Goal: Transaction & Acquisition: Purchase product/service

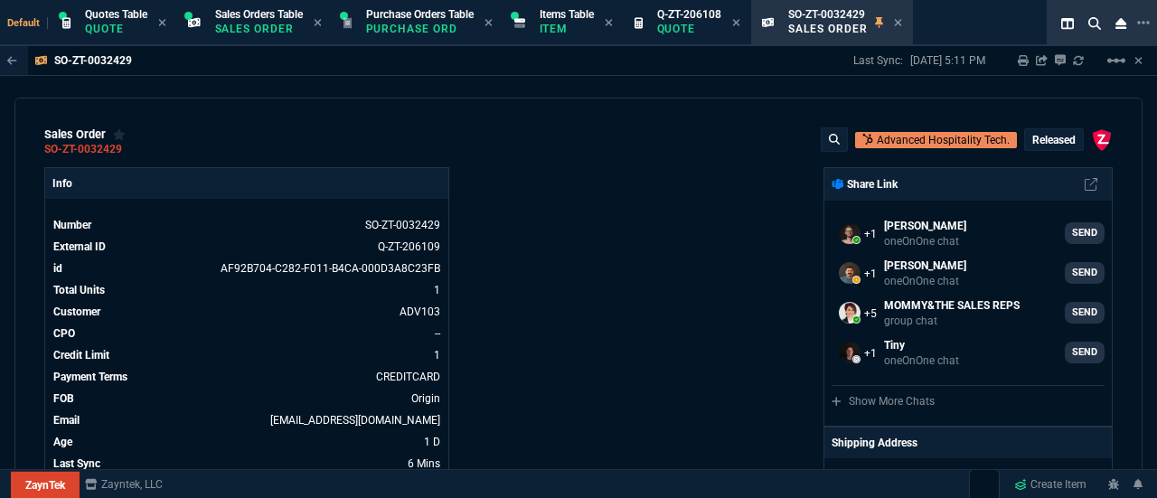
select select "24: SHAD"
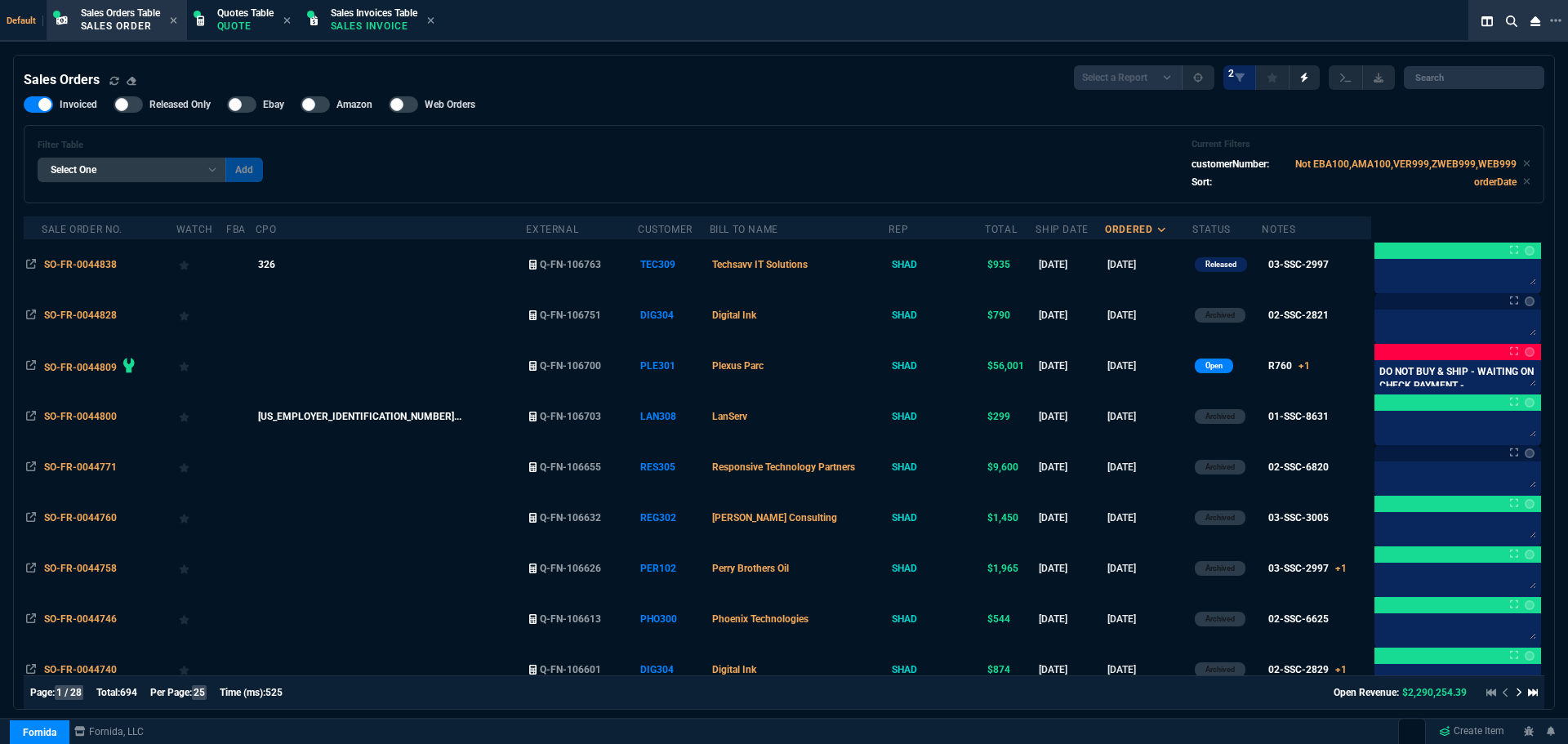
select select "4: SHAD"
select select
click at [258, 12] on span "Quotes Table" at bounding box center [245, 13] width 56 height 12
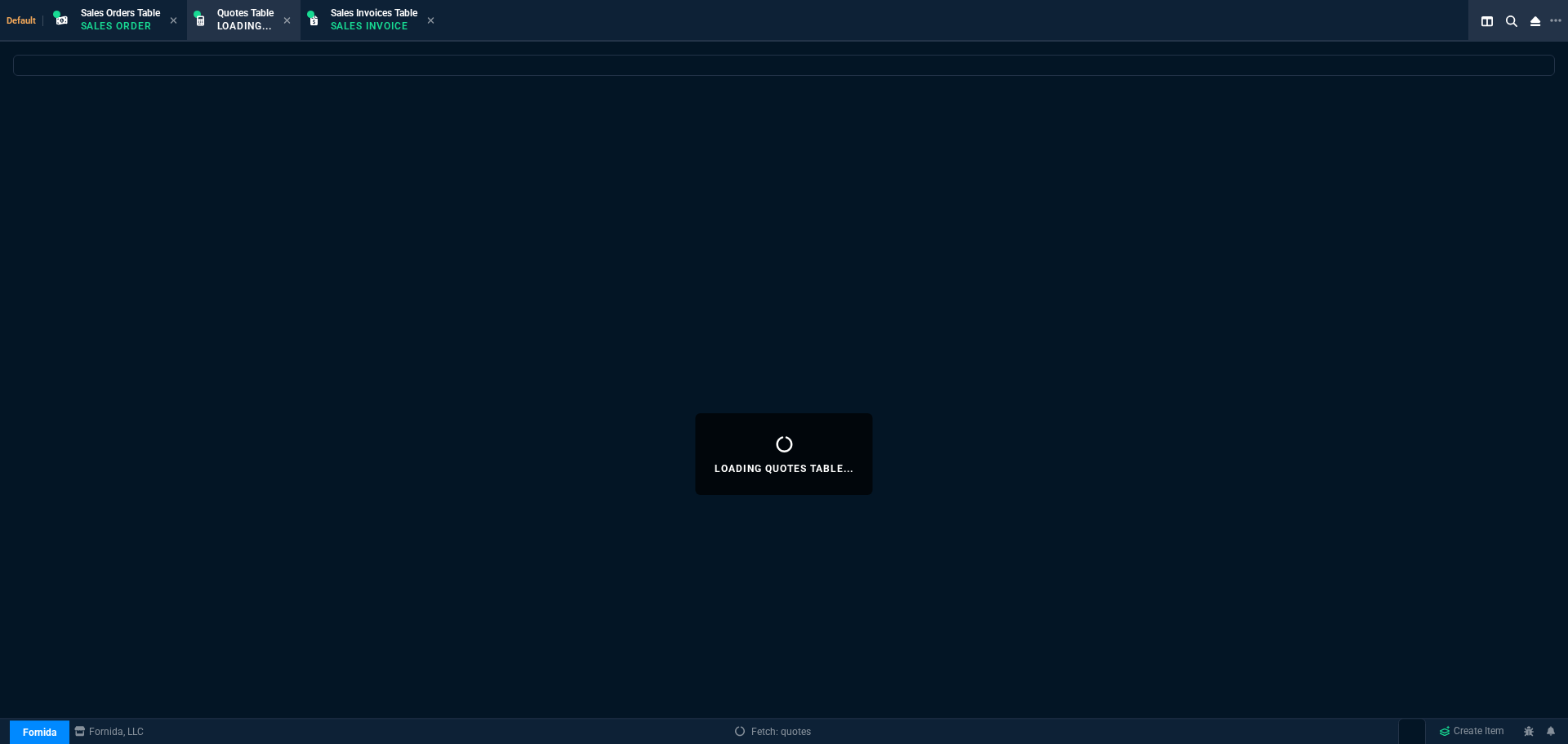
select select
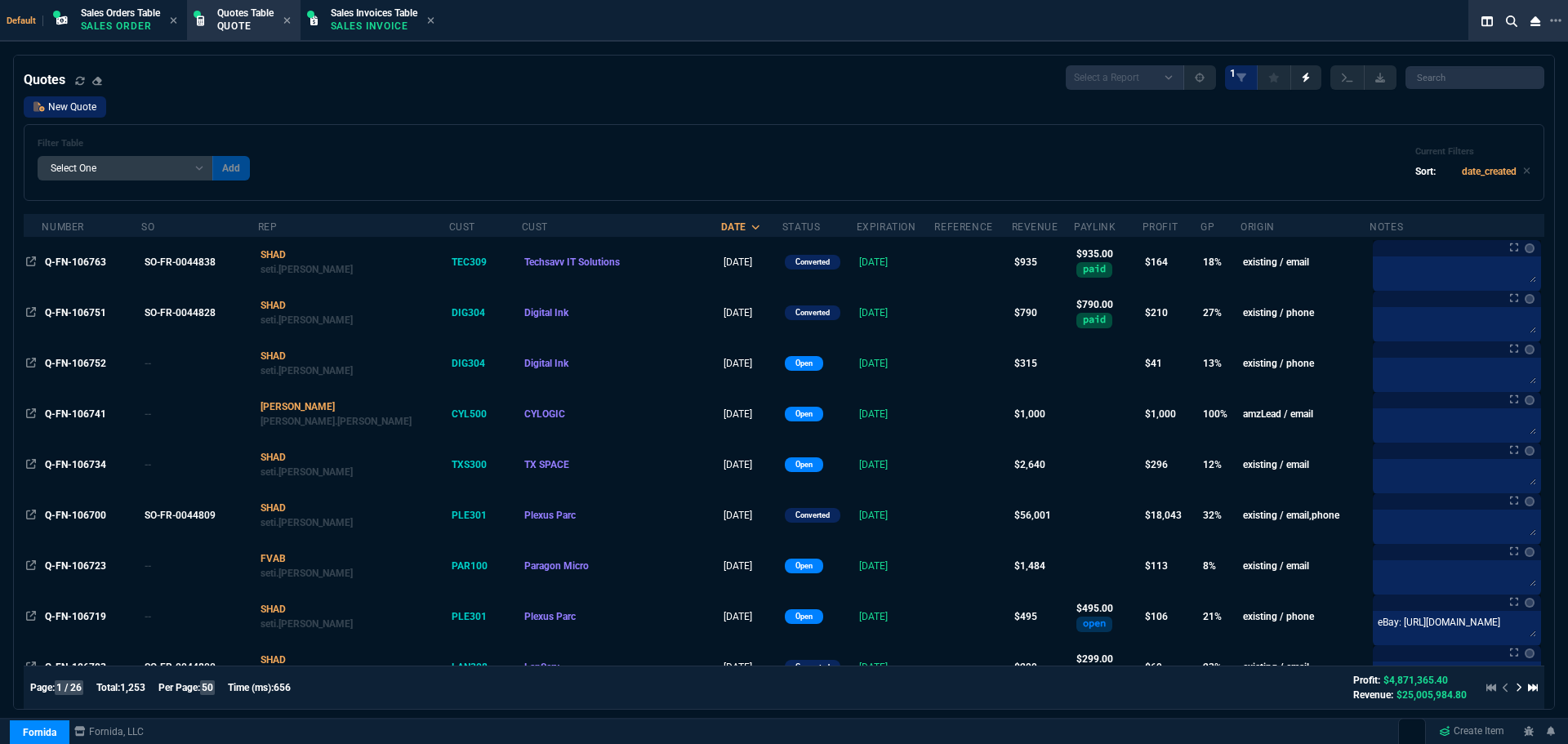
click at [62, 108] on link "New Quote" at bounding box center [64, 107] width 82 height 21
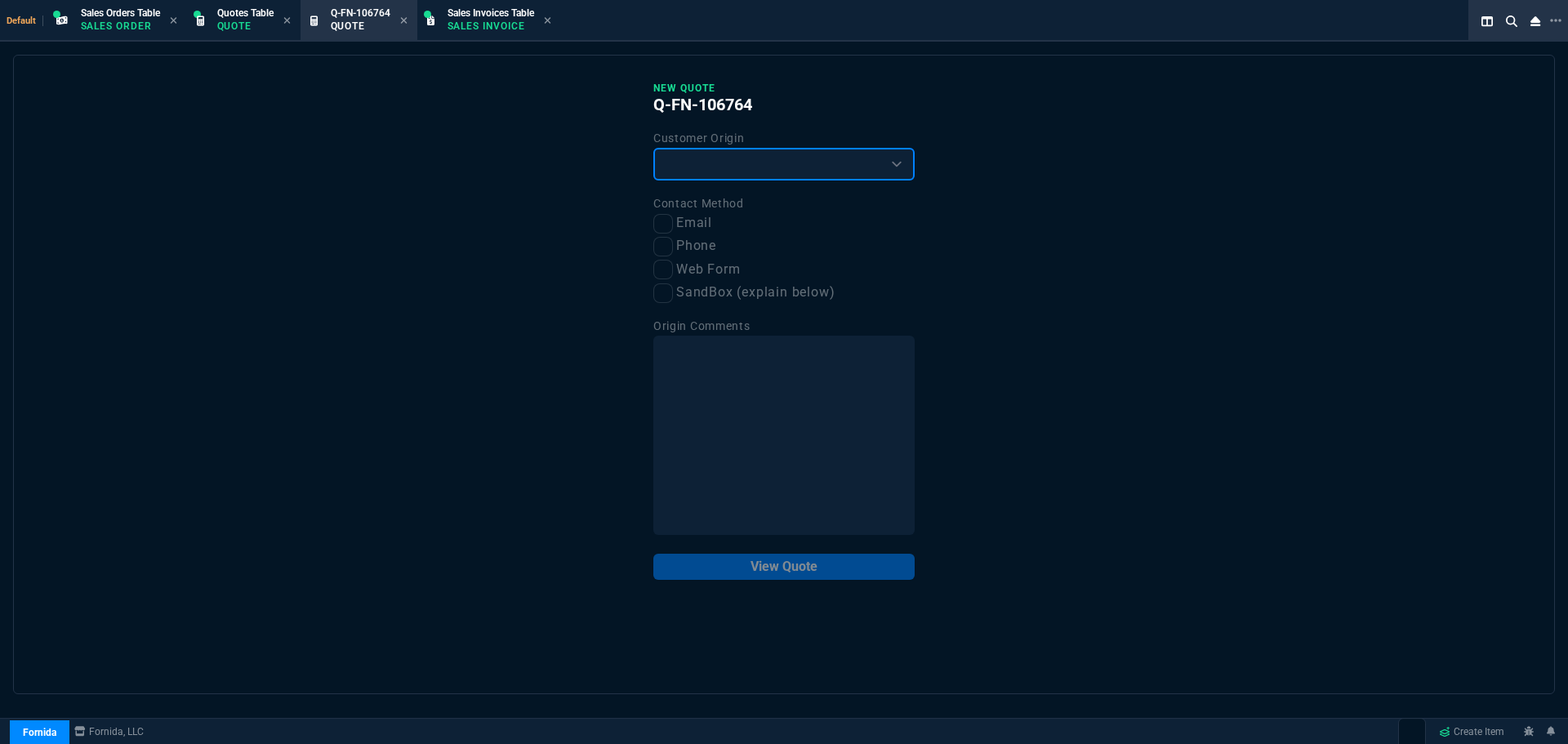
click at [714, 165] on select "Existing Customer Amazon Lead (first order) Website Lead (first order) Called (…" at bounding box center [784, 165] width 261 height 33
select select "existing"
click at [653, 148] on select "Existing Customer Amazon Lead (first order) Website Lead (first order) Called (…" at bounding box center [784, 165] width 261 height 33
drag, startPoint x: 662, startPoint y: 224, endPoint x: 670, endPoint y: 253, distance: 30.1
click at [663, 225] on input "Email" at bounding box center [663, 224] width 20 height 20
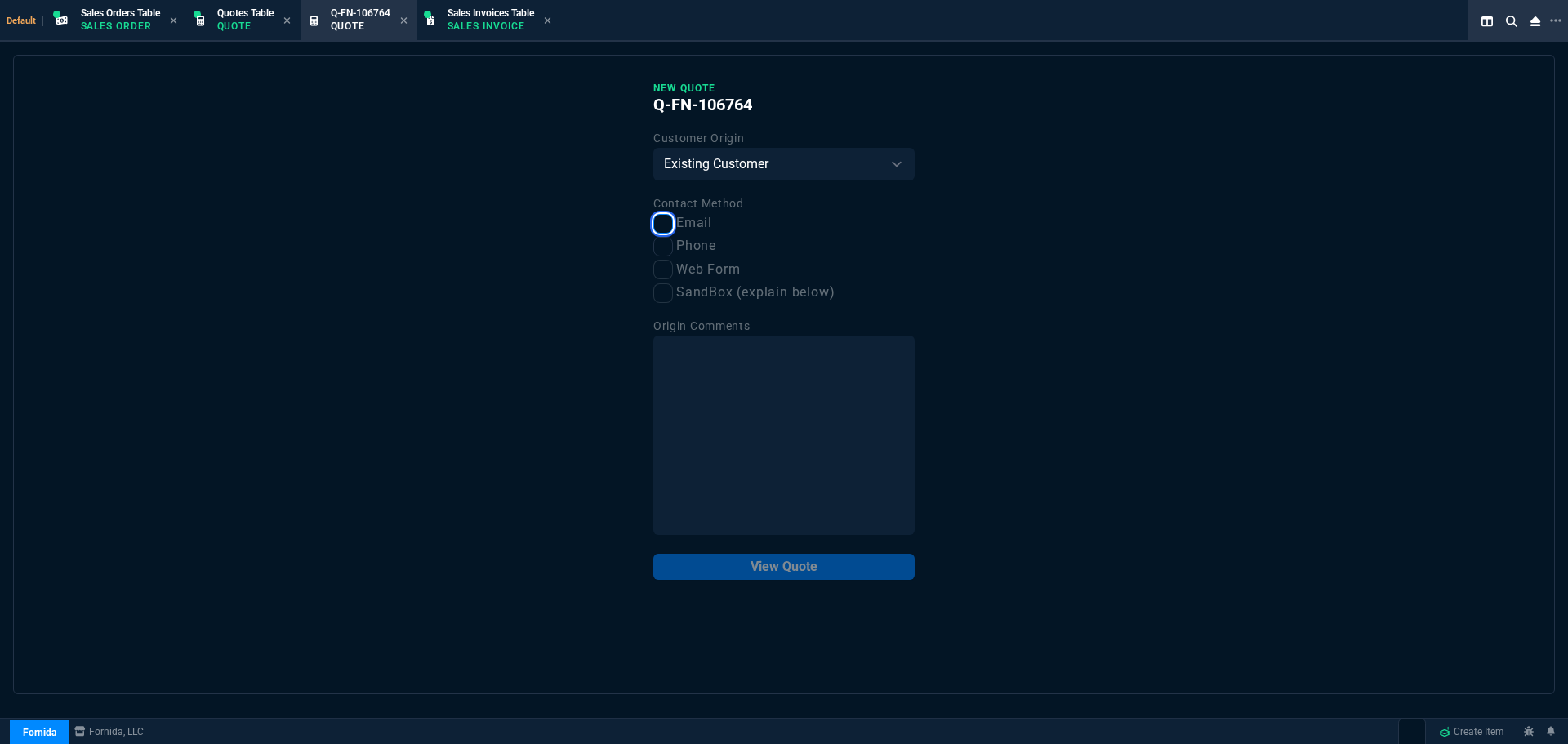
checkbox input "true"
click at [737, 571] on button "View Quote" at bounding box center [784, 567] width 261 height 26
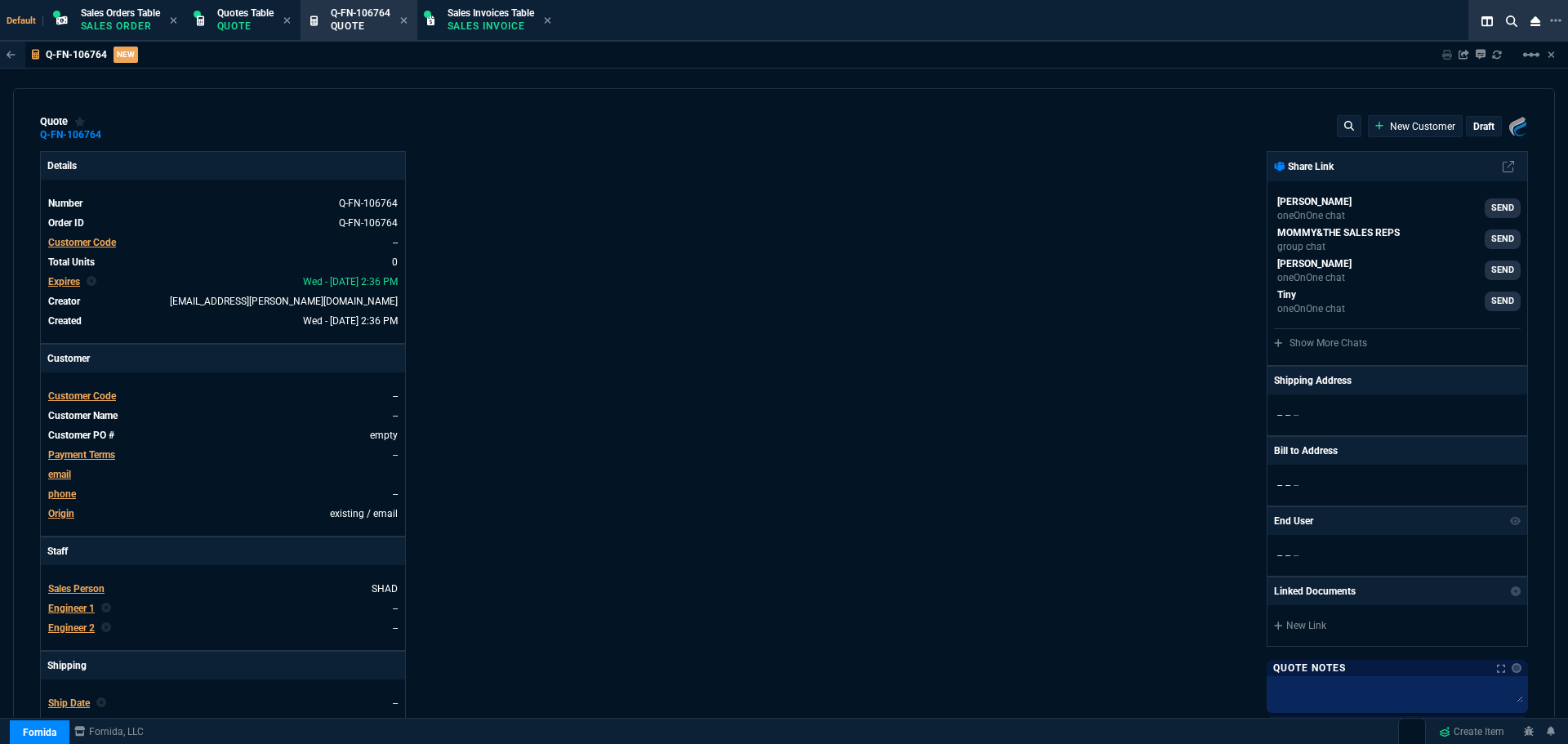
click at [72, 399] on span "Customer Code" at bounding box center [81, 396] width 68 height 12
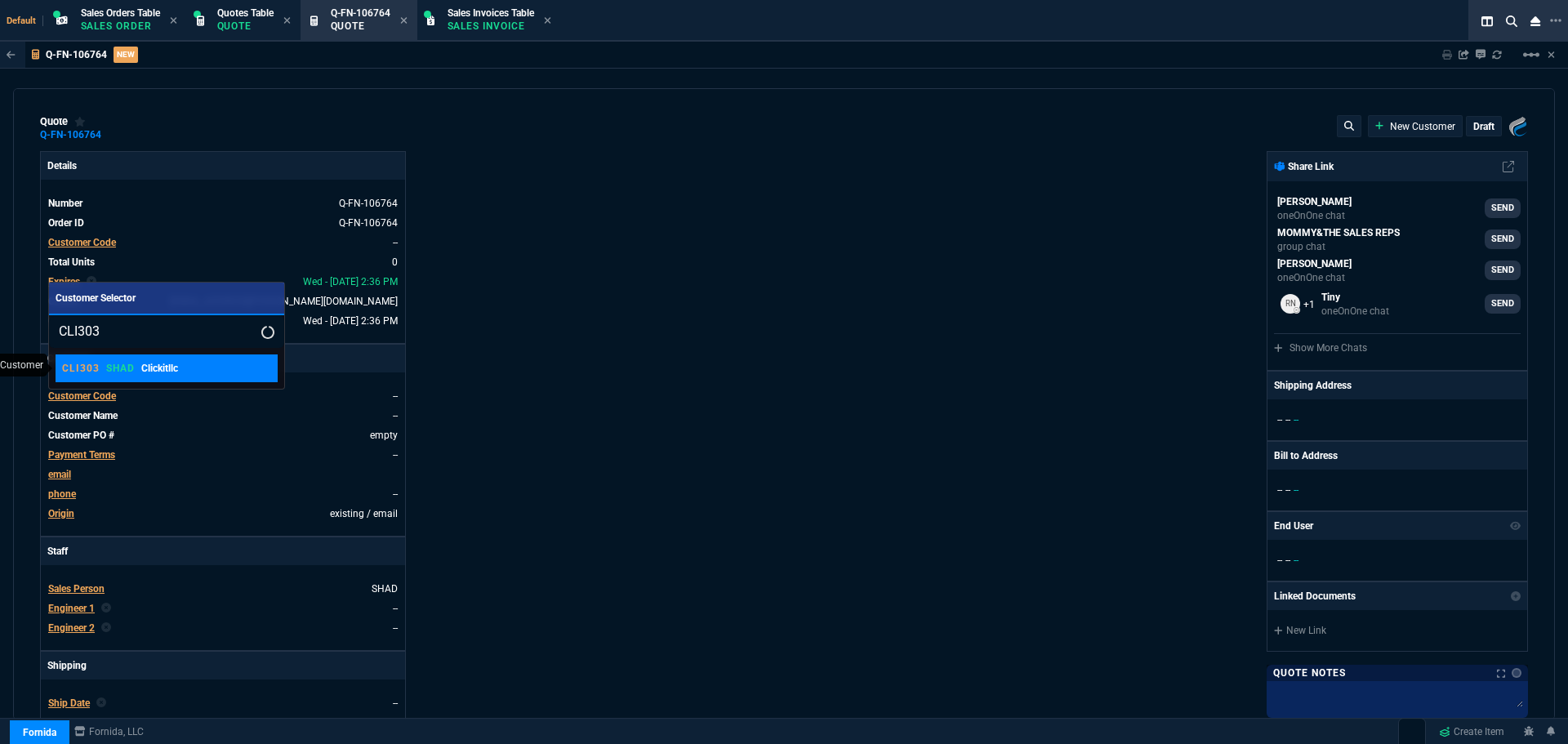
type input "CLI303"
click at [103, 372] on div "CLI303 SHAD Clickitllc" at bounding box center [120, 368] width 116 height 14
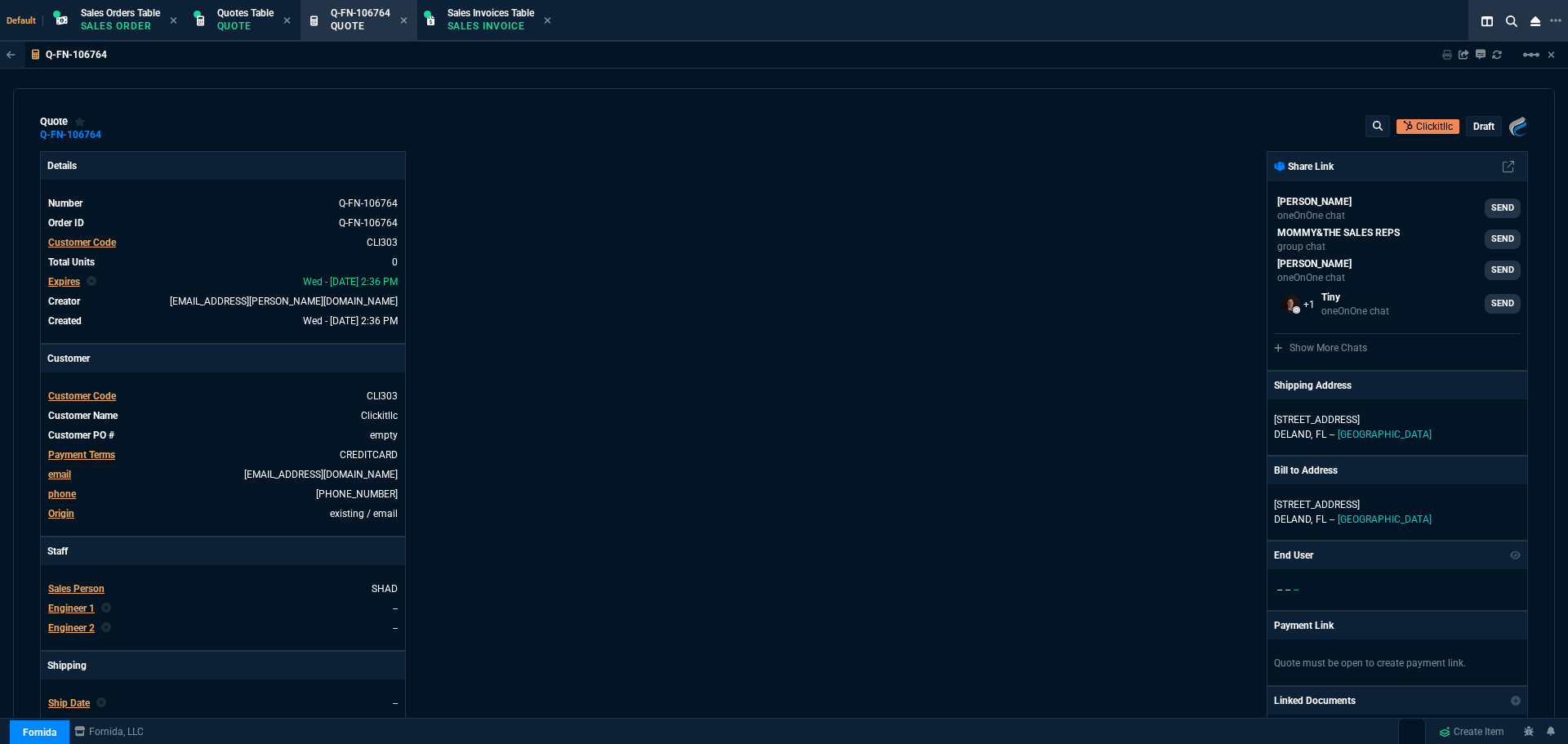
click at [578, 381] on div "Details Number Q-FN-106764 Order ID Q-FN-106764 Customer Code CLI303 Total Unit…" at bounding box center [411, 572] width 744 height 843
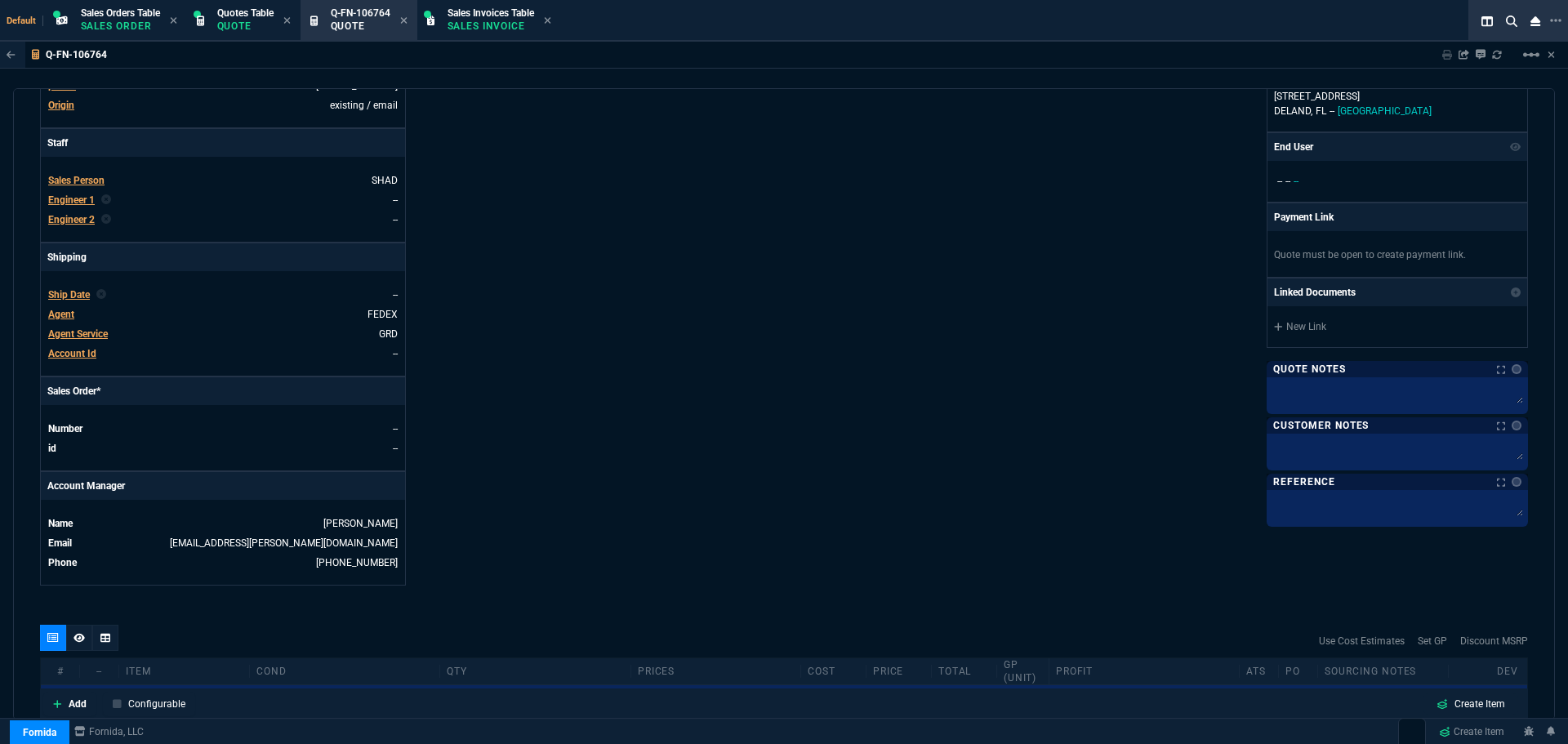
scroll to position [625, 0]
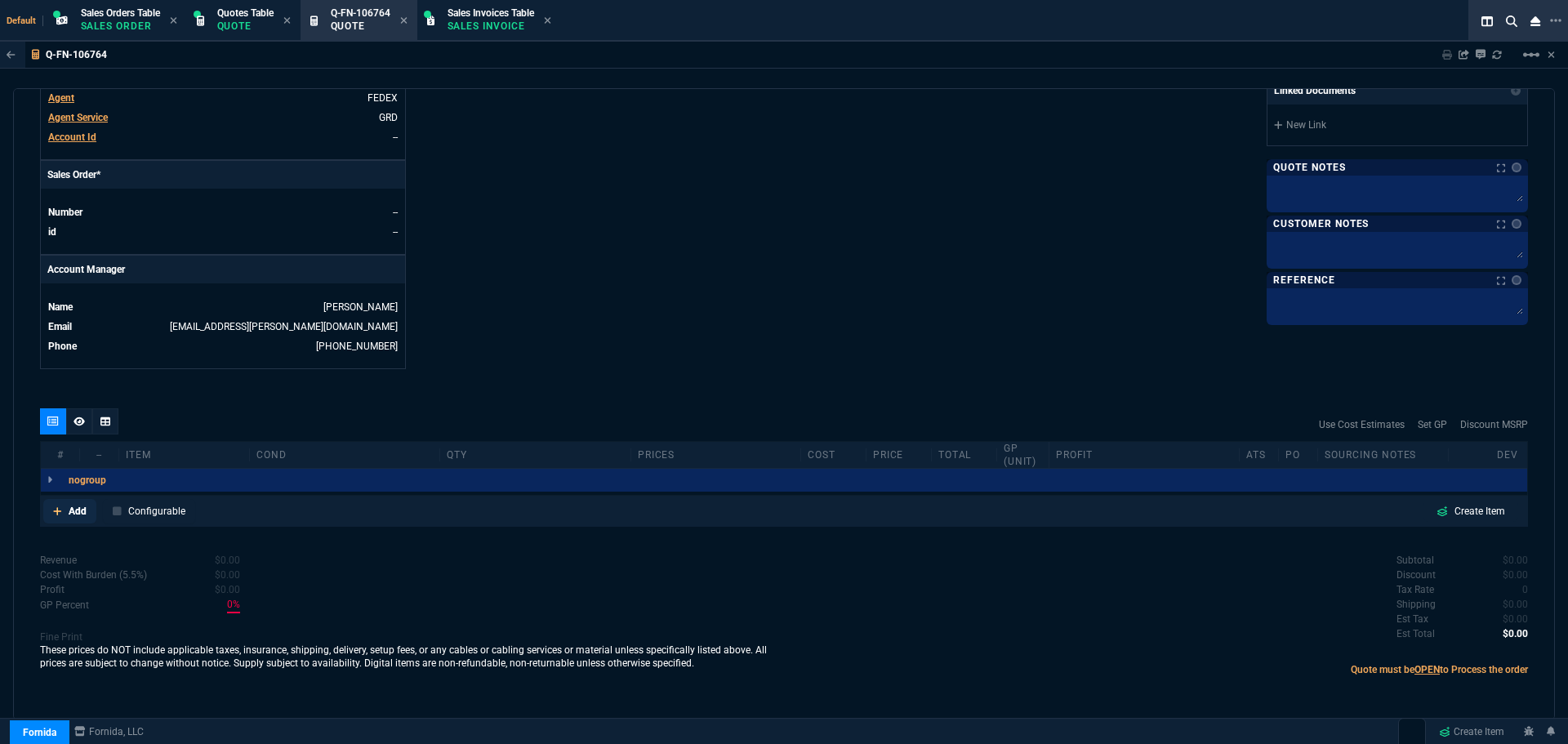
click at [78, 508] on p "Add" at bounding box center [78, 511] width 18 height 14
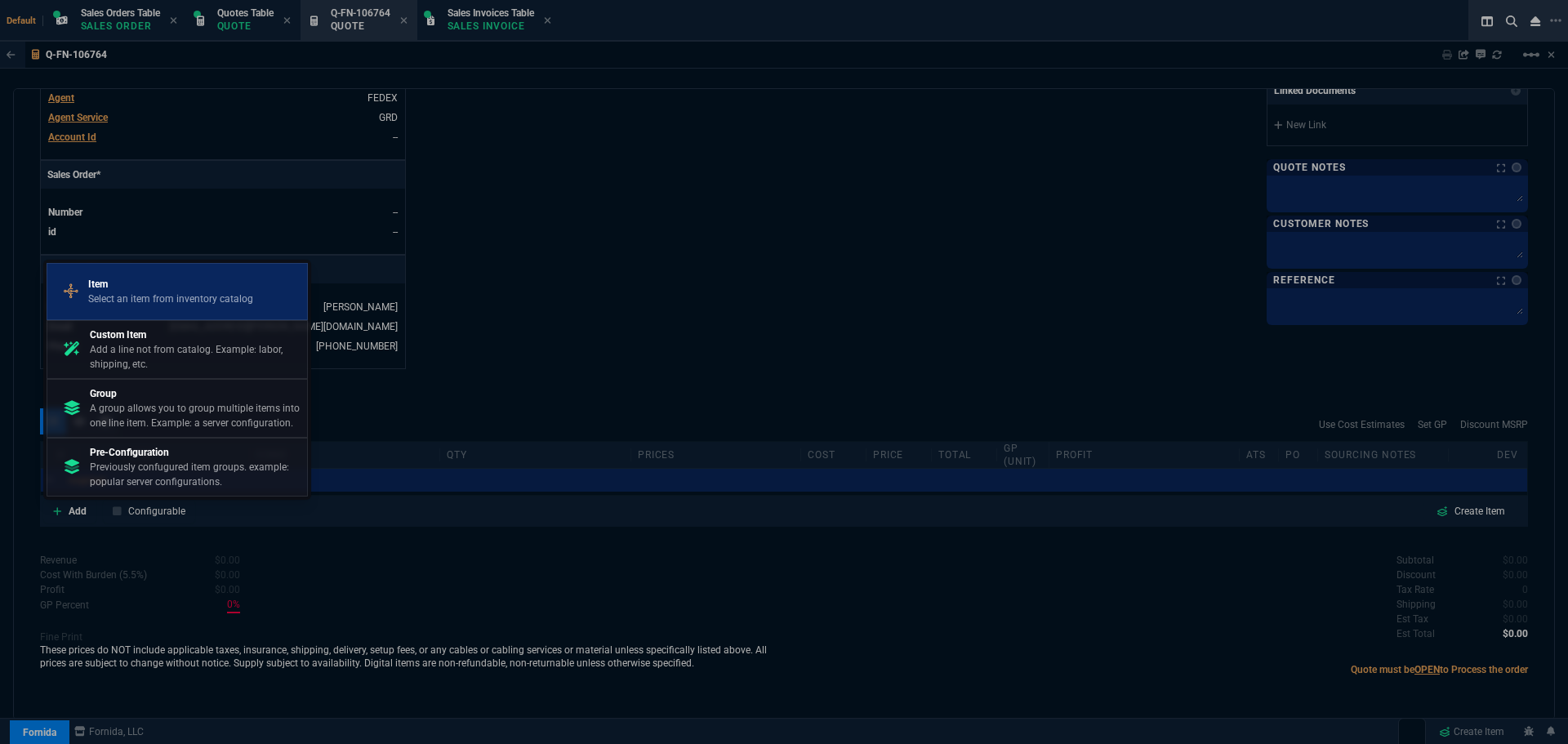
click at [215, 275] on div "Item Select an item from inventory catalog" at bounding box center [177, 291] width 247 height 42
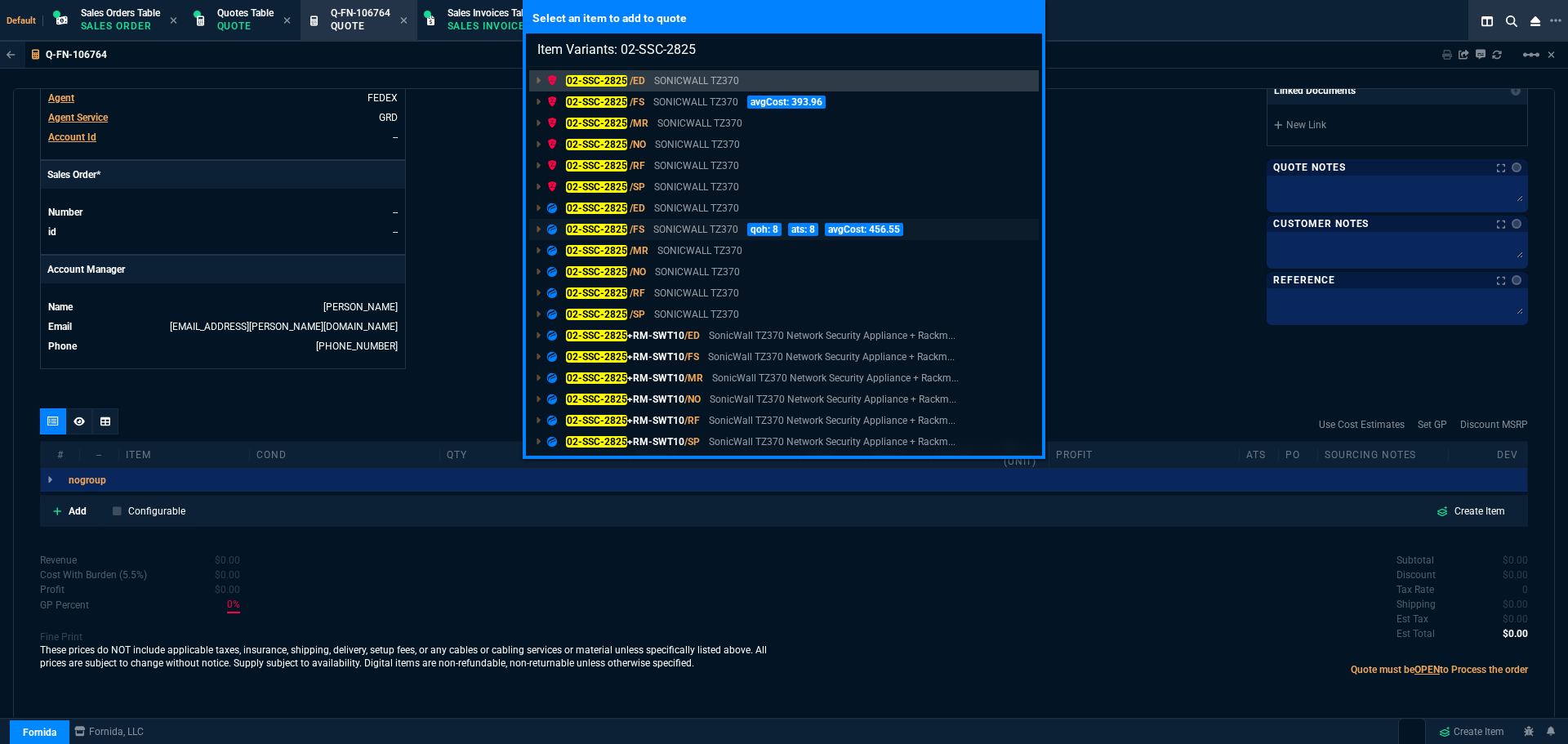
type input "Item Variants: 02-SSC-2825"
click at [595, 226] on mark "02-SSC-2825" at bounding box center [596, 230] width 61 height 12
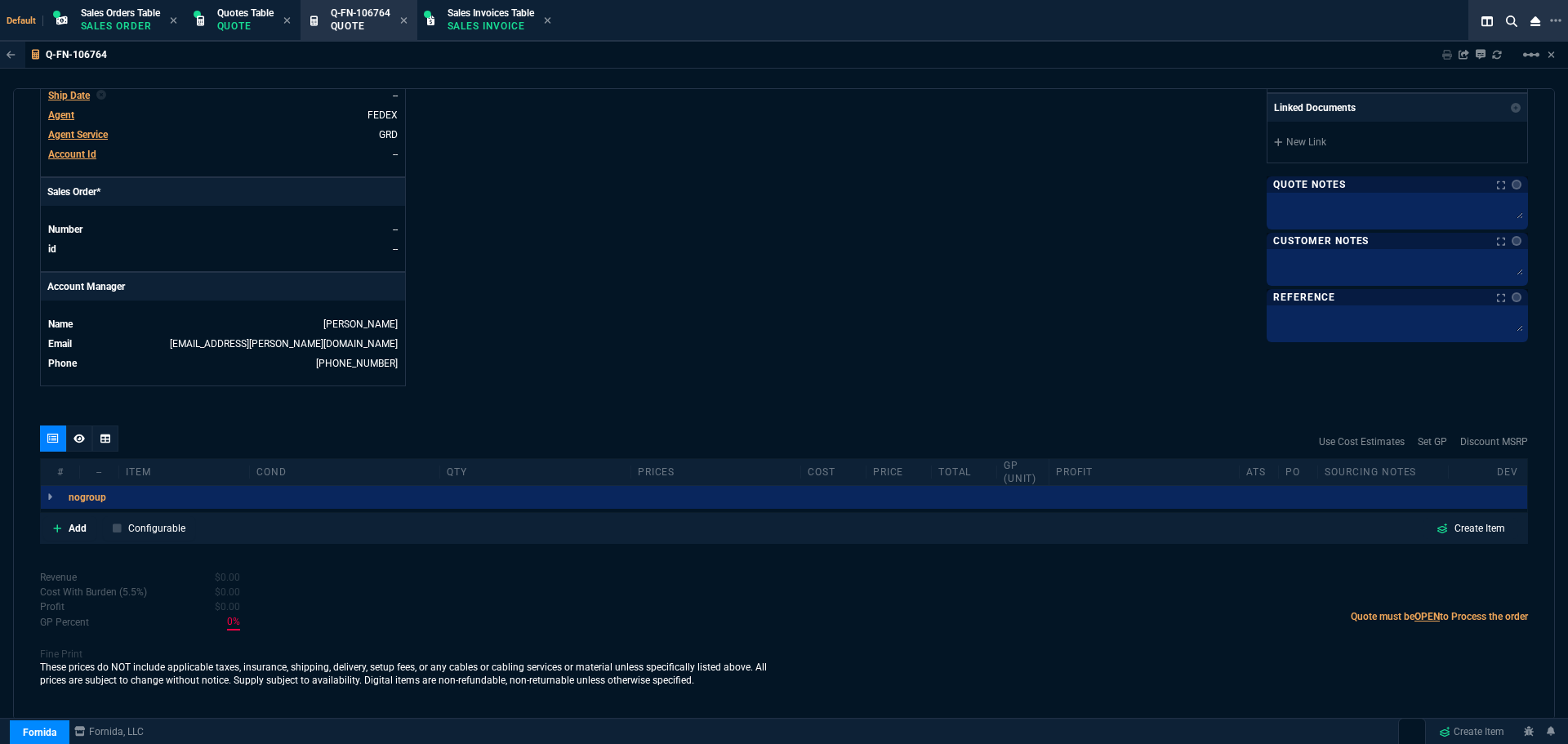
scroll to position [607, 0]
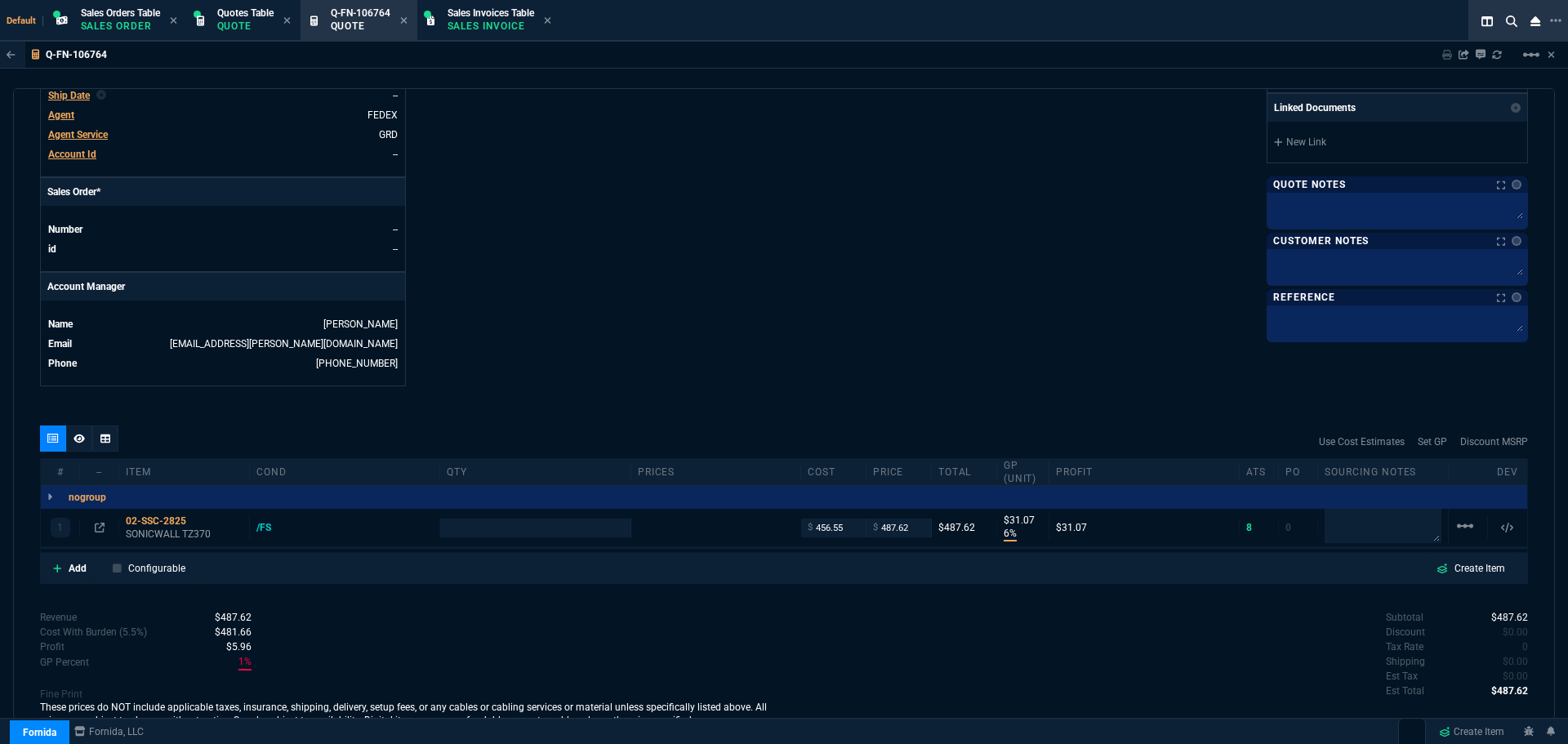
type input "6"
type input "31"
type input "699"
type input "30"
click at [520, 528] on input "number" at bounding box center [534, 528] width 176 height 19
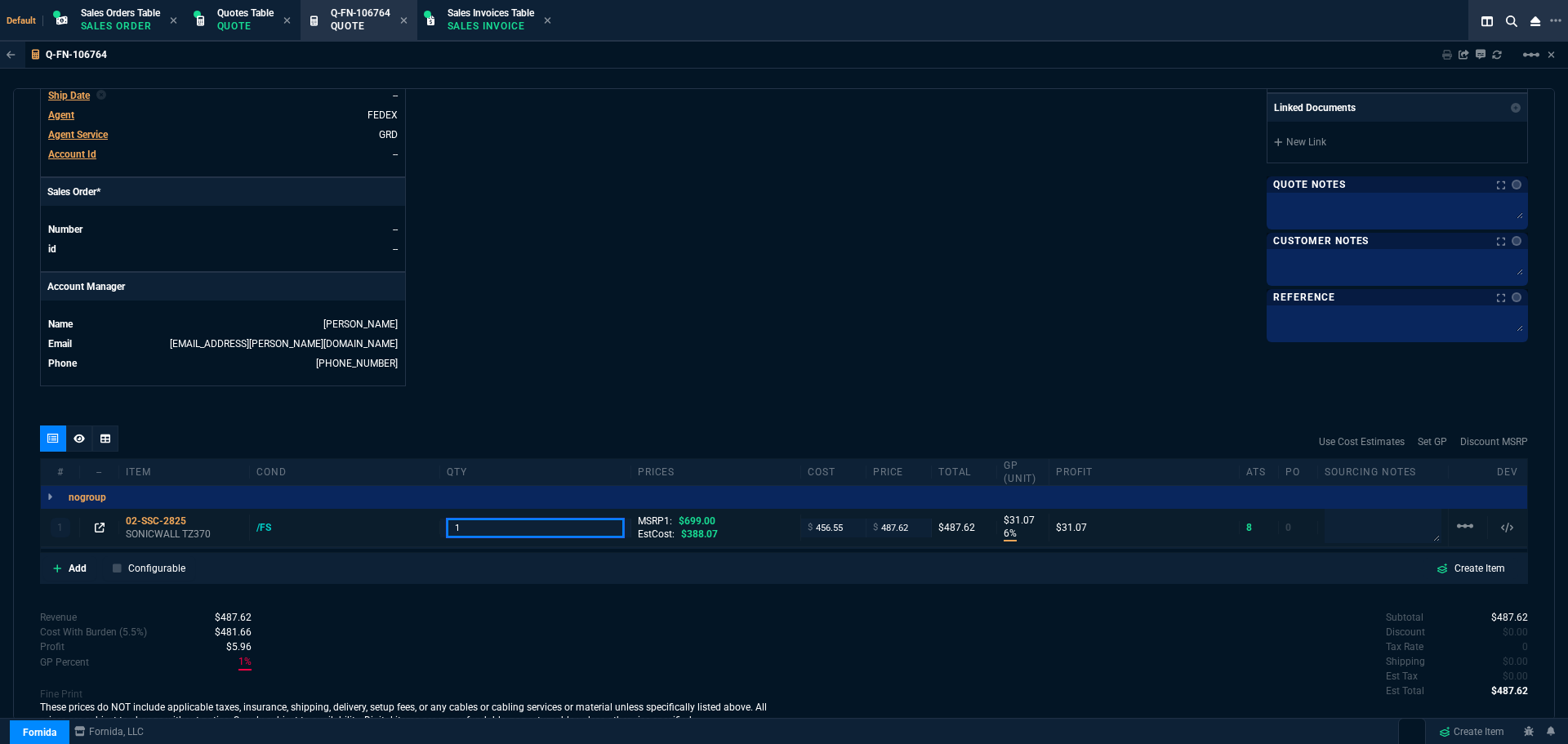
type input "1"
click at [102, 530] on icon at bounding box center [99, 527] width 10 height 10
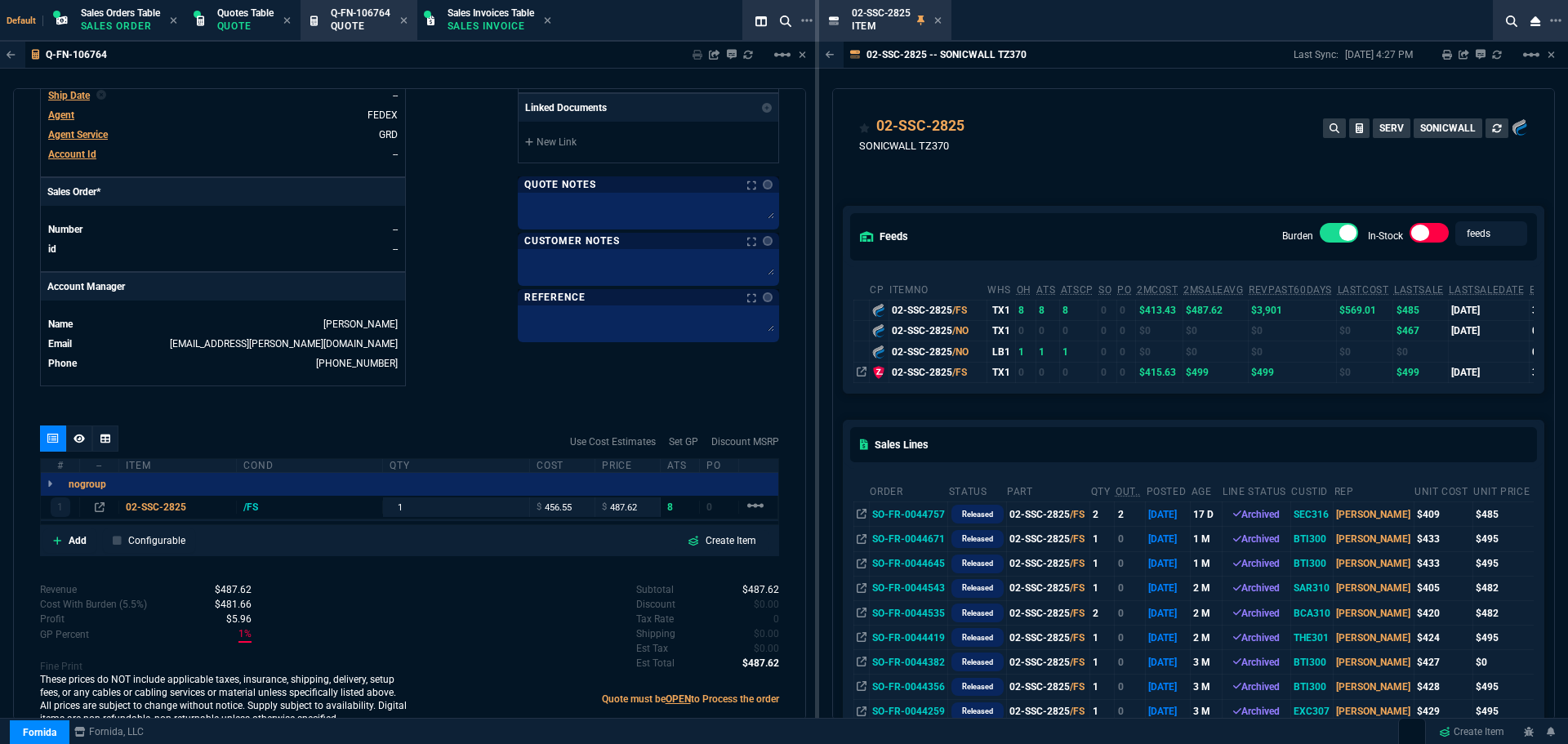
click at [651, 540] on div "Add Configurable Create Item" at bounding box center [409, 541] width 732 height 24
click at [974, 126] on icon at bounding box center [975, 127] width 9 height 10
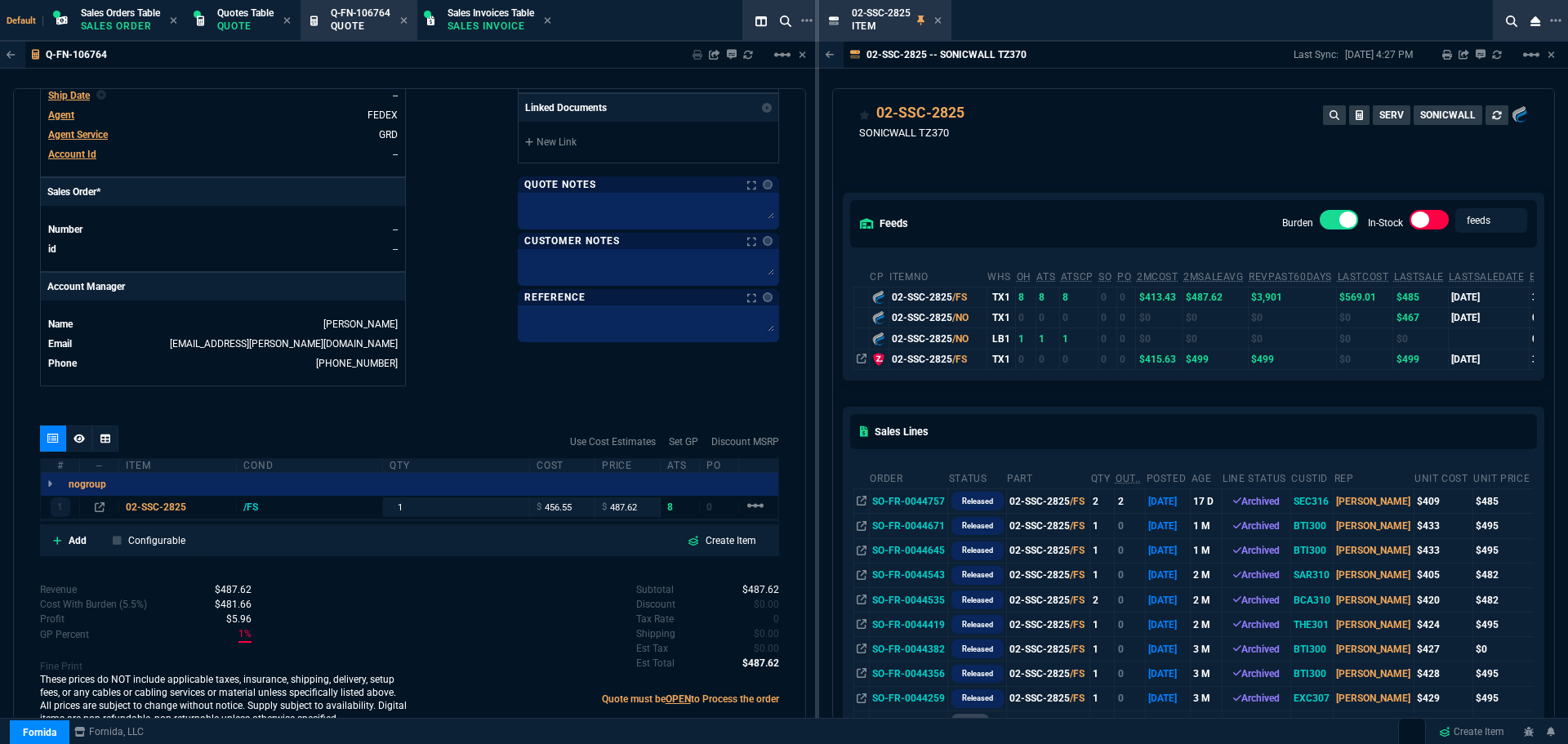
scroll to position [0, 0]
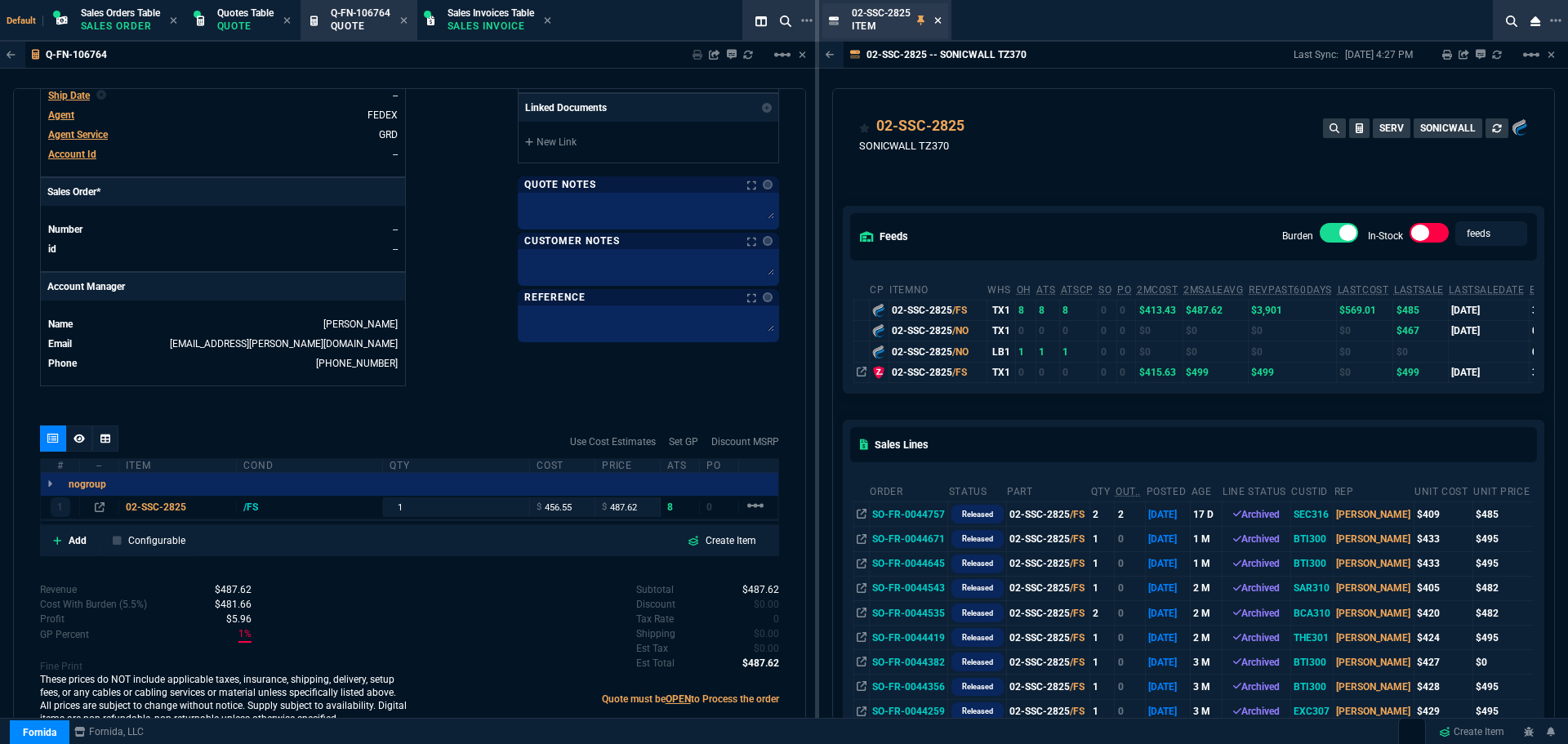
click at [936, 23] on icon at bounding box center [938, 20] width 7 height 10
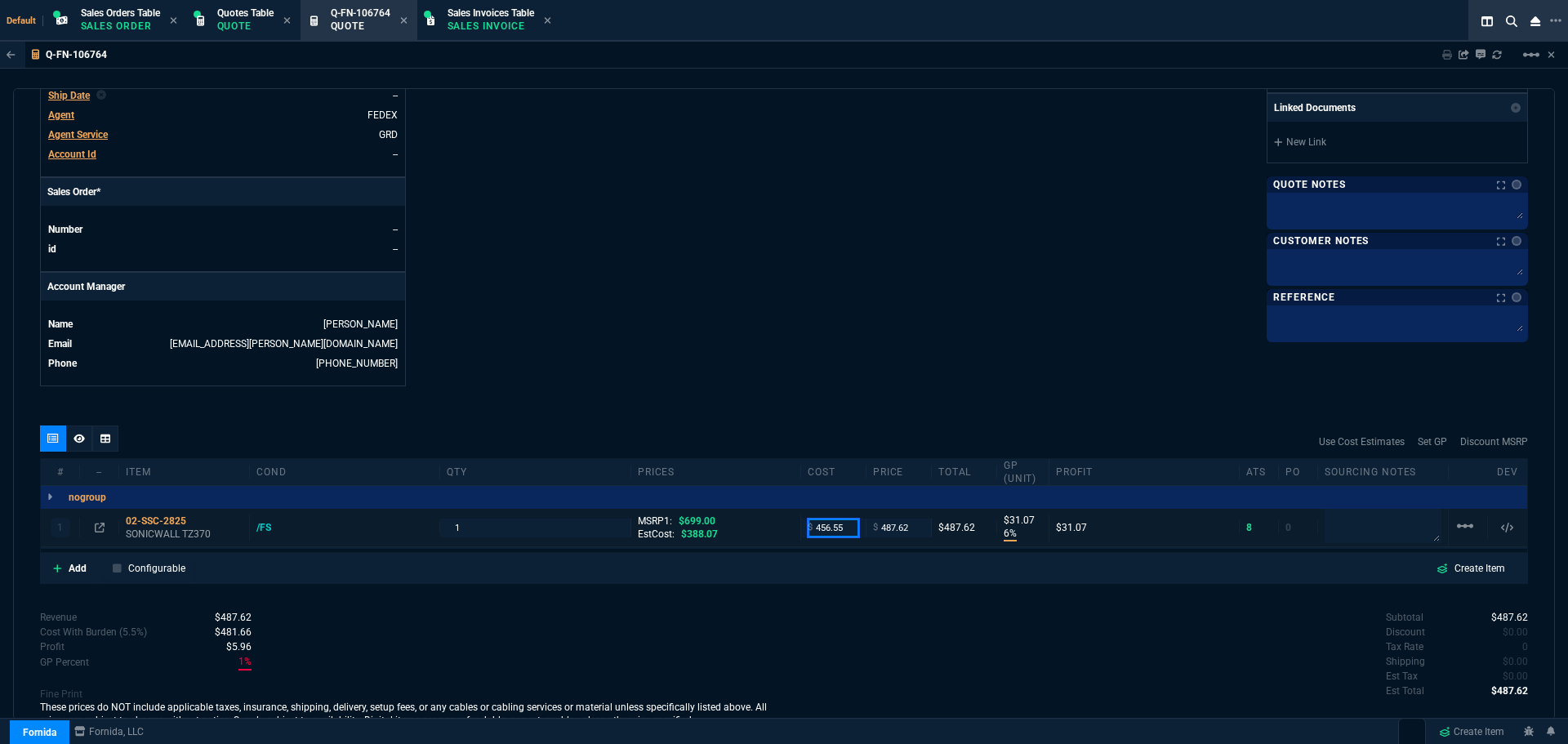
click at [847, 526] on input "456.55" at bounding box center [833, 528] width 52 height 19
click at [918, 529] on input "487.62" at bounding box center [898, 528] width 52 height 19
type input "4"
type input "-11314"
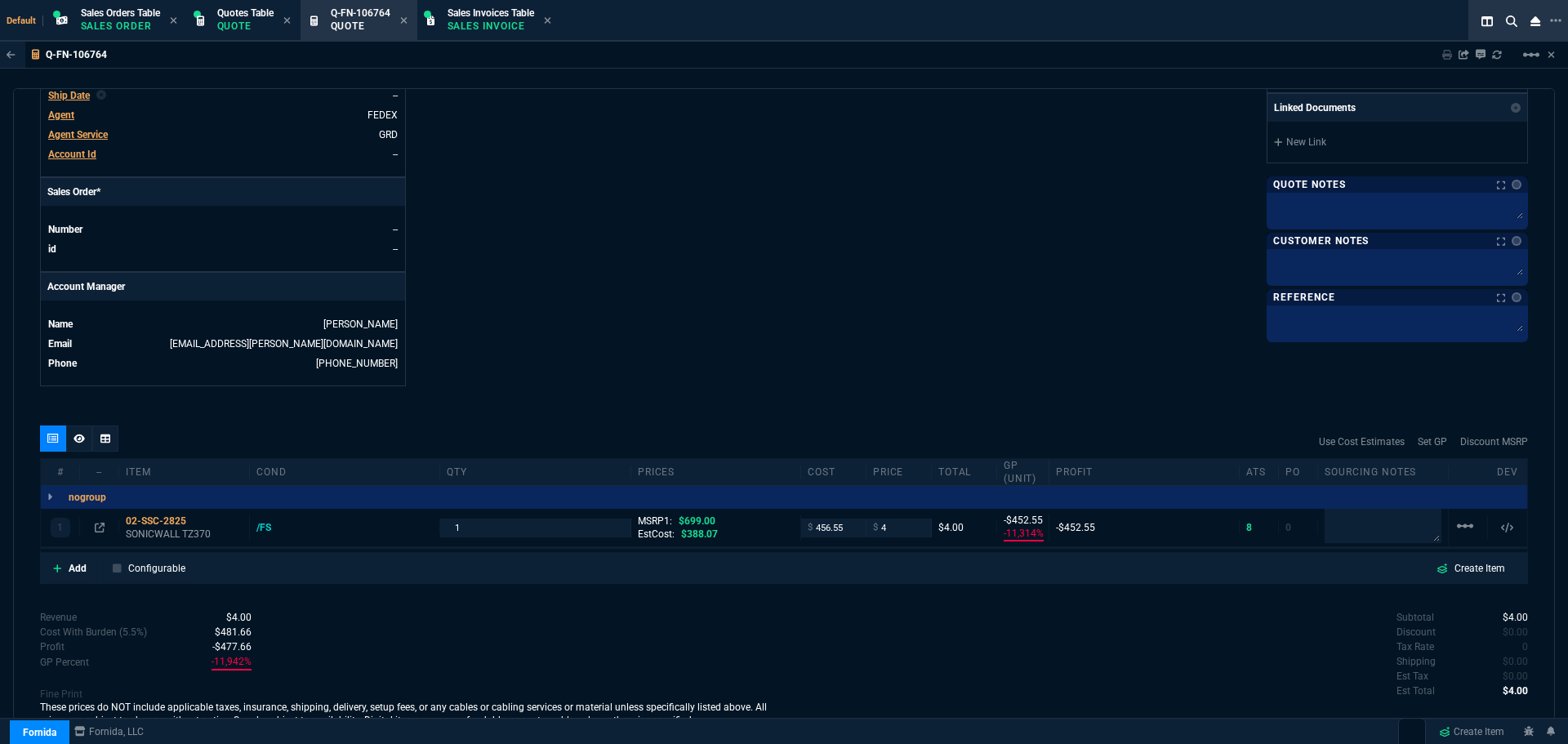
type input "-453"
type input "99"
click at [890, 532] on input "4" at bounding box center [898, 528] width 52 height 19
click at [826, 524] on input "456.55" at bounding box center [833, 528] width 52 height 19
type input "433"
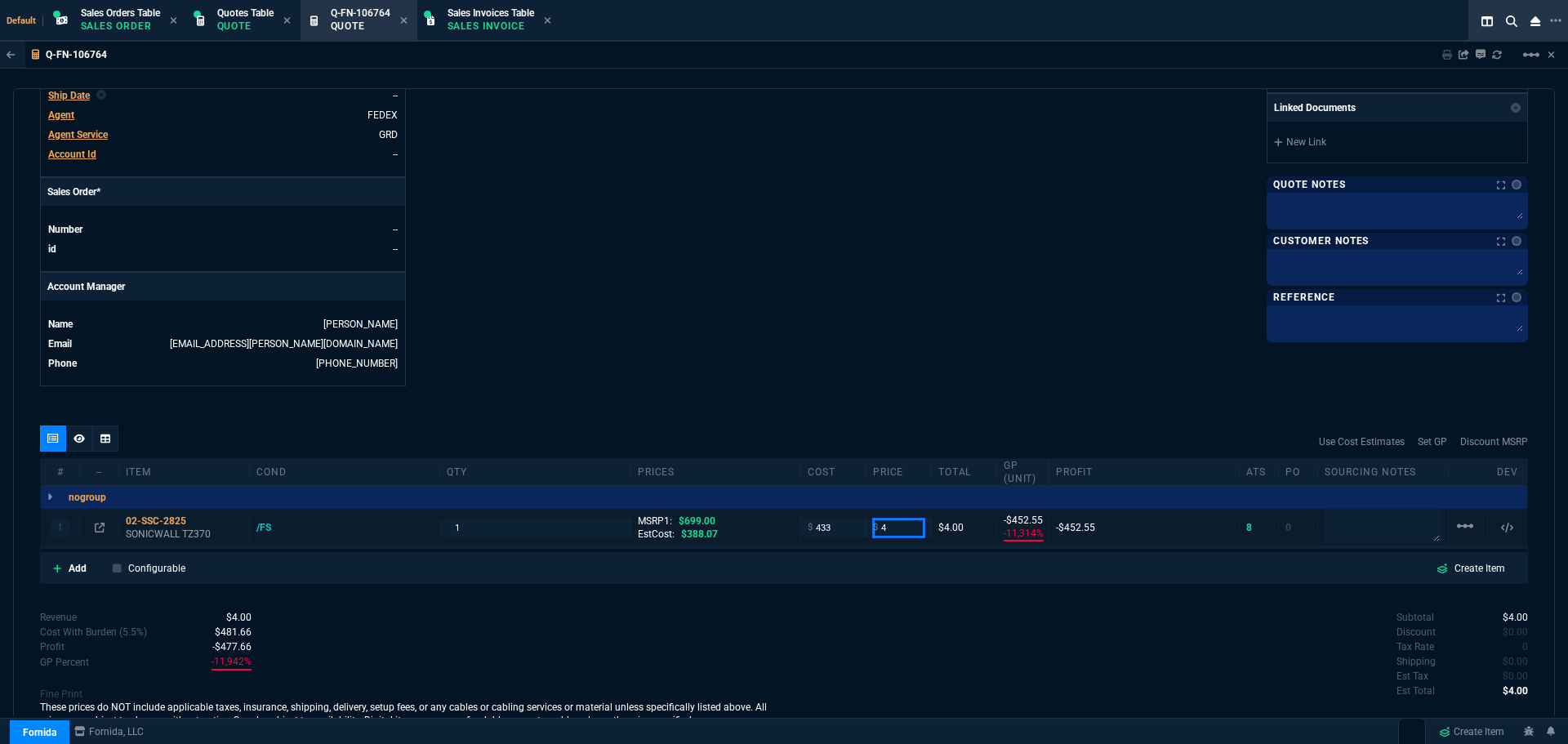
click at [885, 521] on input "4" at bounding box center [898, 528] width 52 height 19
type input "433"
type input "-10725"
type input "-429"
type input "5"
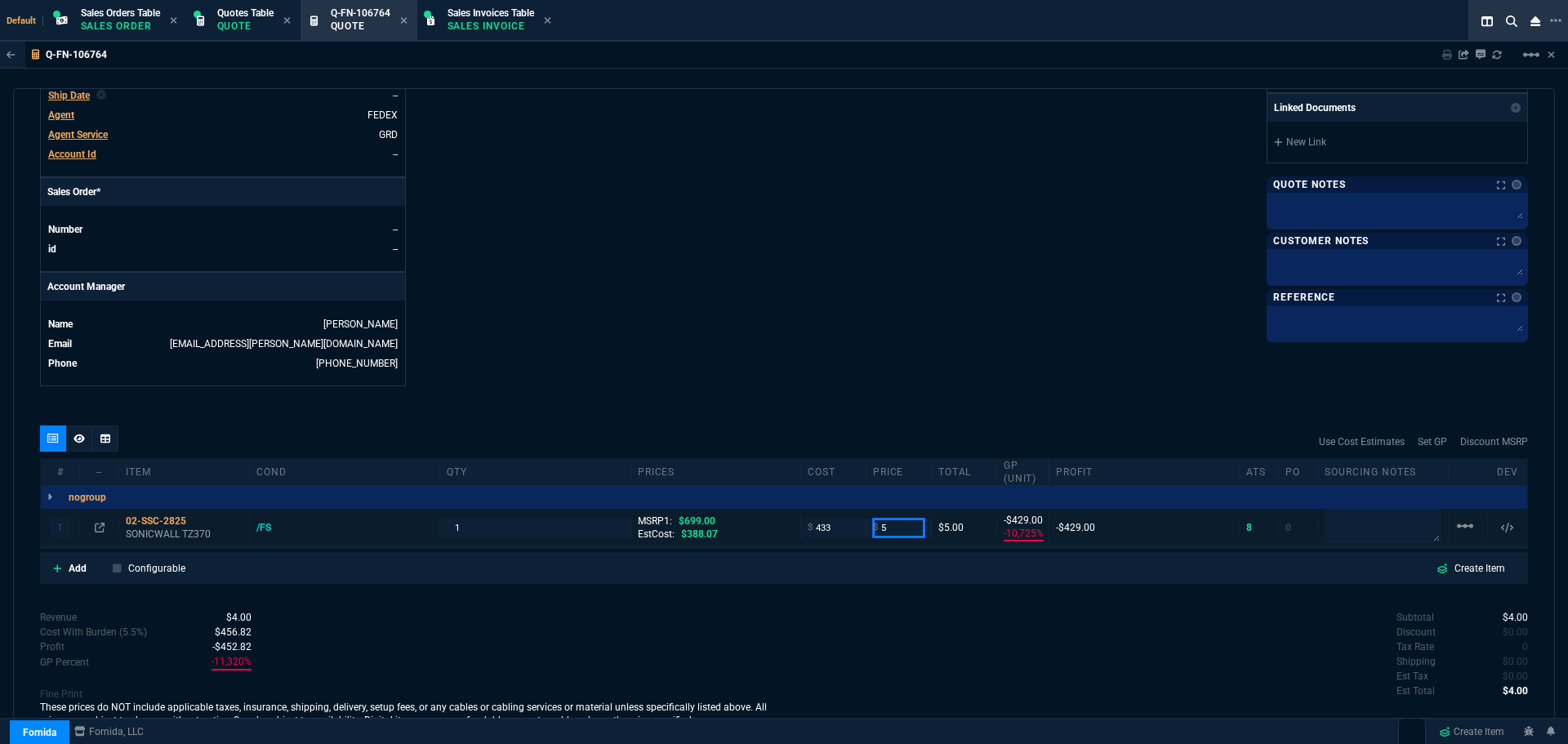
type input "5"
type input "51"
type input "-8560"
type input "-428"
type input "510"
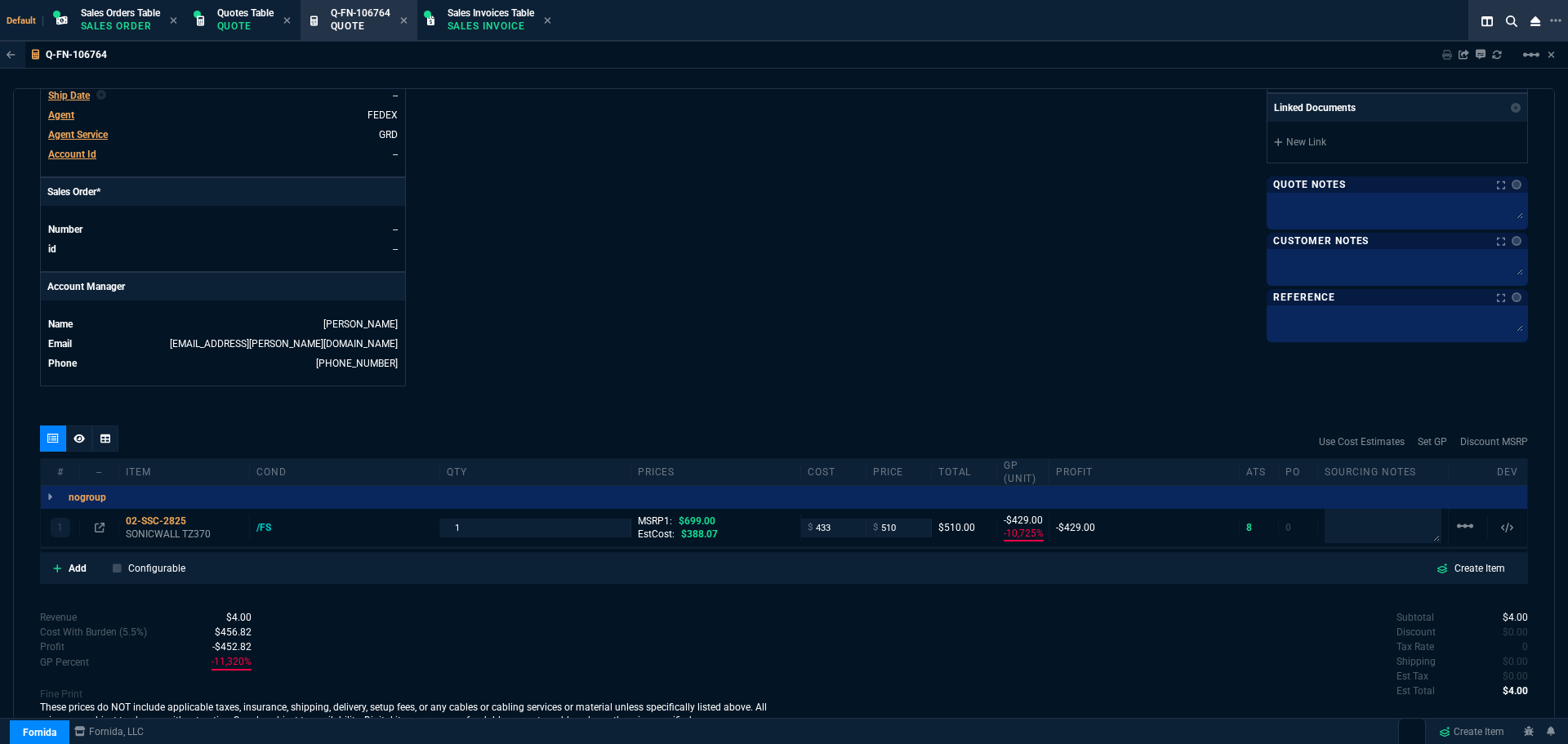
type input "510"
type input "15"
type input "77"
type input "27"
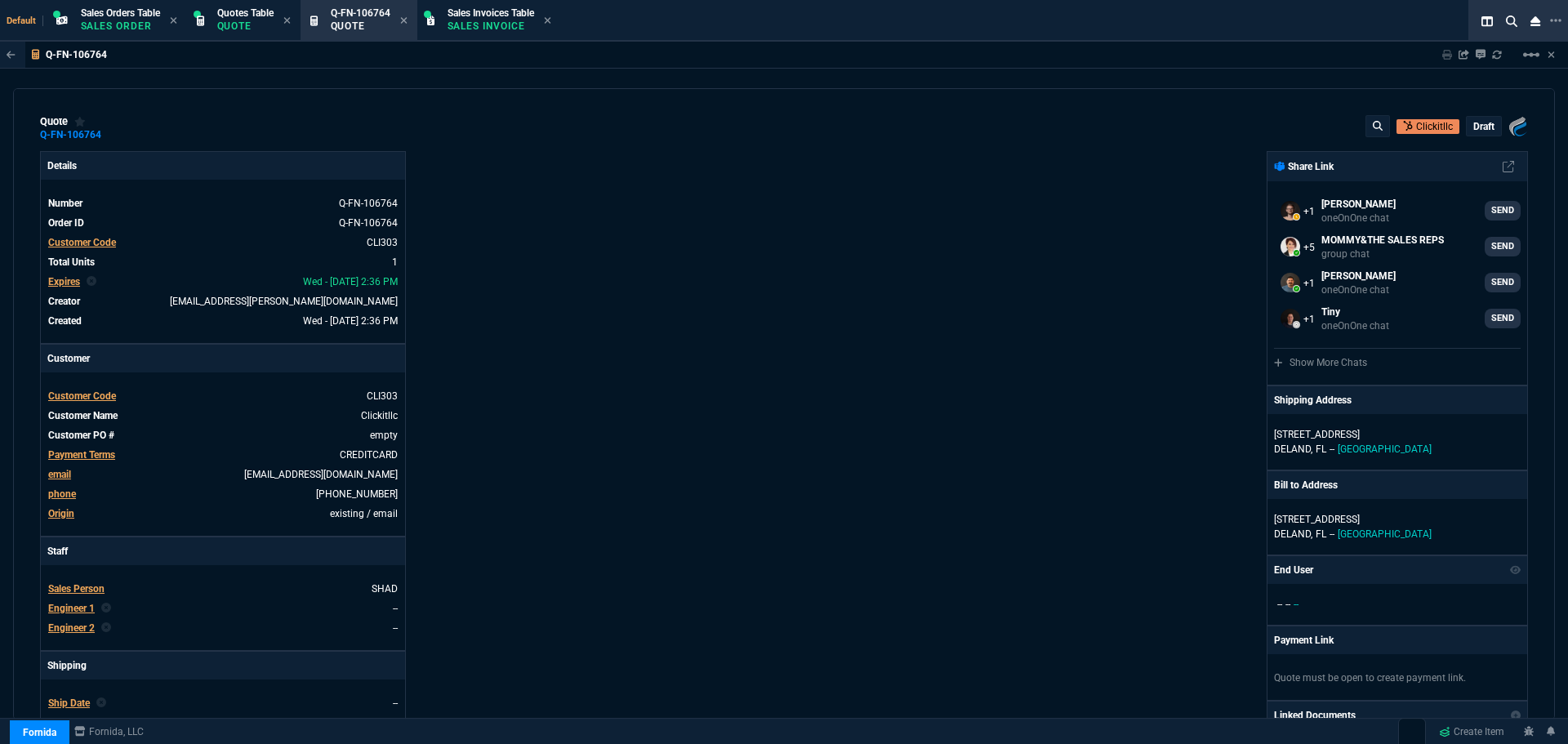
click at [1476, 128] on p "draft" at bounding box center [1483, 127] width 21 height 13
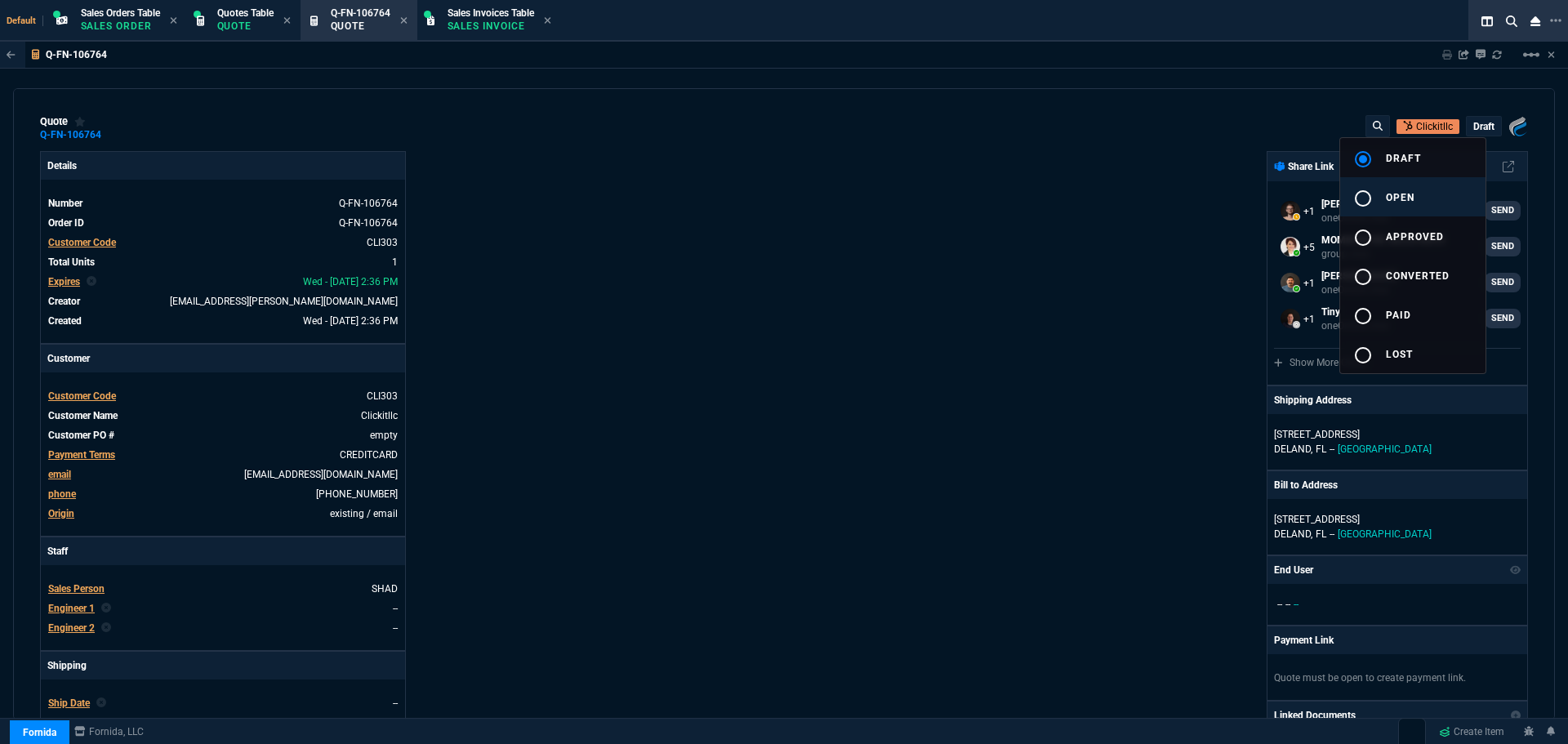
click at [1376, 192] on div "radio_button_unchecked" at bounding box center [1369, 199] width 33 height 20
type input "15"
type input "77"
click at [1067, 260] on div at bounding box center [784, 372] width 1568 height 744
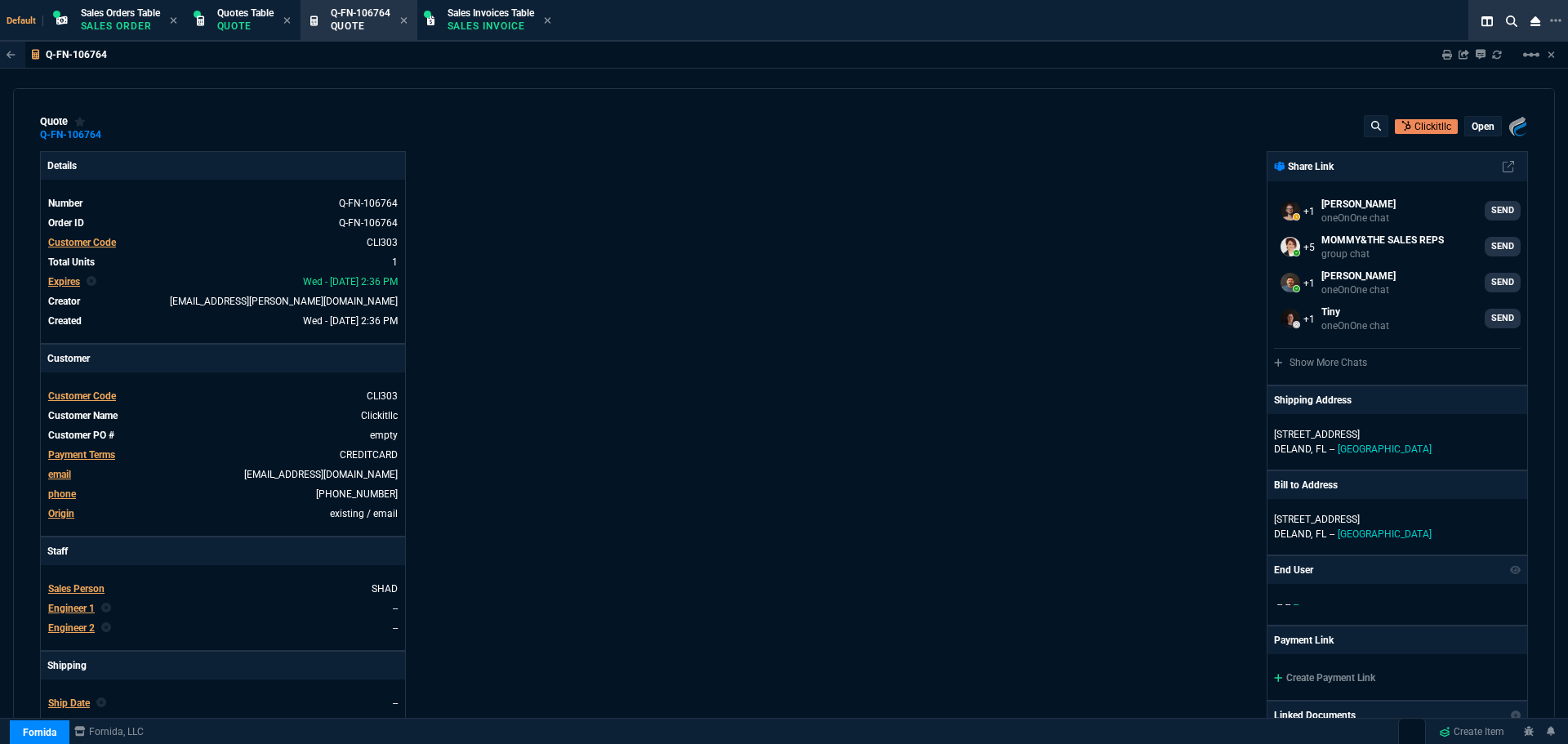
type input "27"
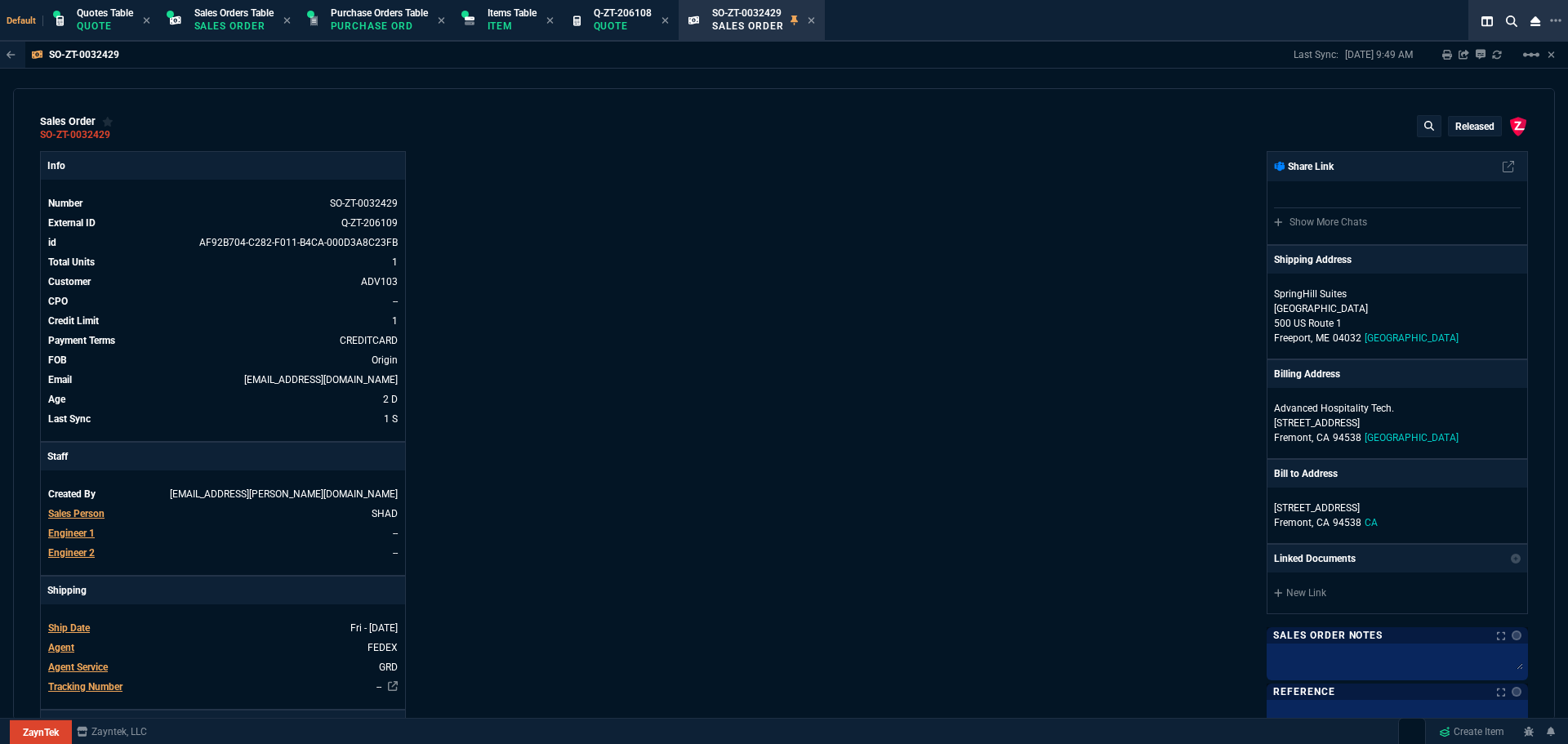
select select "4: SHAD"
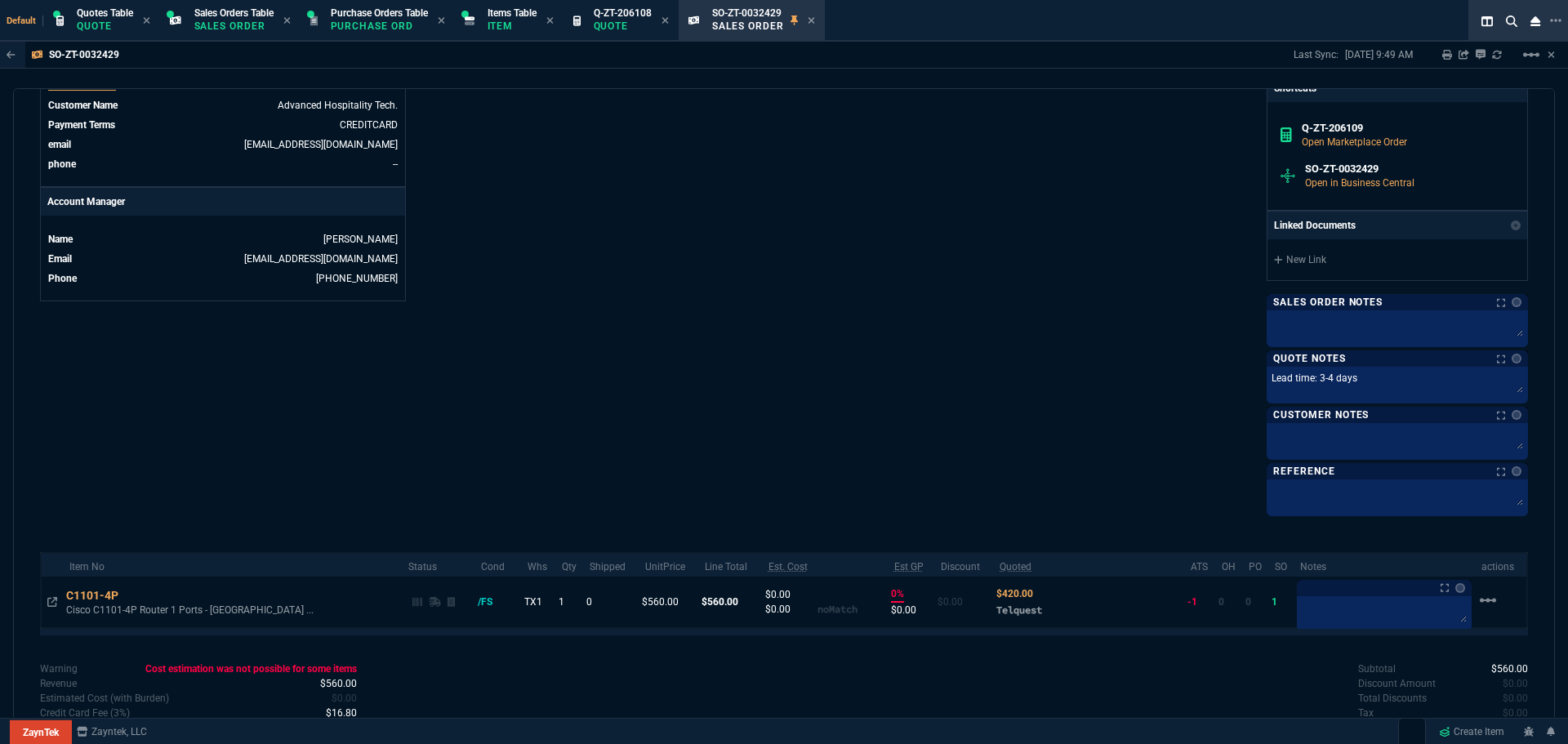
scroll to position [746, 0]
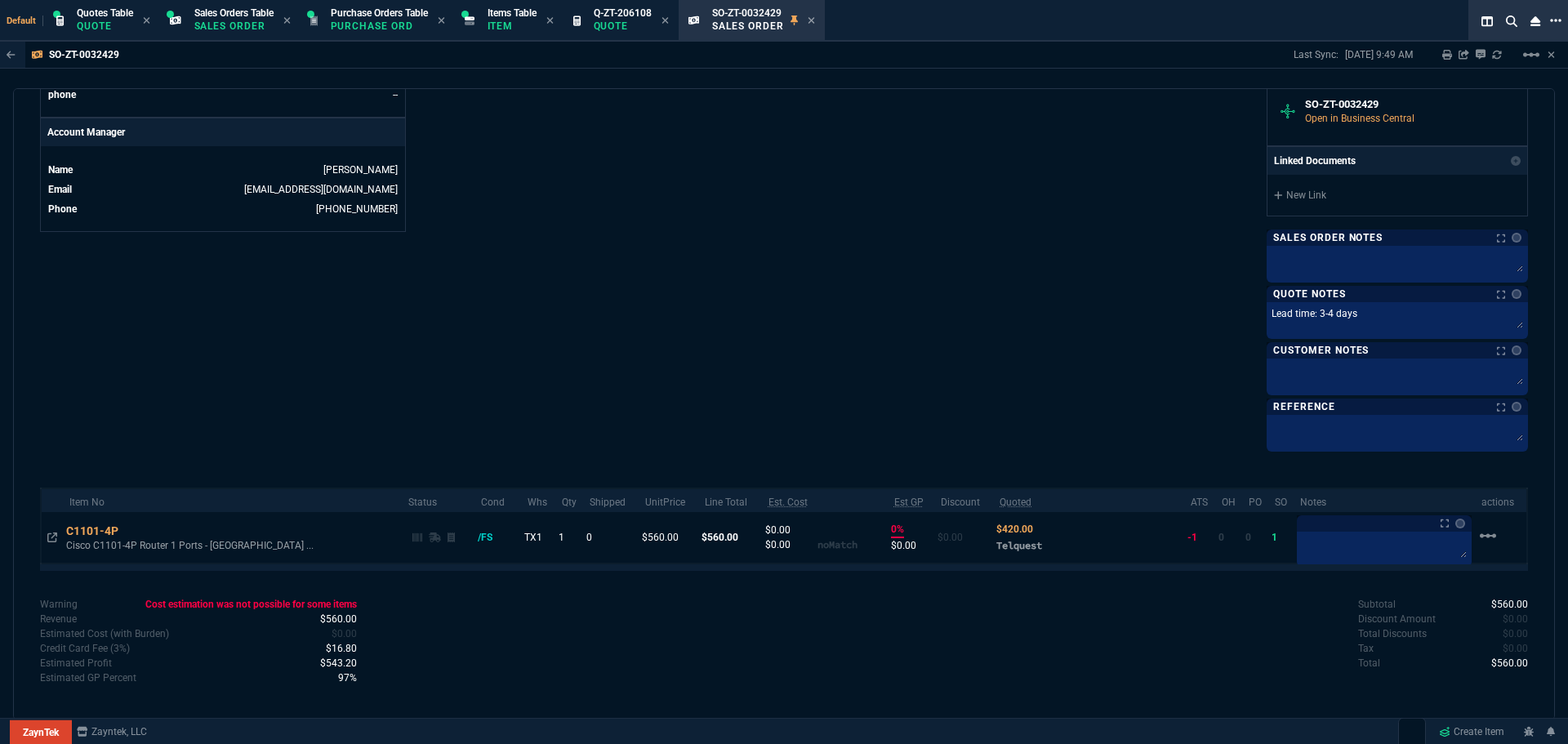
click at [1550, 22] on icon at bounding box center [1555, 20] width 12 height 13
click at [1496, 30] on li "Open New Tab" at bounding box center [1465, 36] width 162 height 20
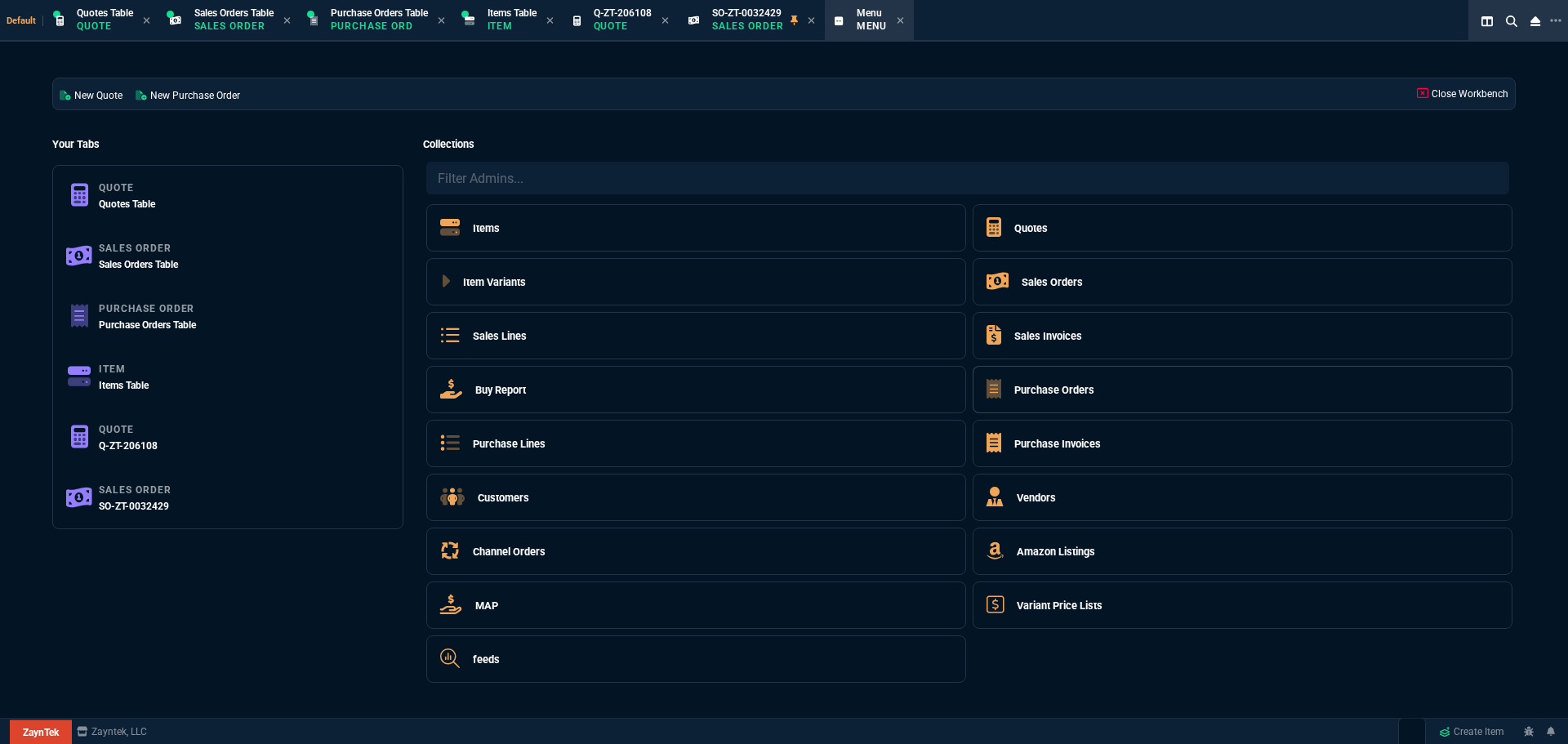
click at [1055, 390] on h5 "Purchase Orders" at bounding box center [1054, 390] width 80 height 15
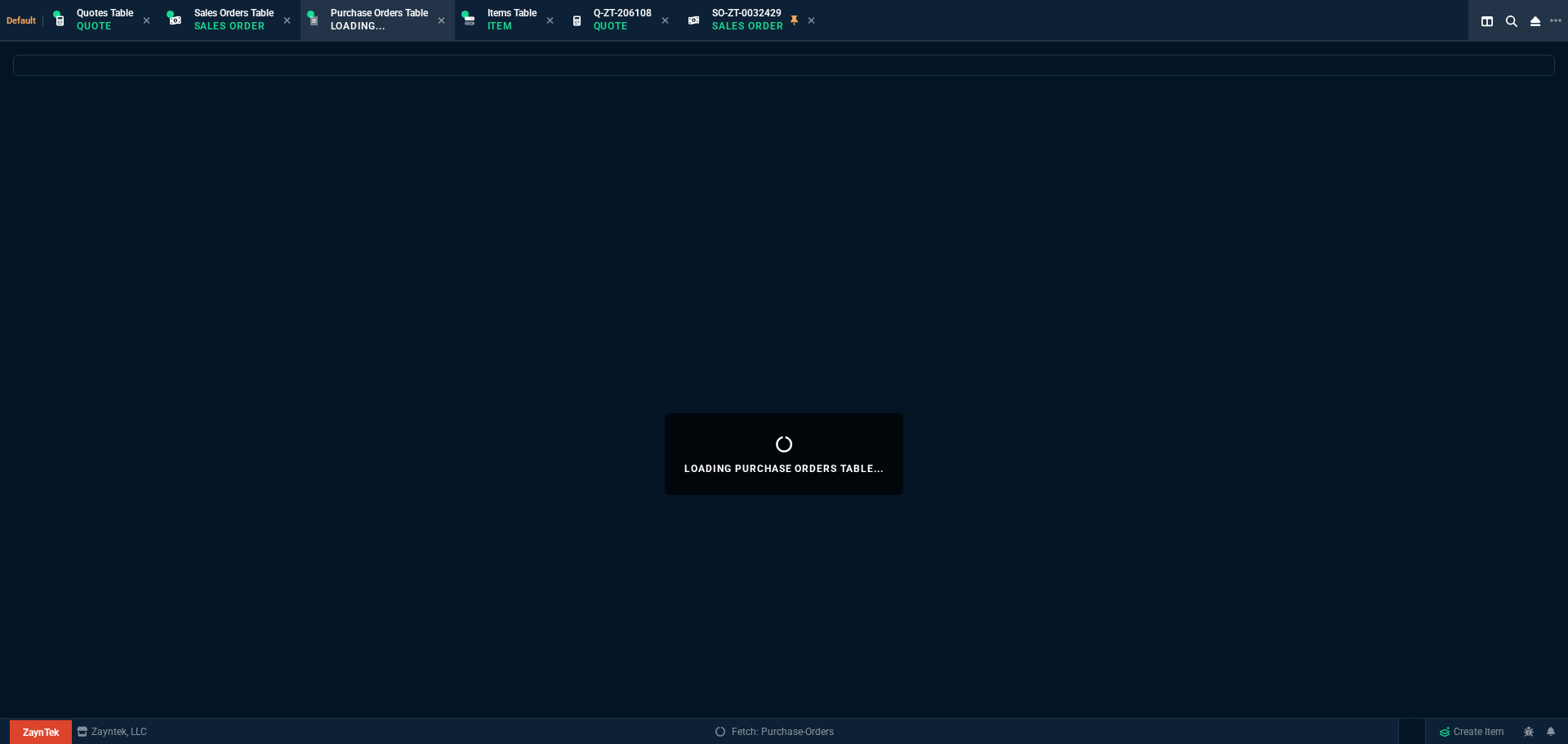
select select
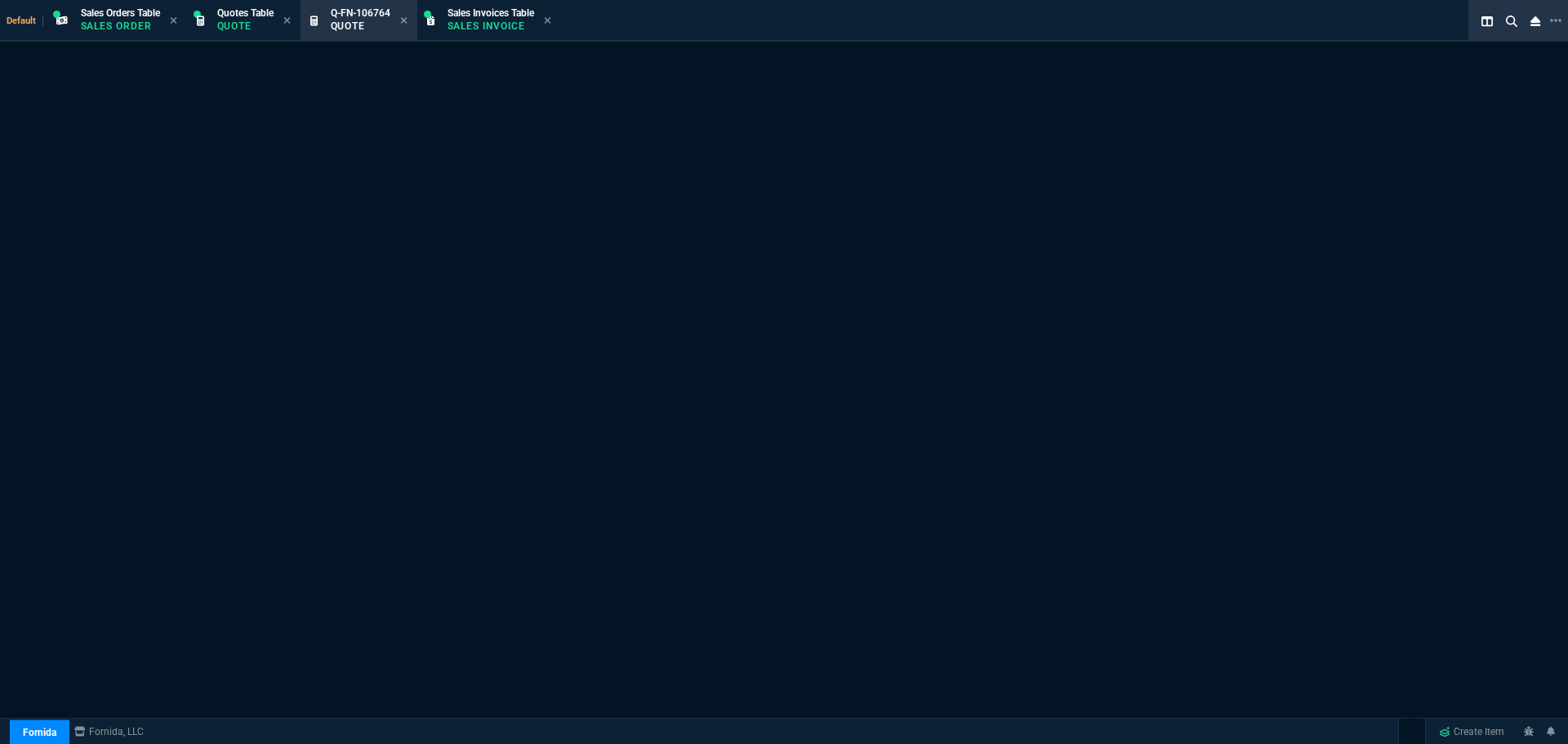
select select "4: SHAD"
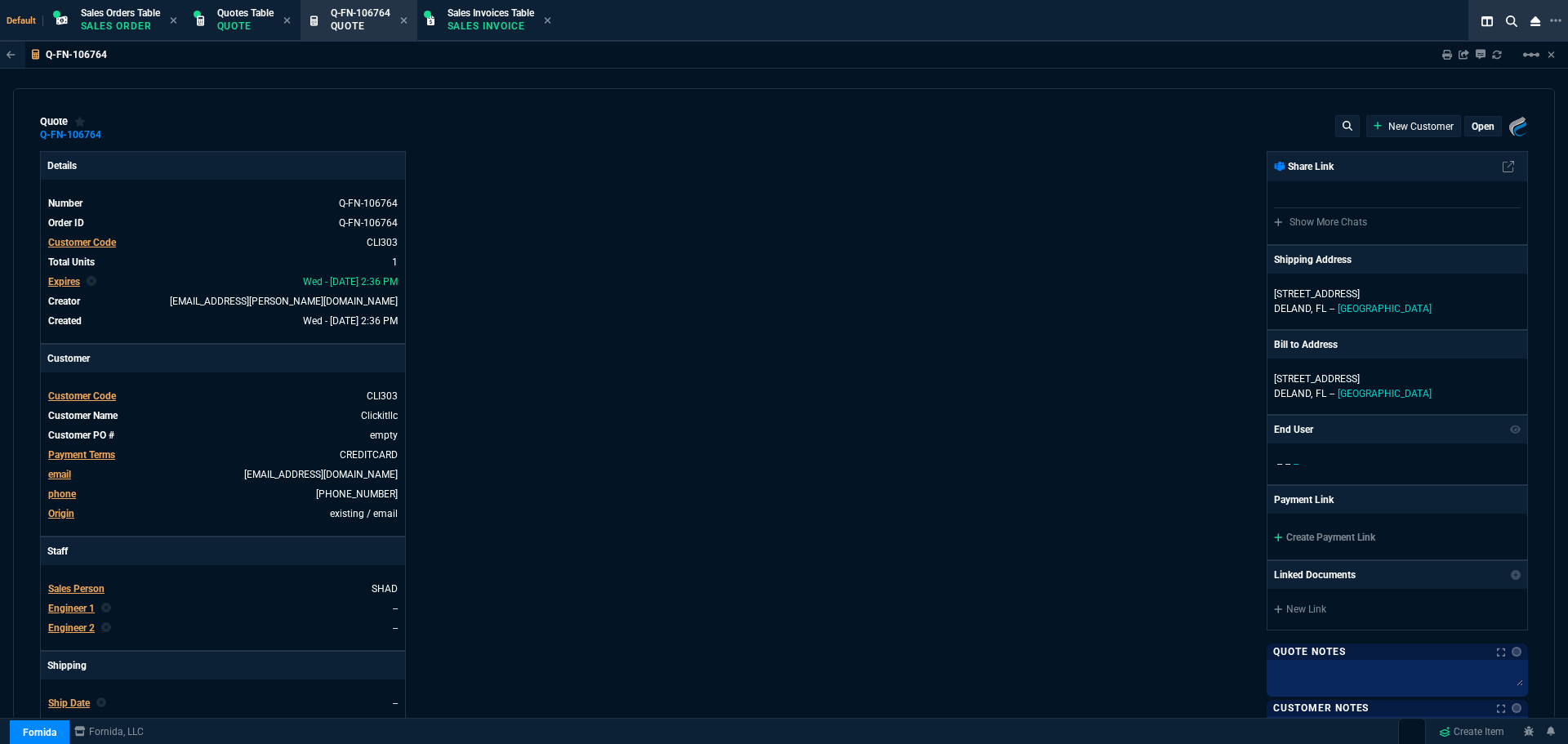
type input "15"
type input "77"
type input "699"
type input "27"
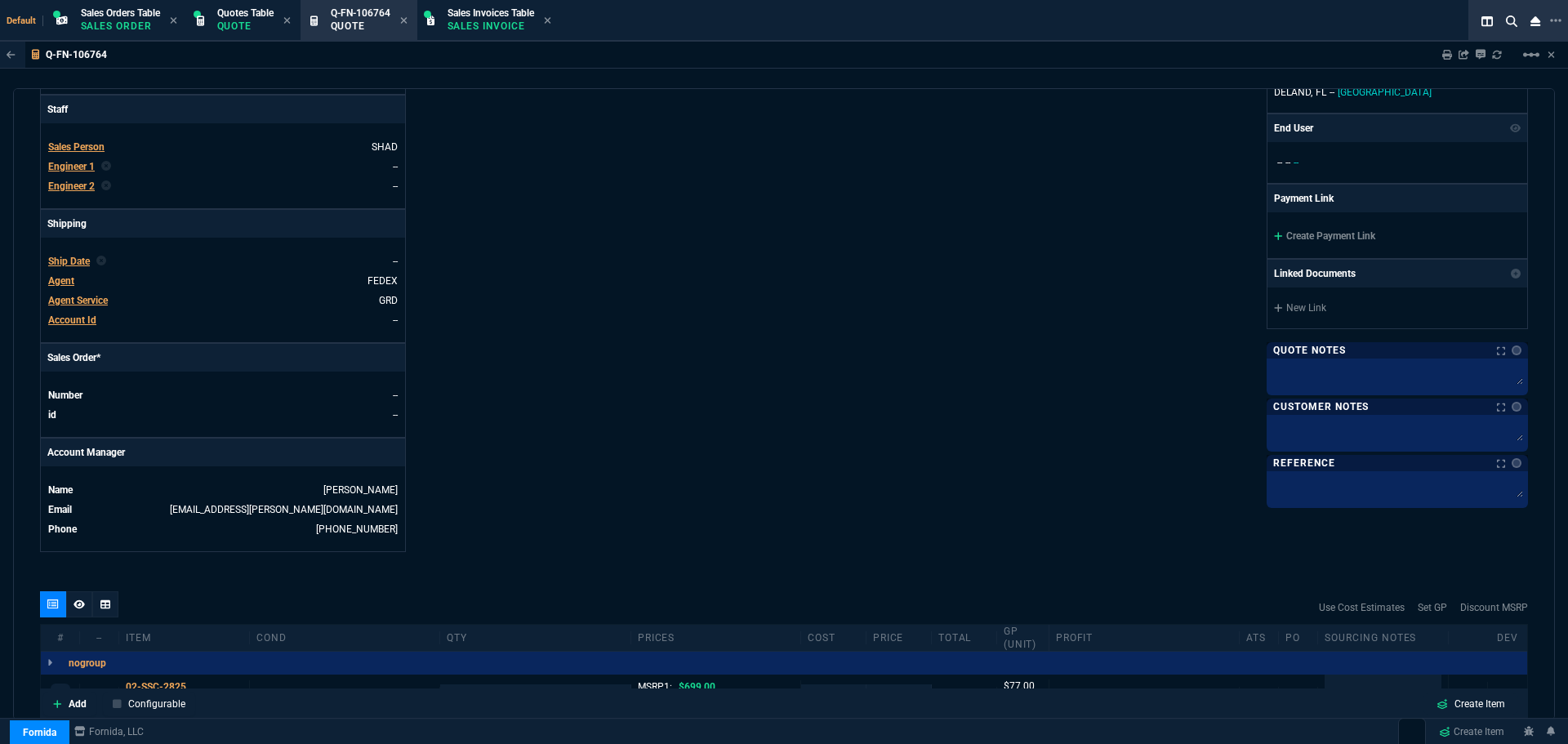
scroll to position [648, 0]
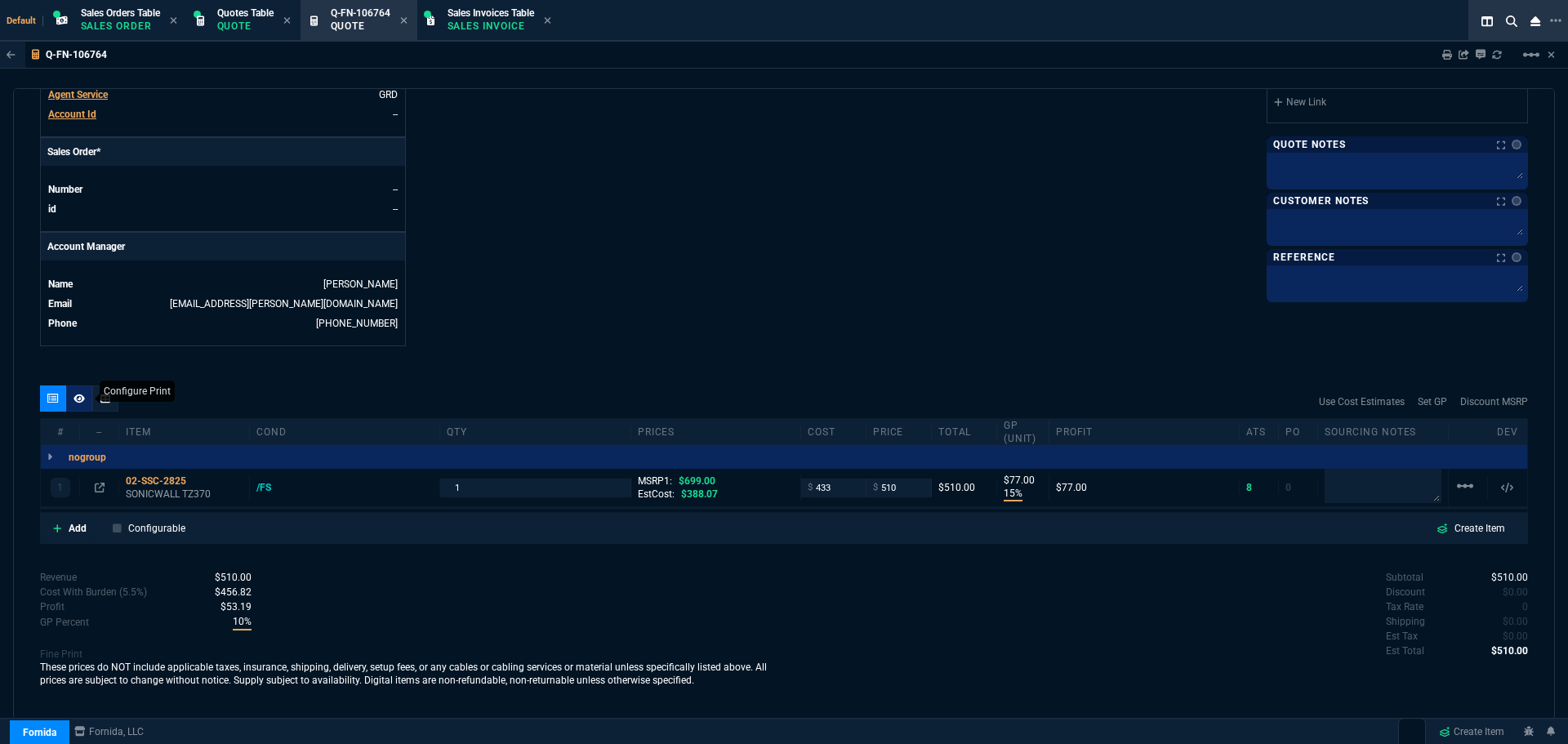
click at [83, 391] on div at bounding box center [79, 398] width 26 height 26
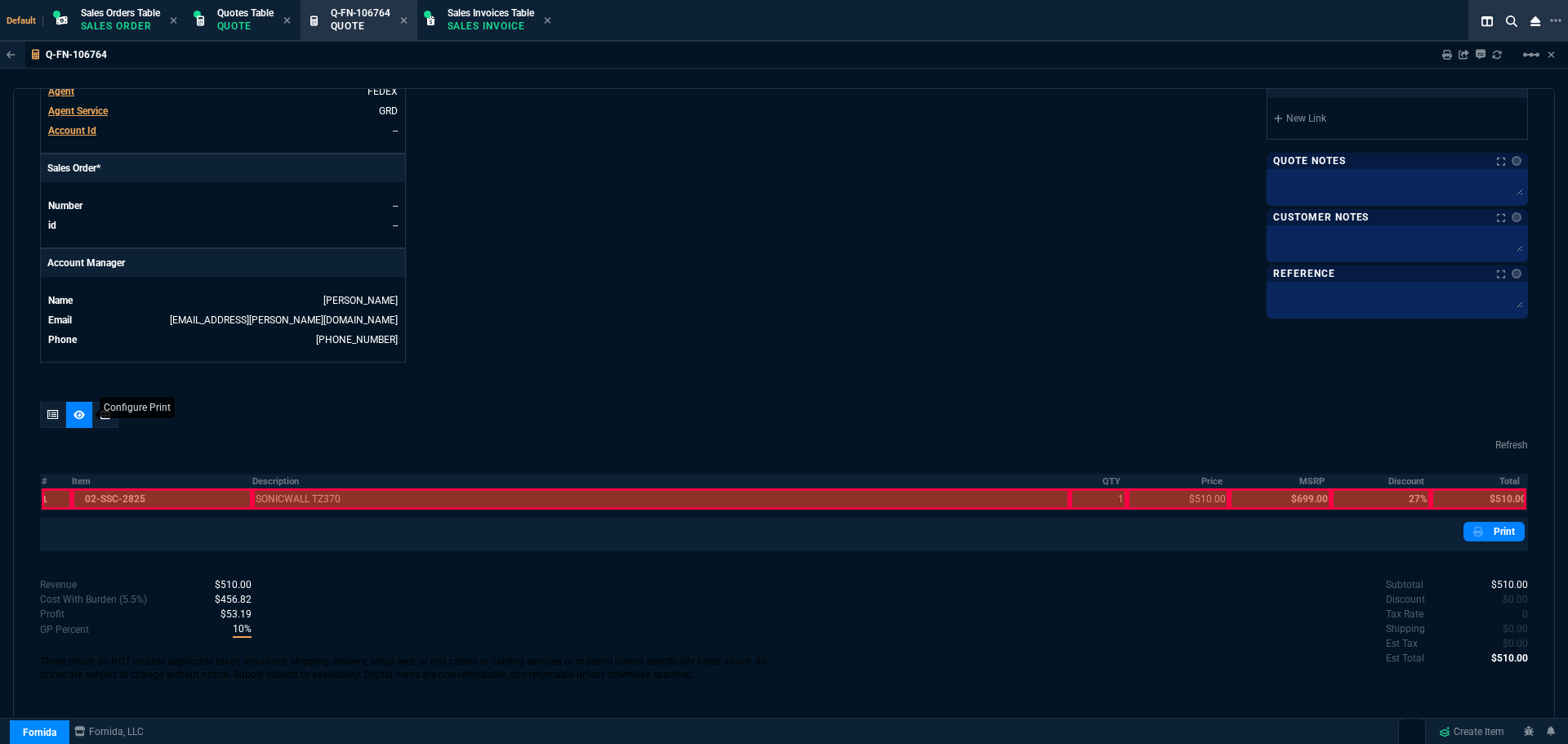
scroll to position [631, 0]
click at [286, 476] on th "Description" at bounding box center [661, 481] width 817 height 14
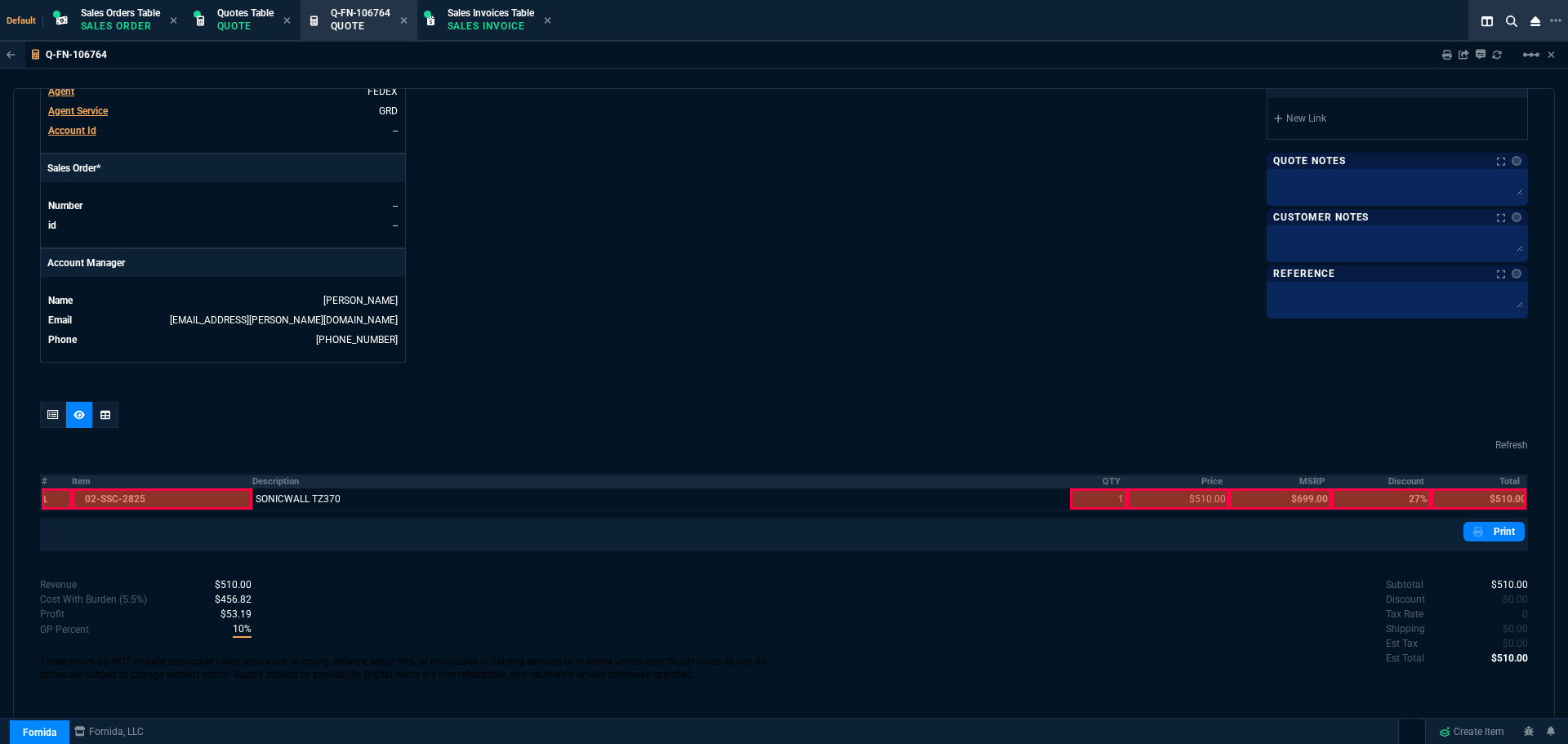
click at [1098, 476] on th "QTY" at bounding box center [1099, 481] width 58 height 14
click at [1198, 477] on th "Price" at bounding box center [1178, 481] width 102 height 14
click at [1496, 480] on th "Total" at bounding box center [1479, 481] width 97 height 14
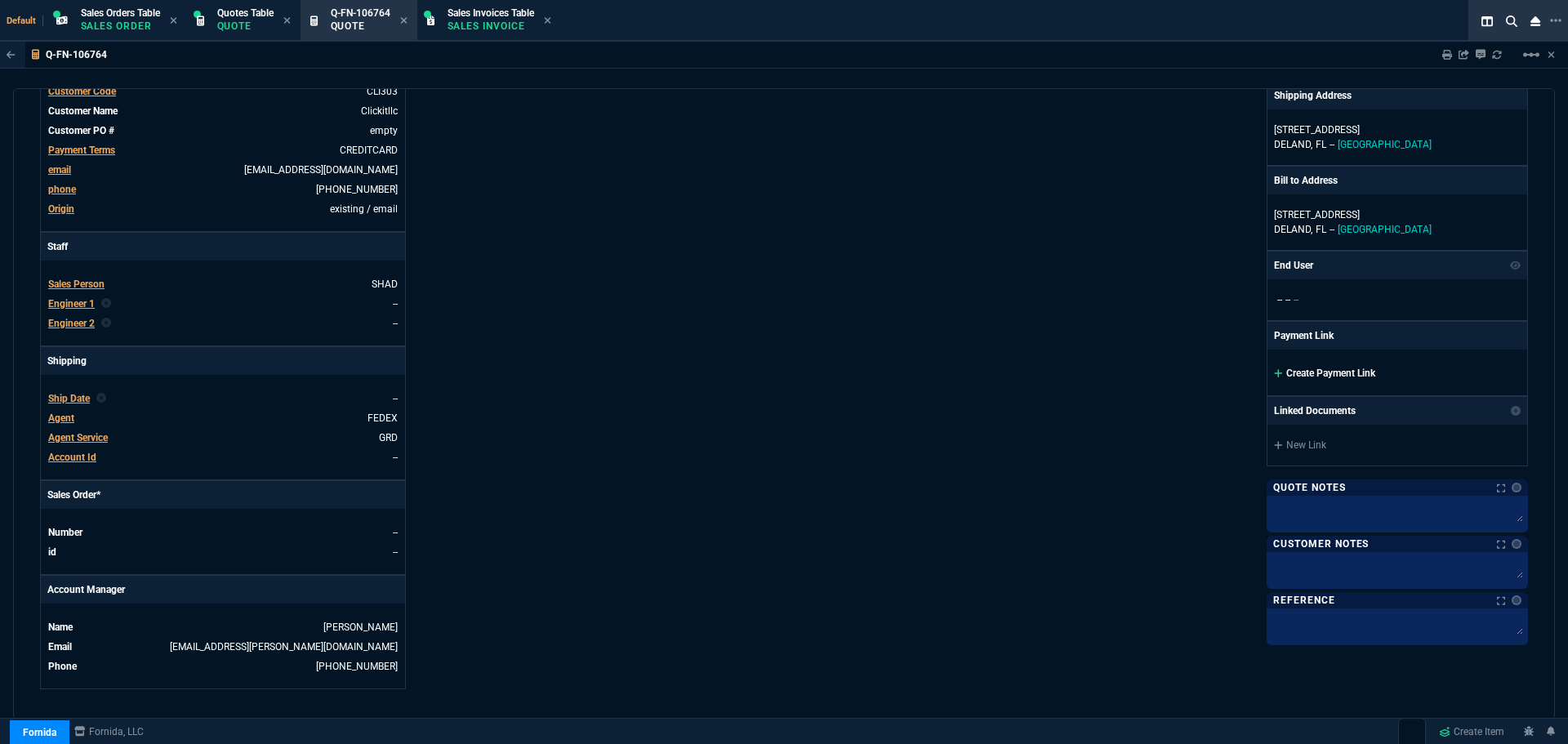
click at [1335, 377] on link "Create Payment Link" at bounding box center [1325, 373] width 101 height 12
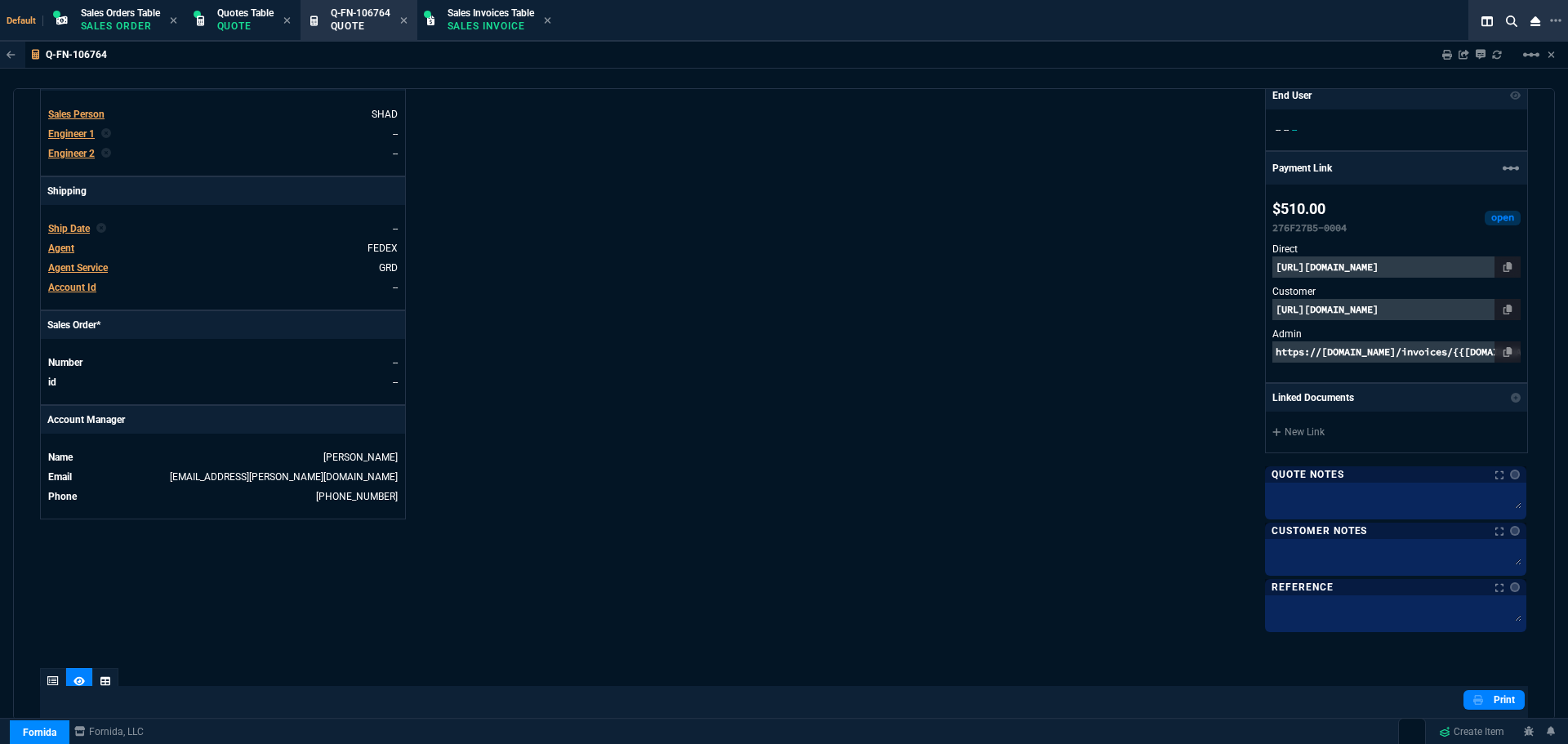
scroll to position [713, 0]
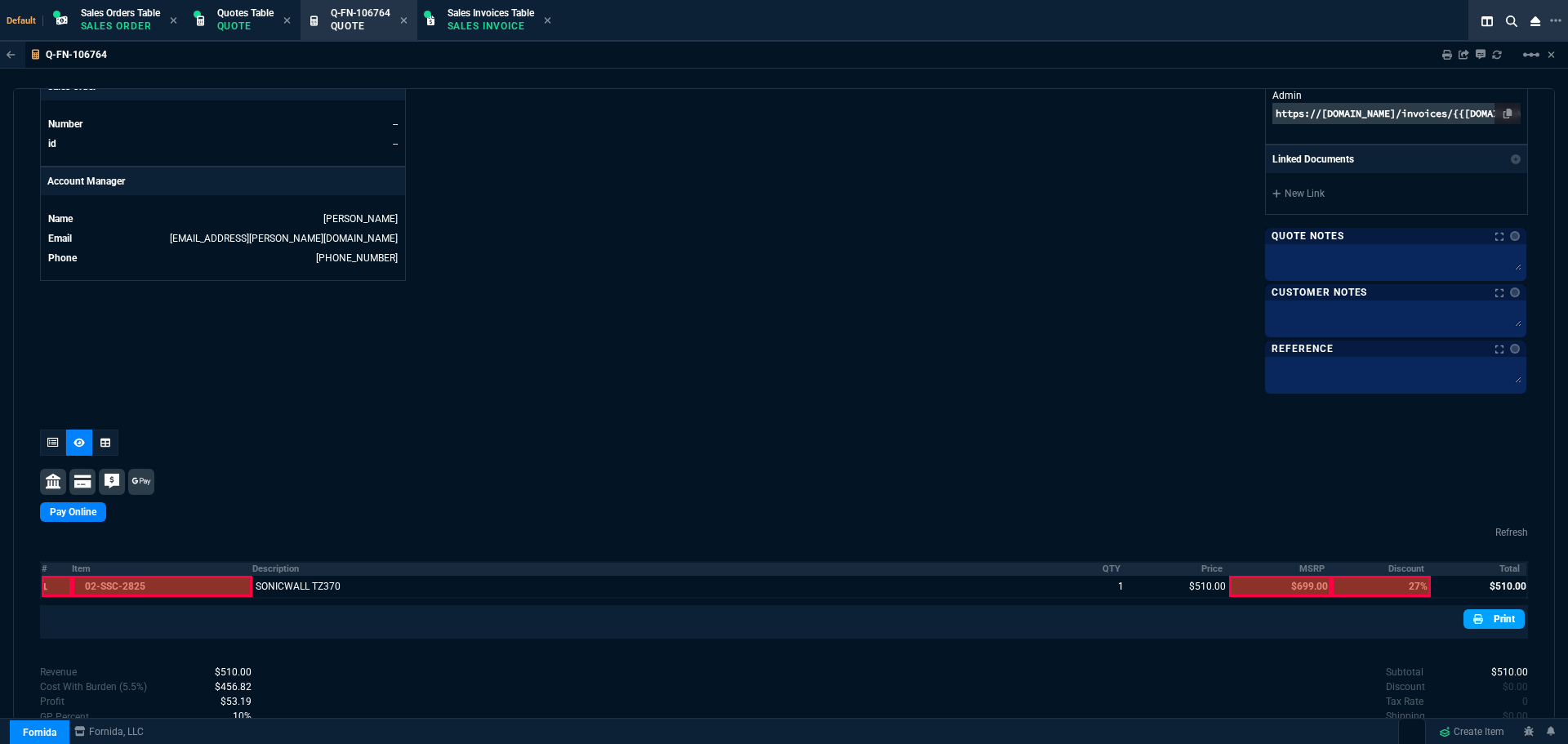
click at [1488, 617] on link "Print" at bounding box center [1494, 619] width 61 height 20
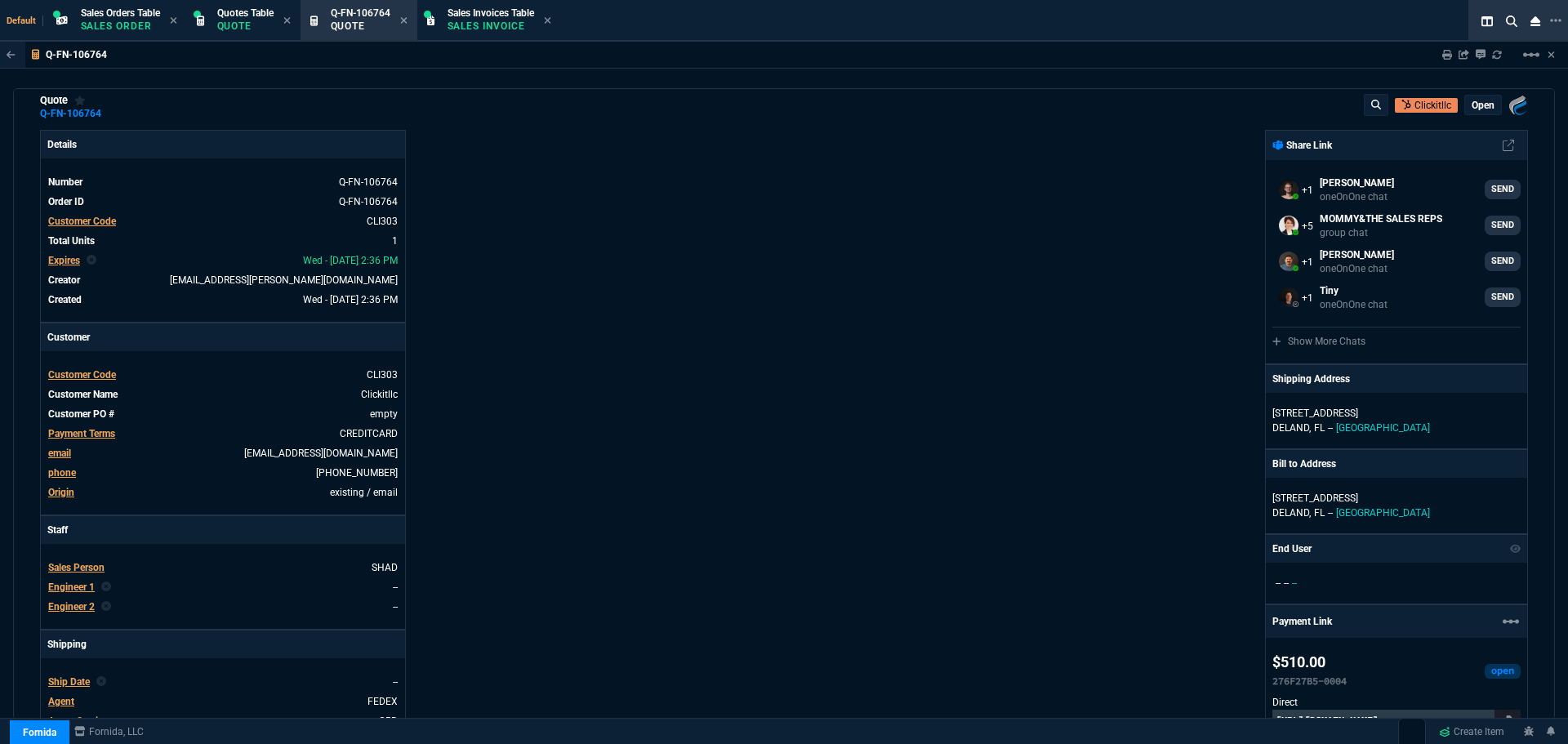
scroll to position [0, 0]
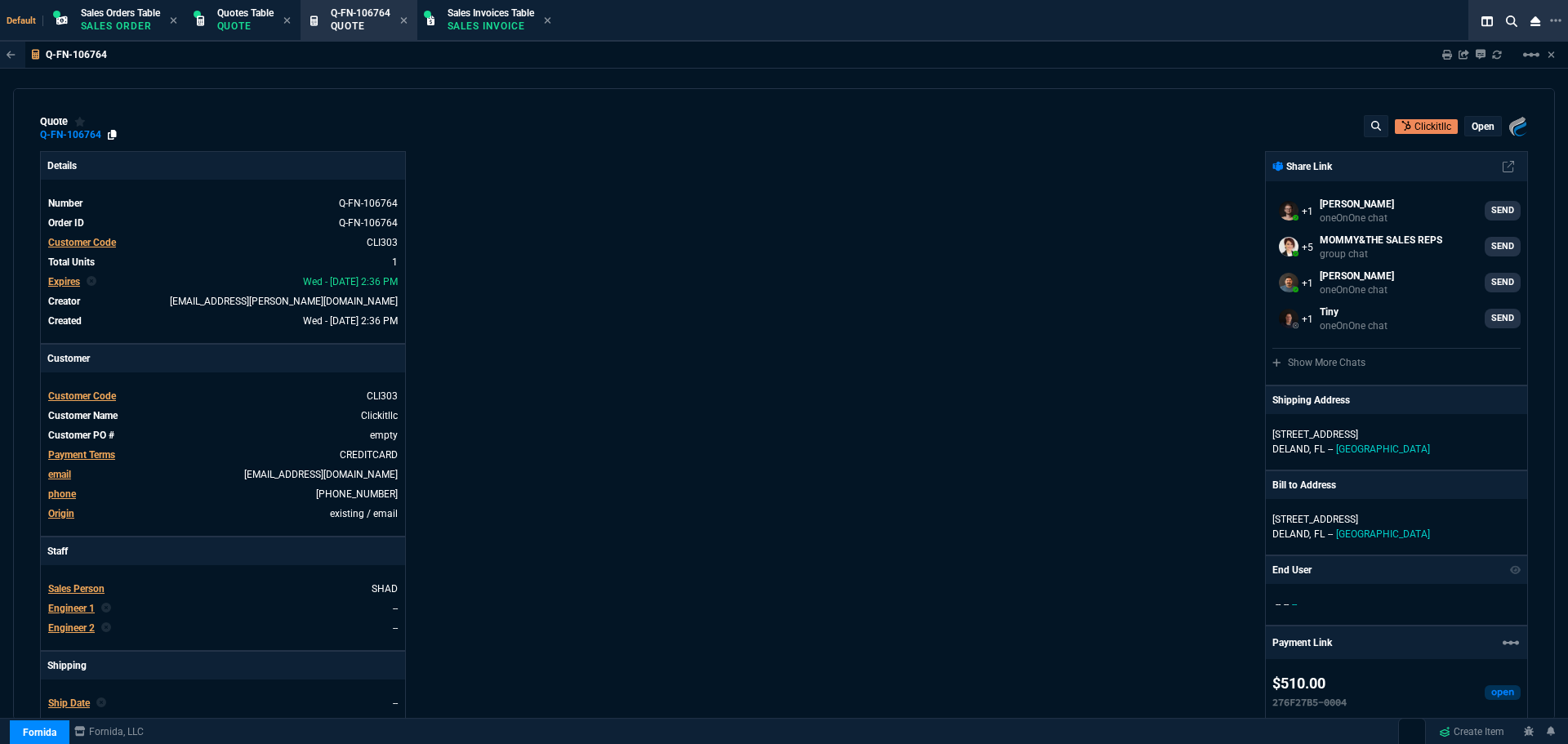
click at [113, 133] on icon at bounding box center [112, 135] width 9 height 10
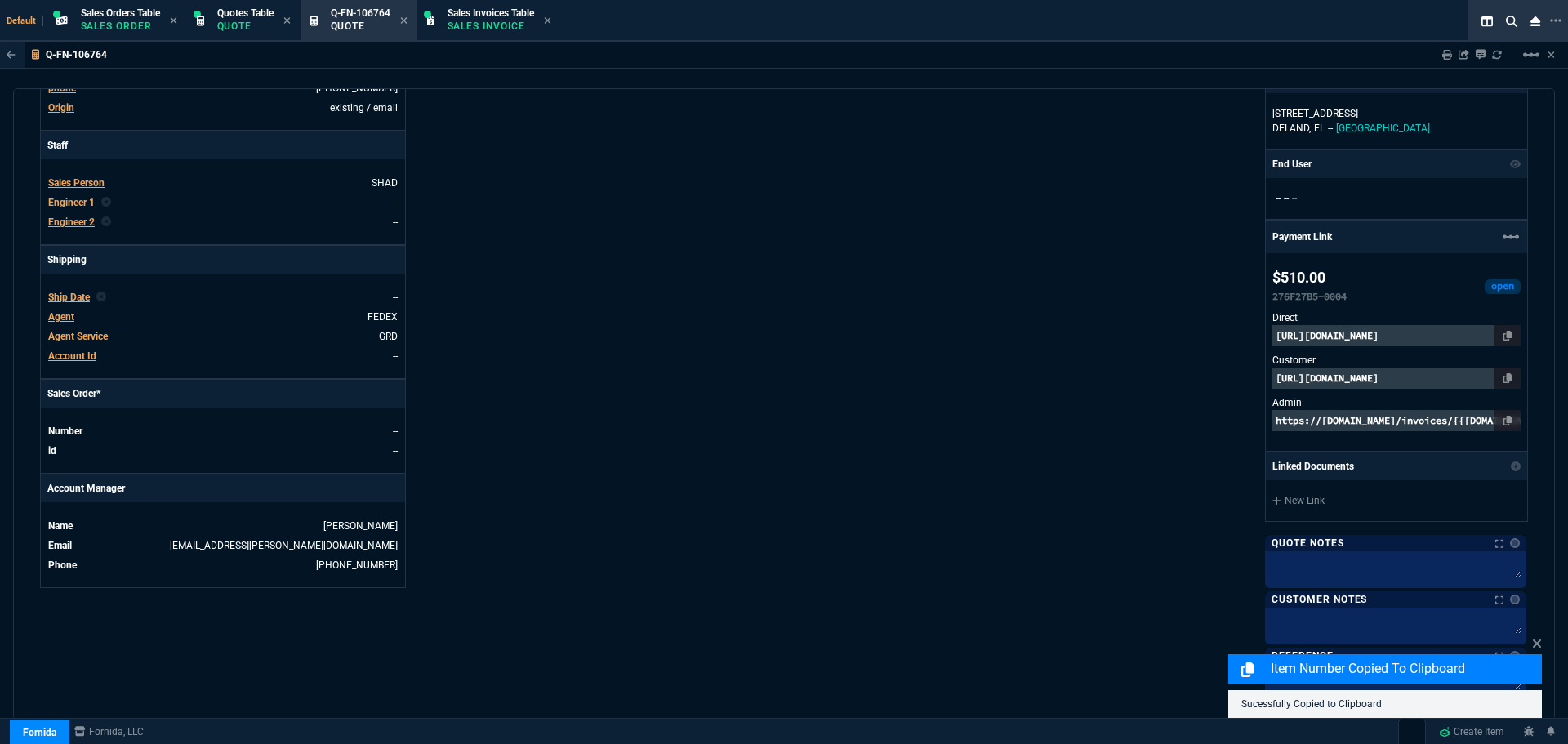
scroll to position [409, 0]
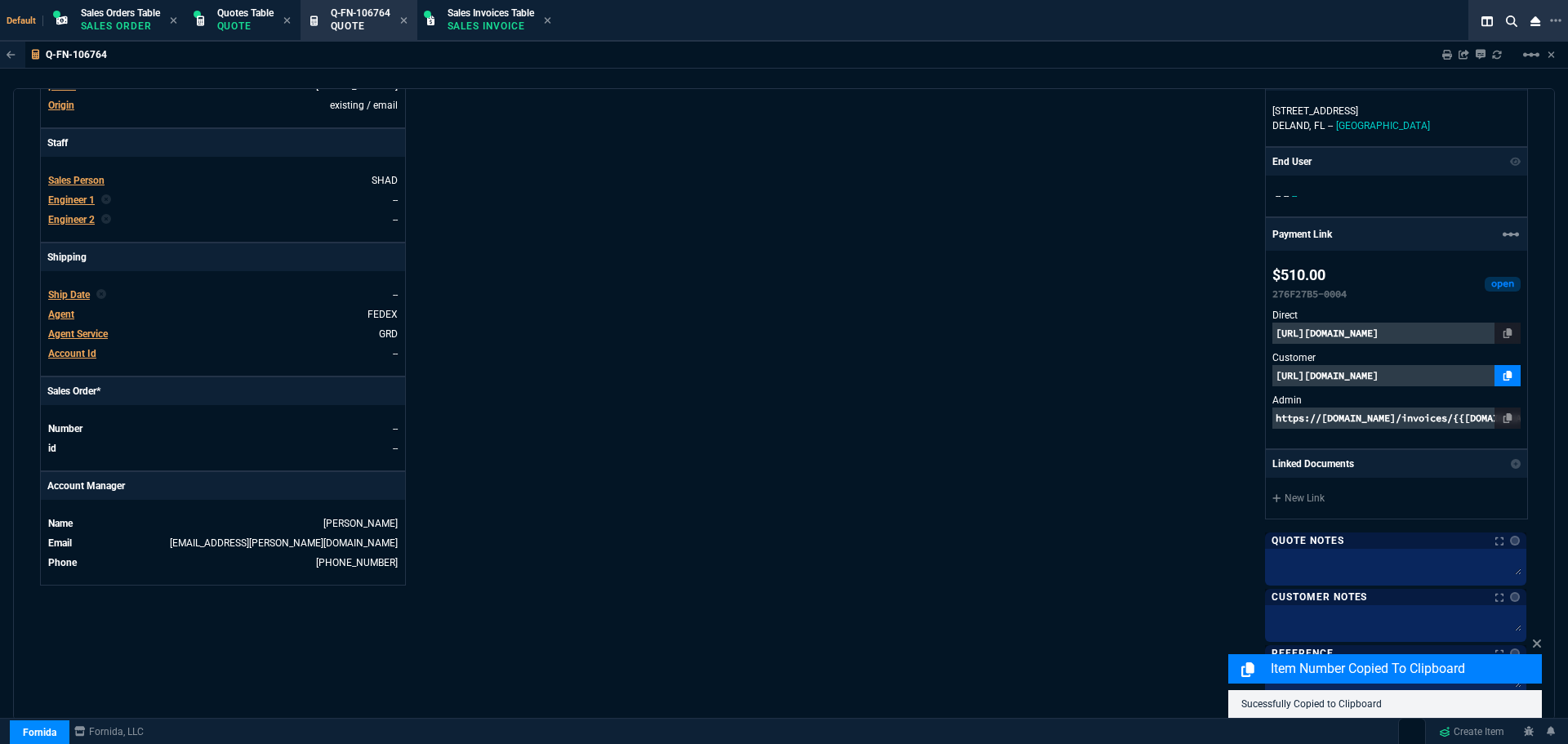
click at [1503, 375] on icon at bounding box center [1507, 375] width 9 height 10
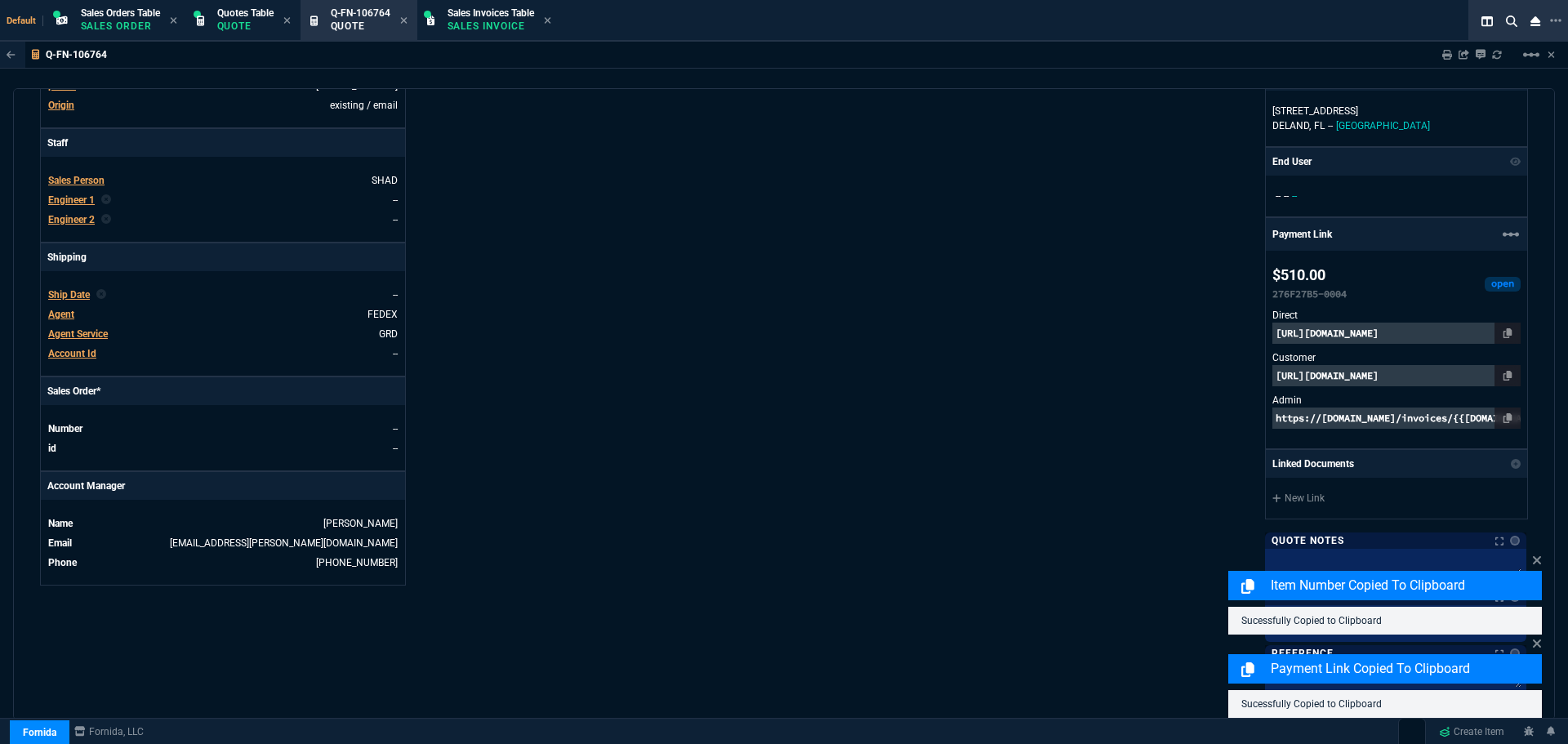
click at [1445, 372] on p "https://pay.fornida.com/public/quotes/Q-FN-106764/checkout" at bounding box center [1396, 375] width 249 height 21
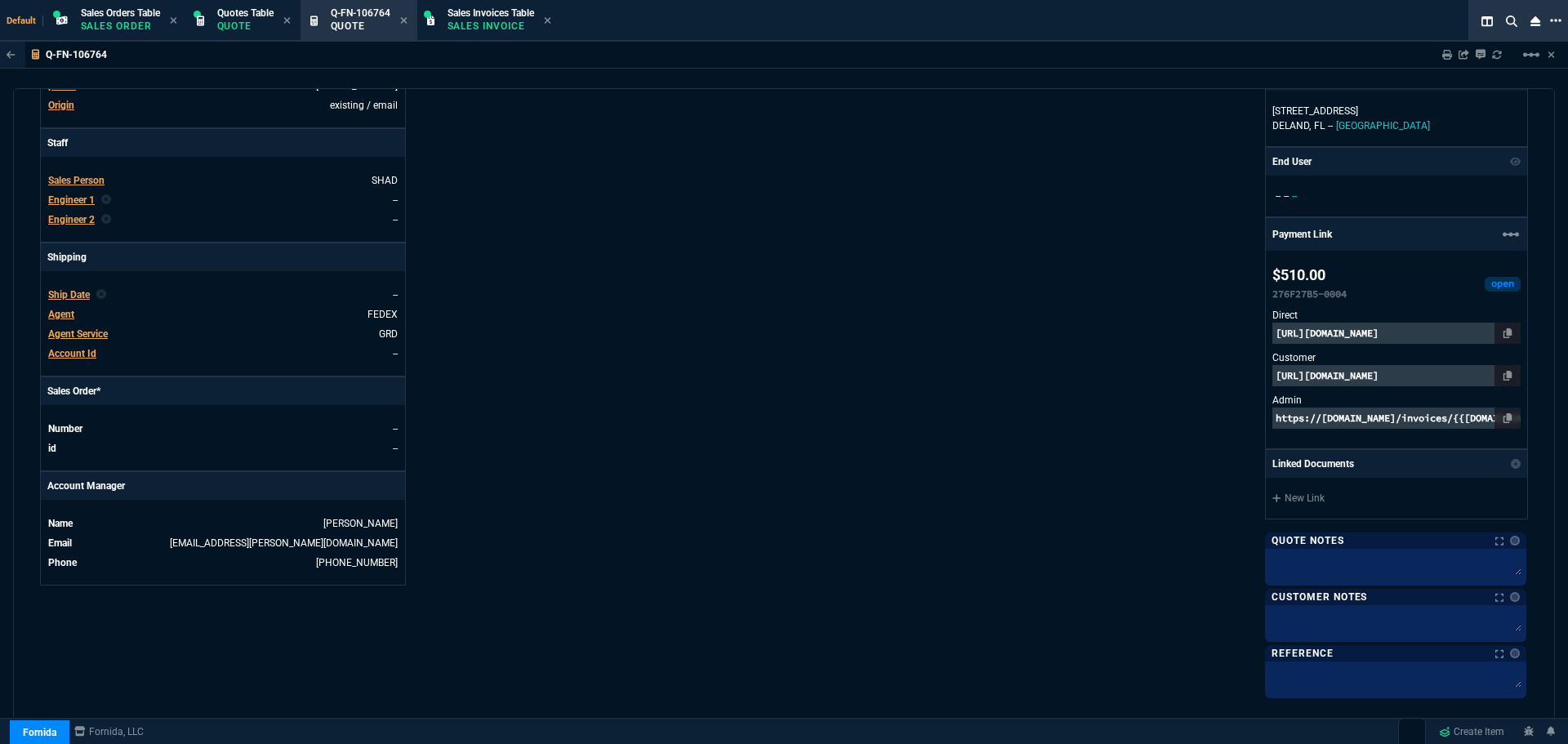
click at [1555, 18] on icon at bounding box center [1555, 20] width 12 height 13
click at [1427, 32] on li "Open New Tab" at bounding box center [1470, 32] width 162 height 20
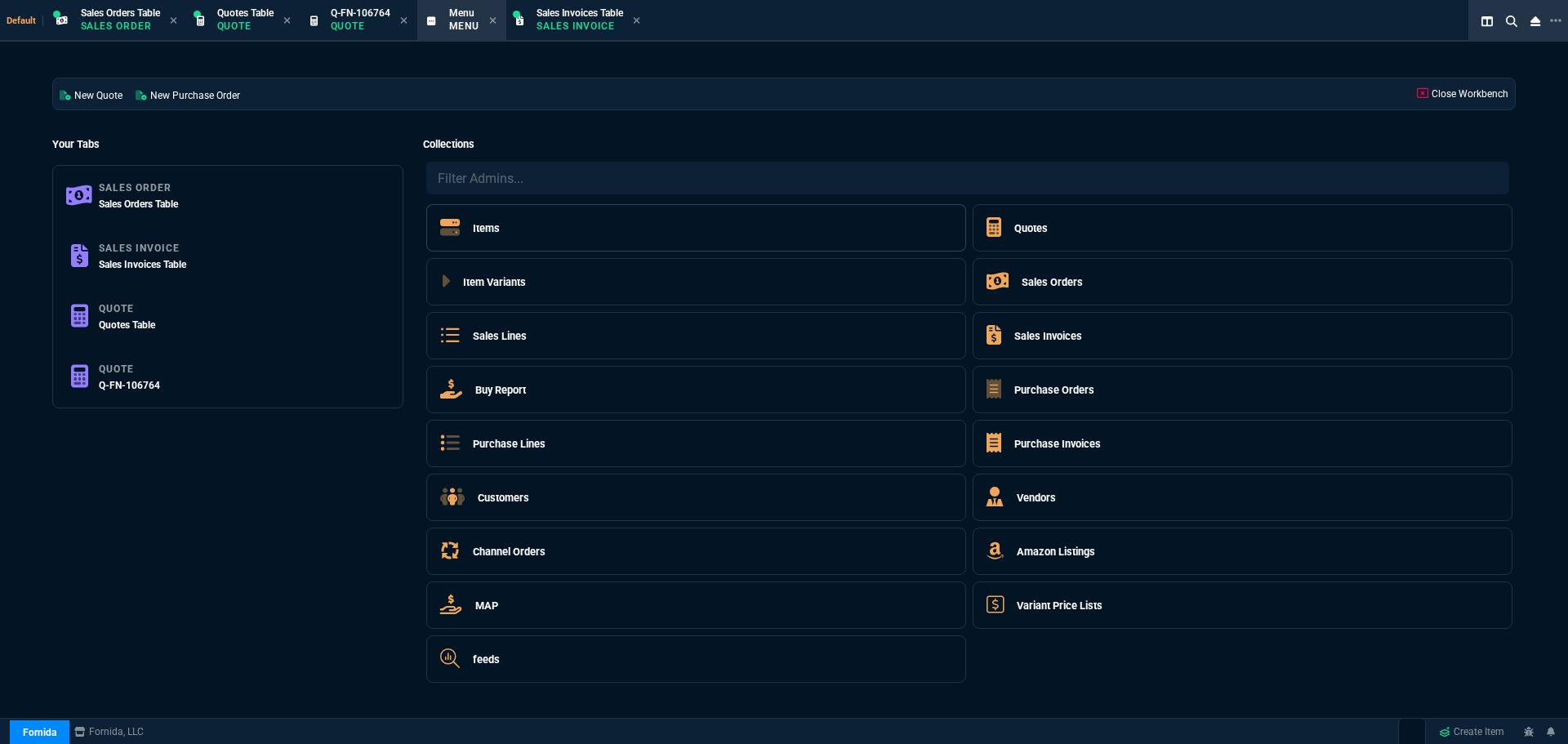
click at [478, 233] on h5 "Items" at bounding box center [486, 228] width 27 height 15
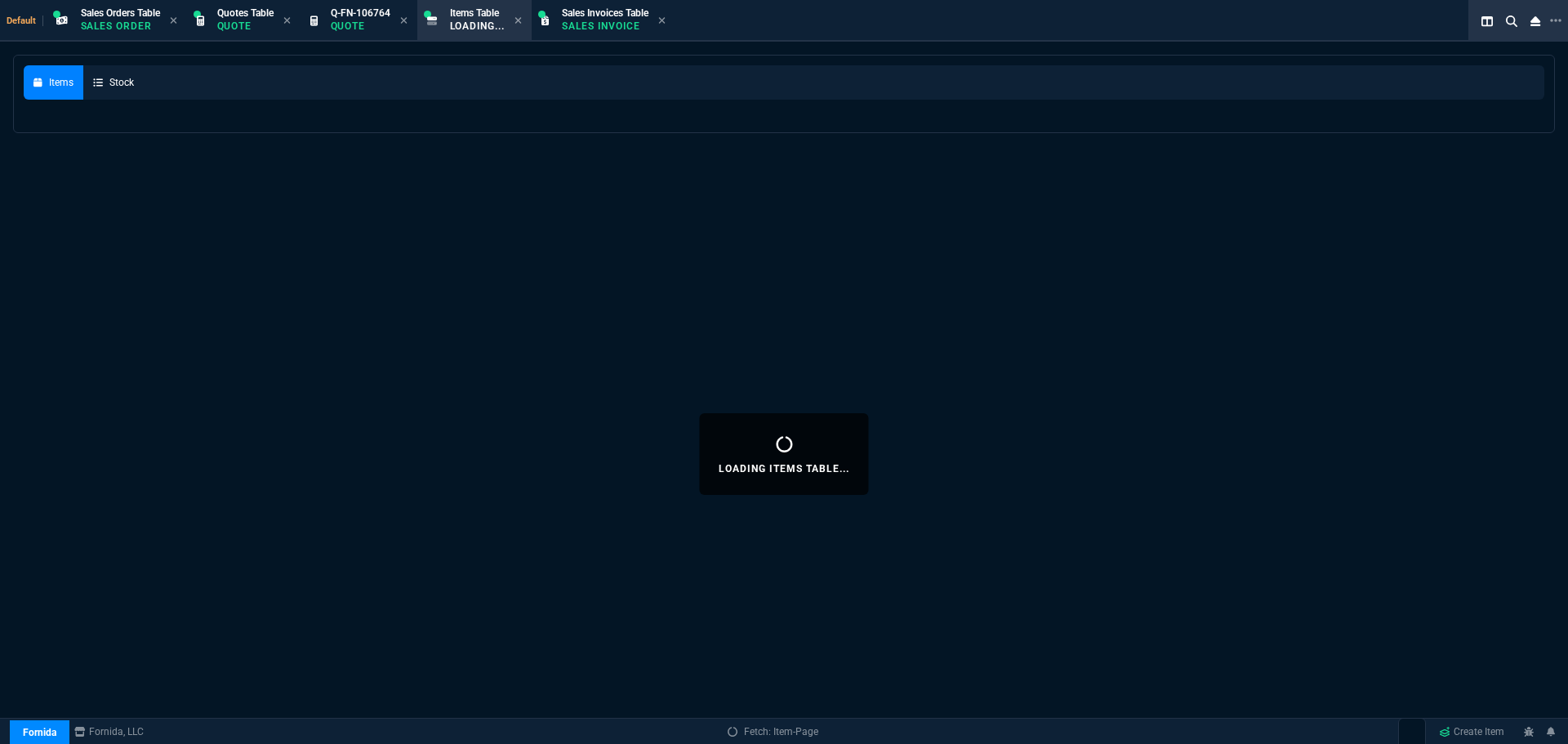
select select
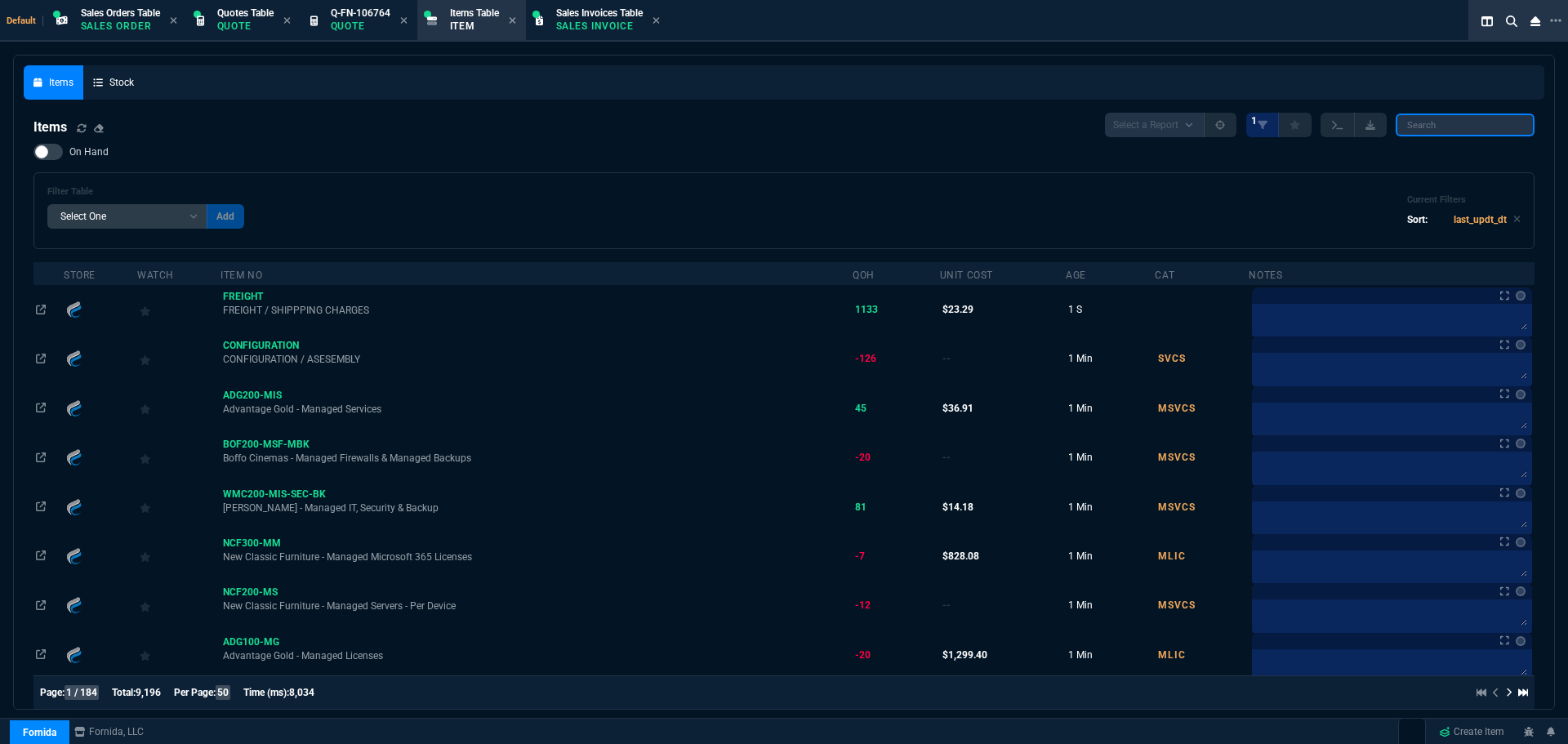
click at [1442, 131] on input "search" at bounding box center [1465, 125] width 139 height 23
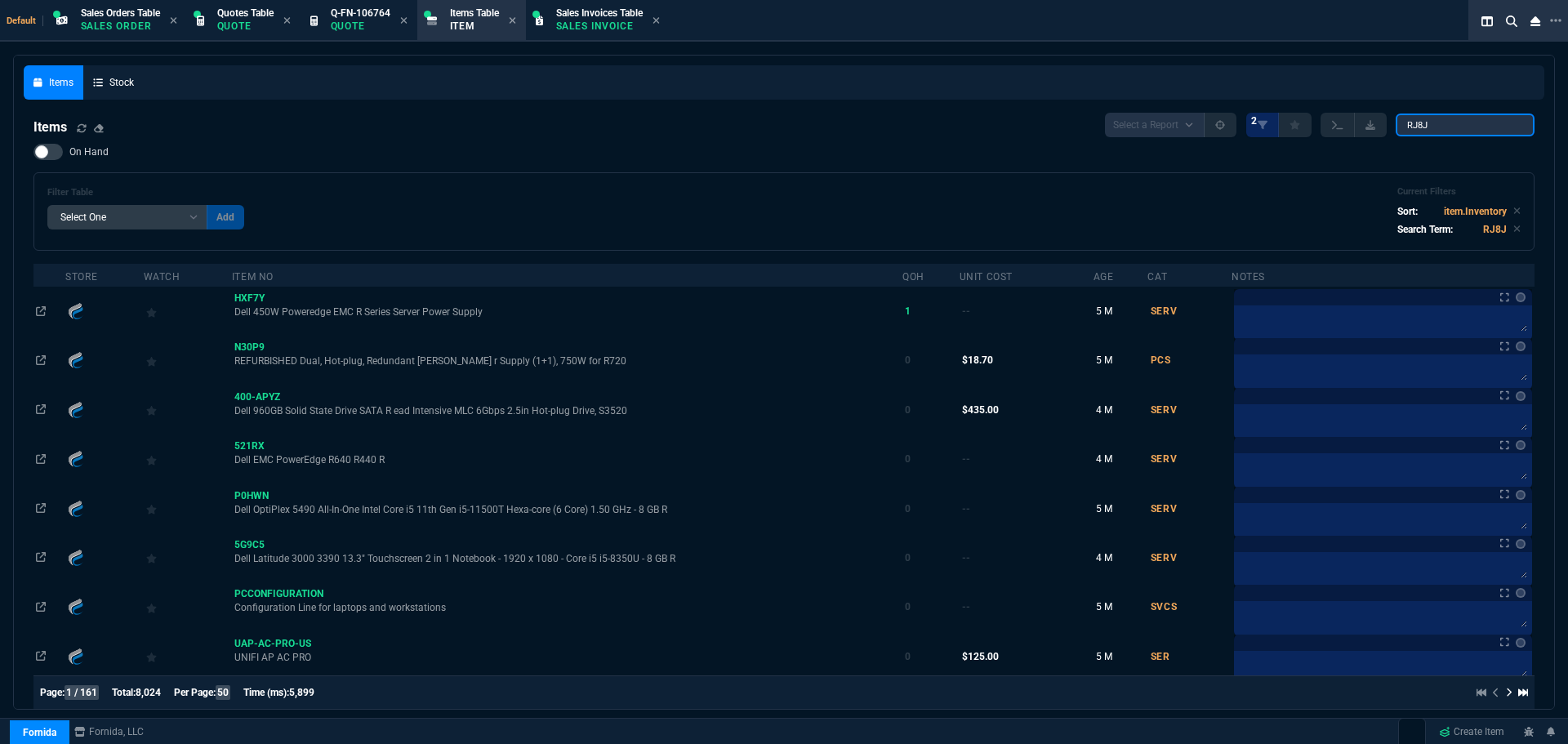
type input "RJ8J9"
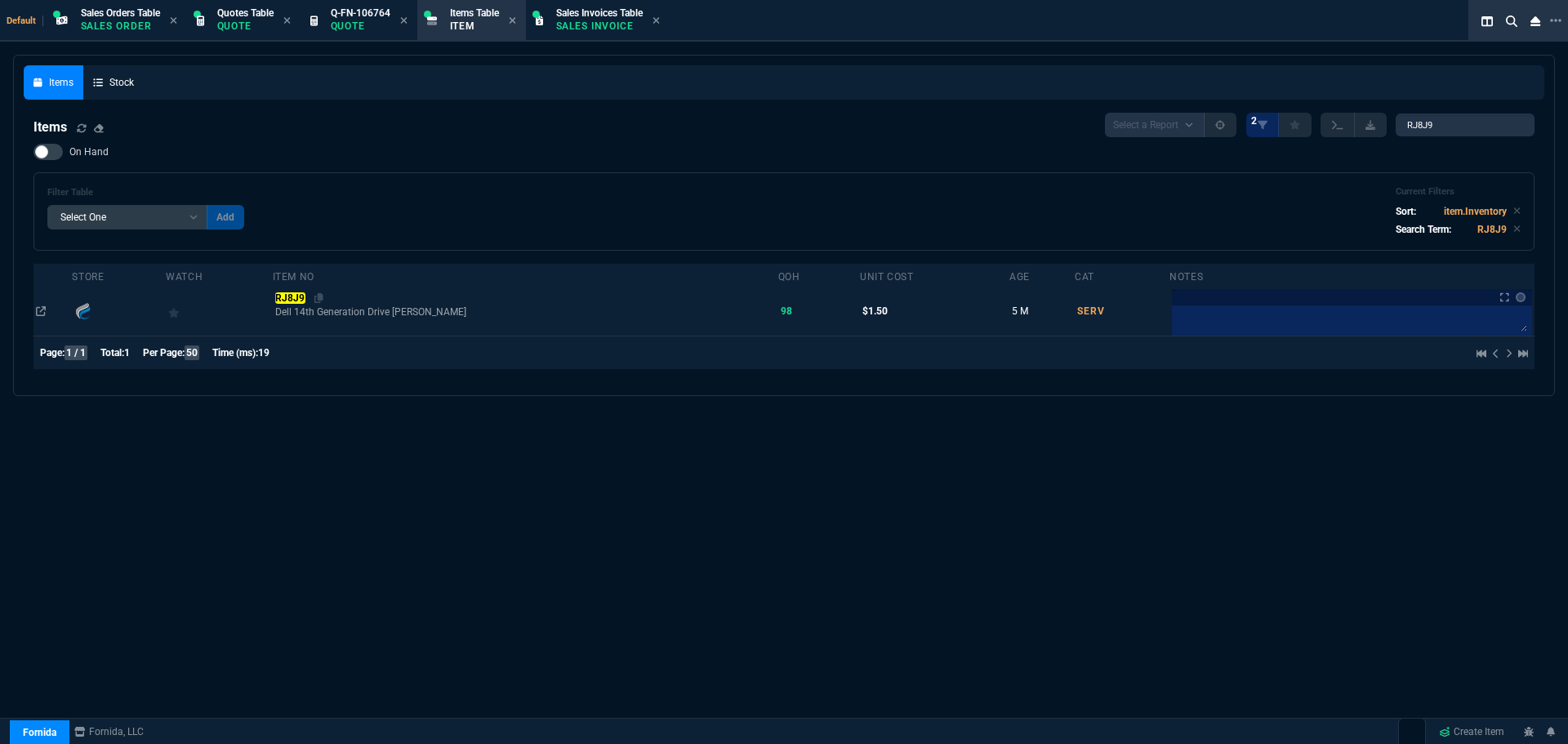
click at [305, 295] on mark "RJ8J9" at bounding box center [289, 297] width 30 height 12
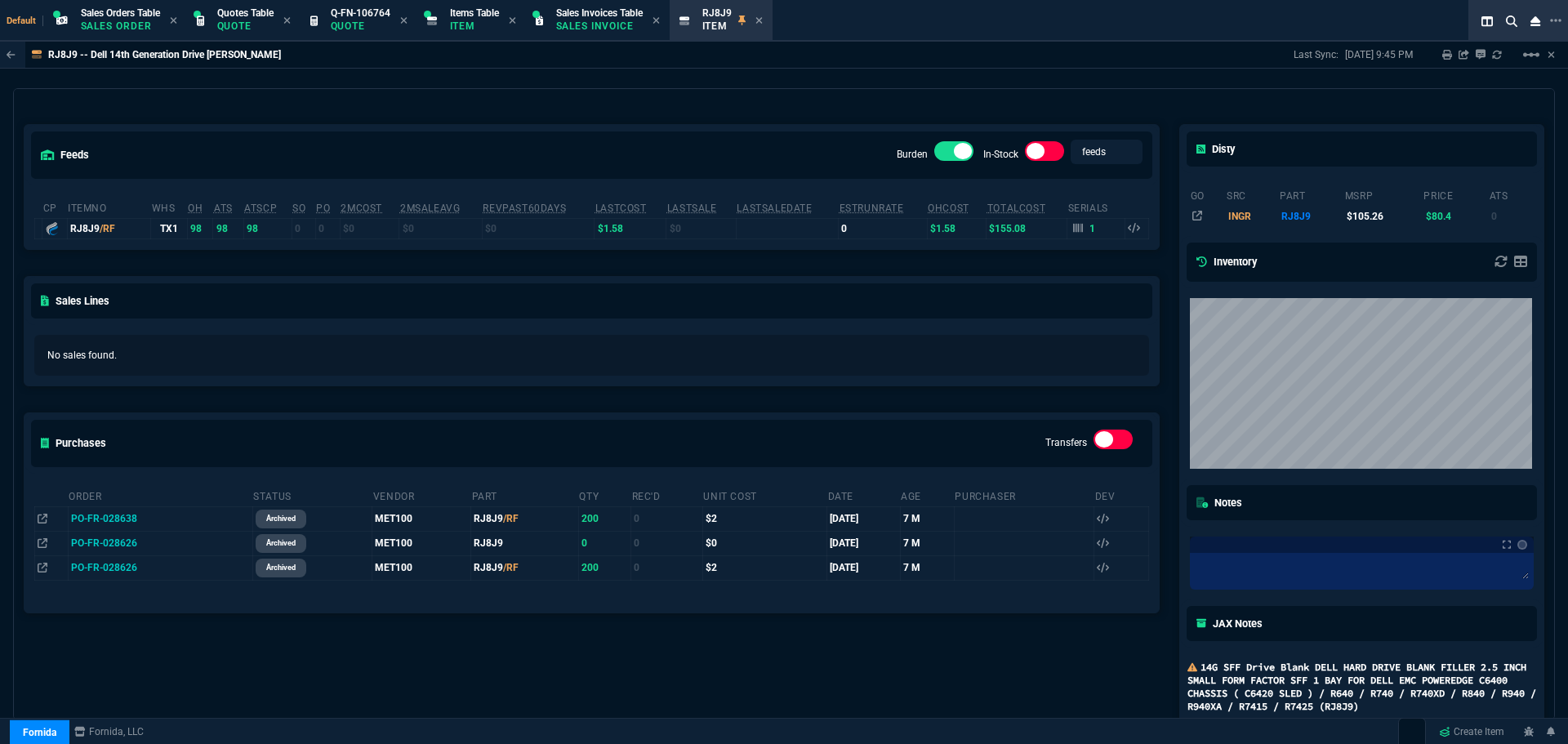
scroll to position [0, 0]
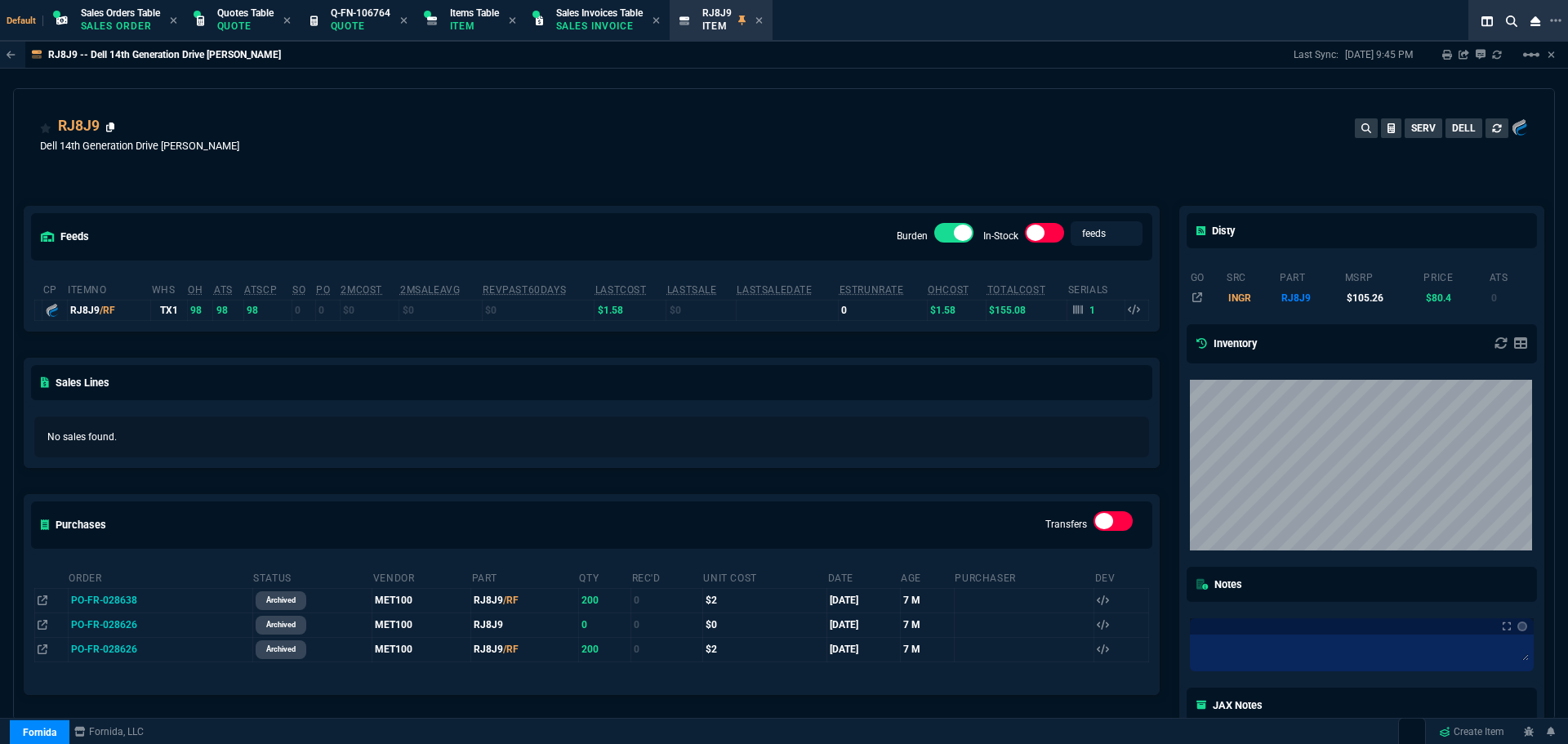
click at [111, 127] on icon at bounding box center [110, 127] width 9 height 10
click at [110, 127] on icon at bounding box center [110, 127] width 9 height 10
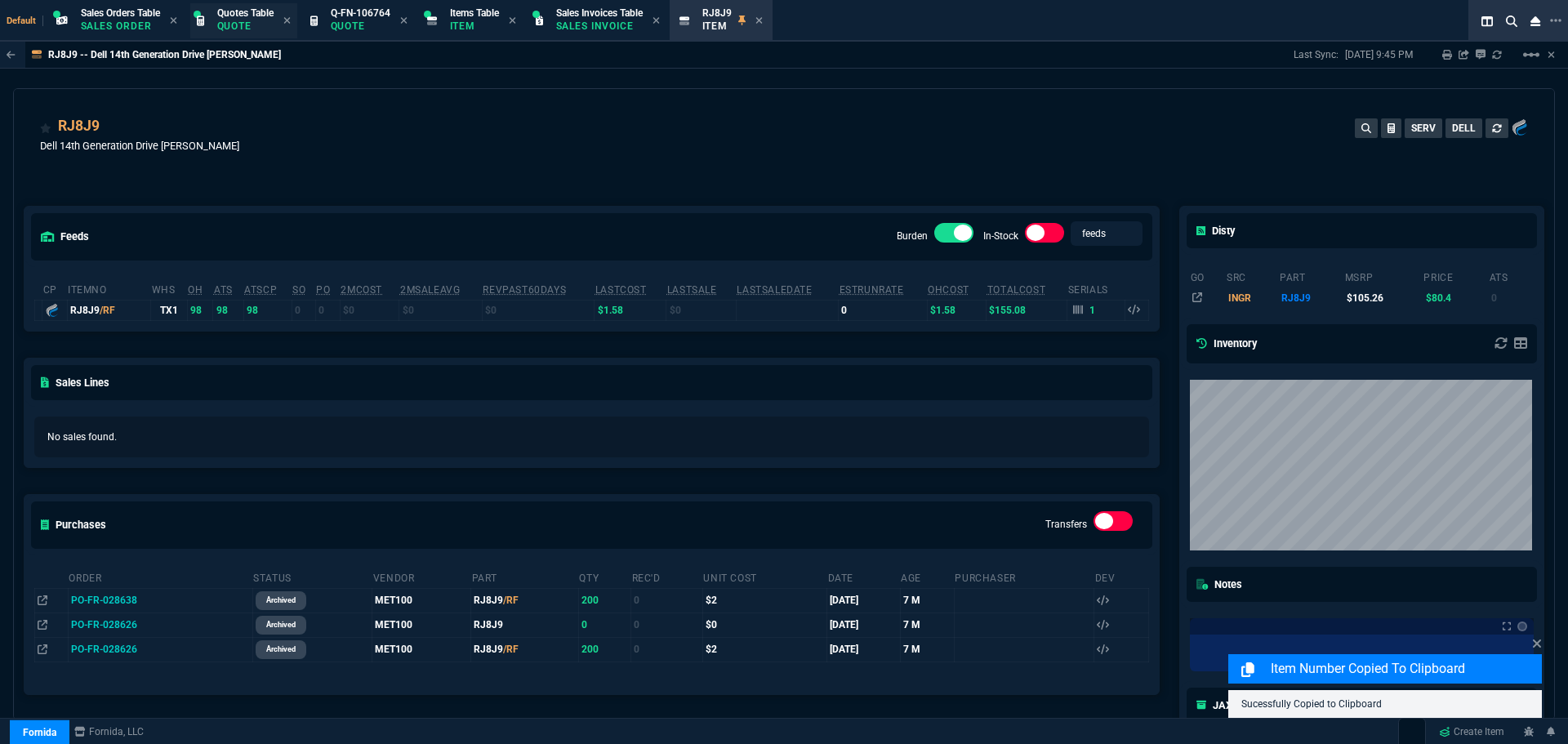
click at [248, 26] on p "Quote" at bounding box center [245, 26] width 56 height 13
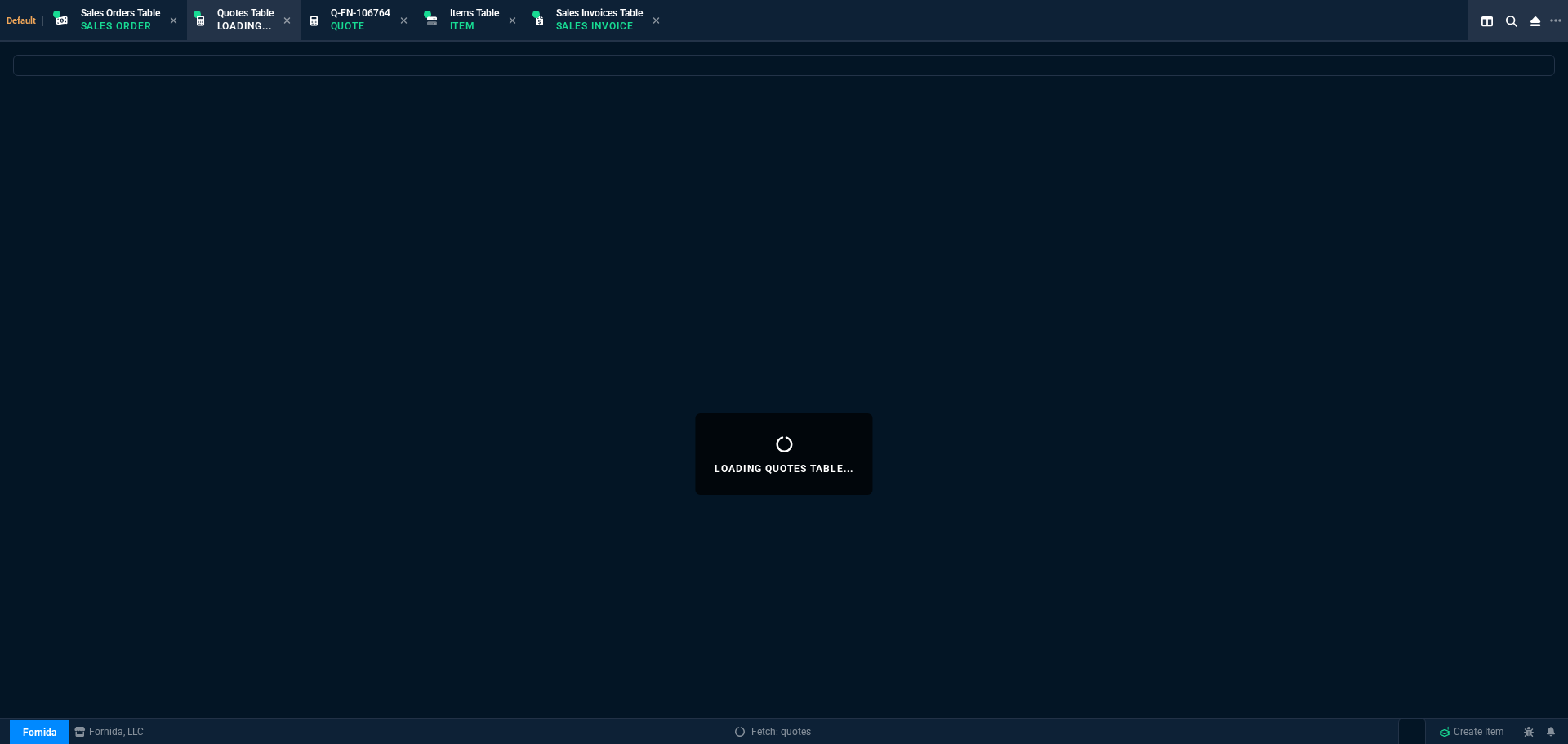
select select
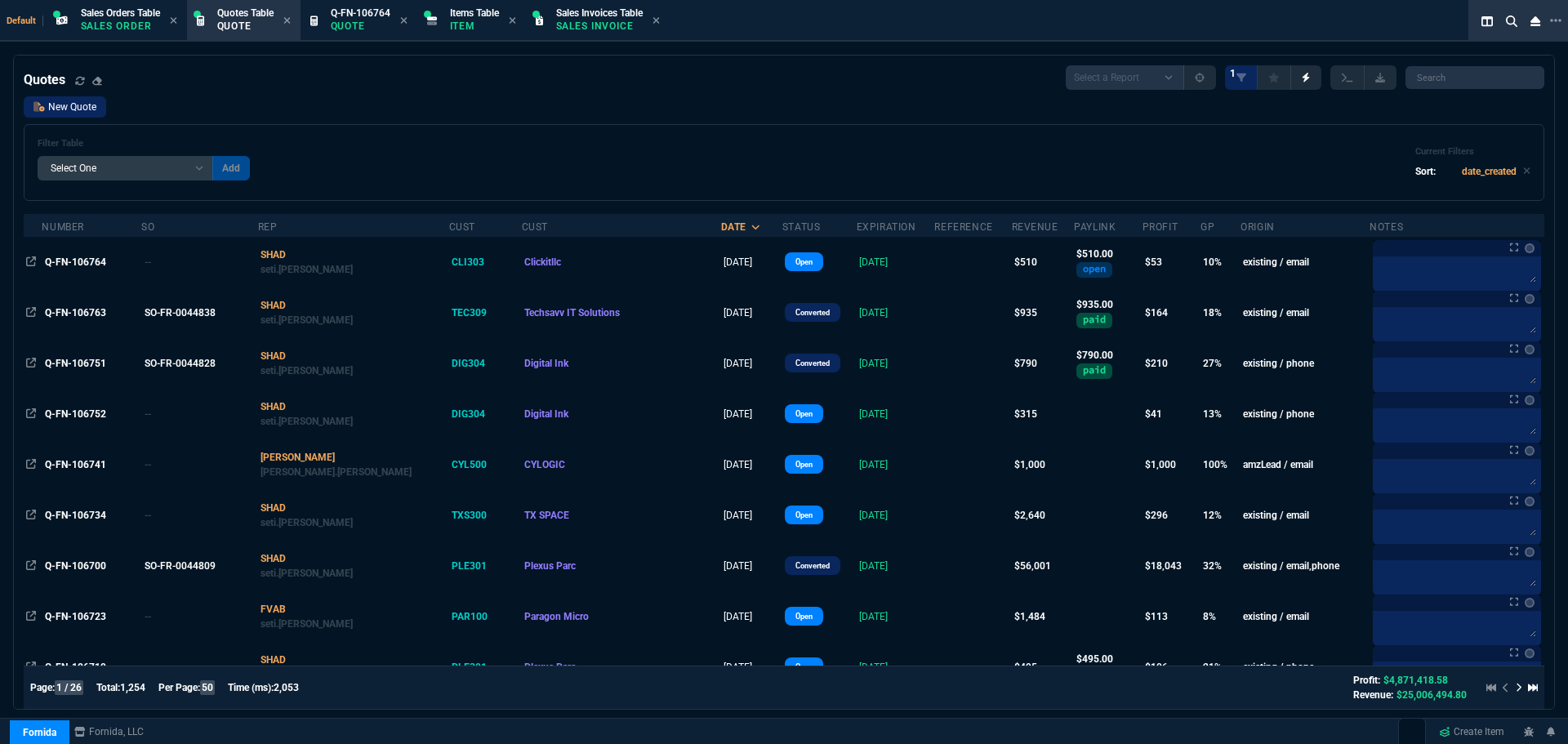
click at [75, 109] on link "New Quote" at bounding box center [64, 107] width 82 height 21
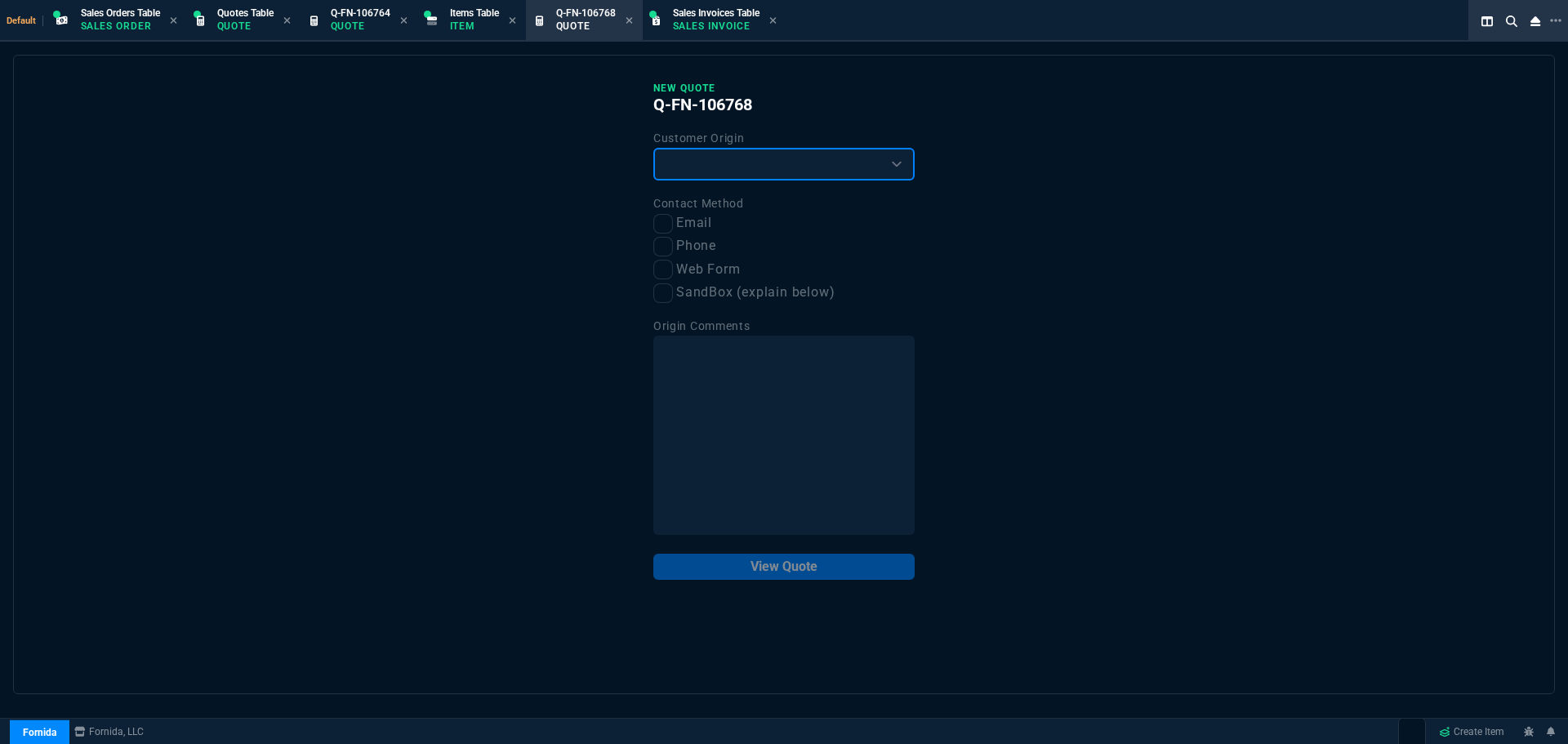
click at [743, 163] on select "Existing Customer Amazon Lead (first order) Website Lead (first order) Called (…" at bounding box center [784, 165] width 261 height 33
select select "webLead"
click at [653, 148] on select "Existing Customer Amazon Lead (first order) Website Lead (first order) Called (…" at bounding box center [784, 165] width 261 height 33
click at [669, 239] on input "Phone" at bounding box center [663, 247] width 20 height 20
checkbox input "true"
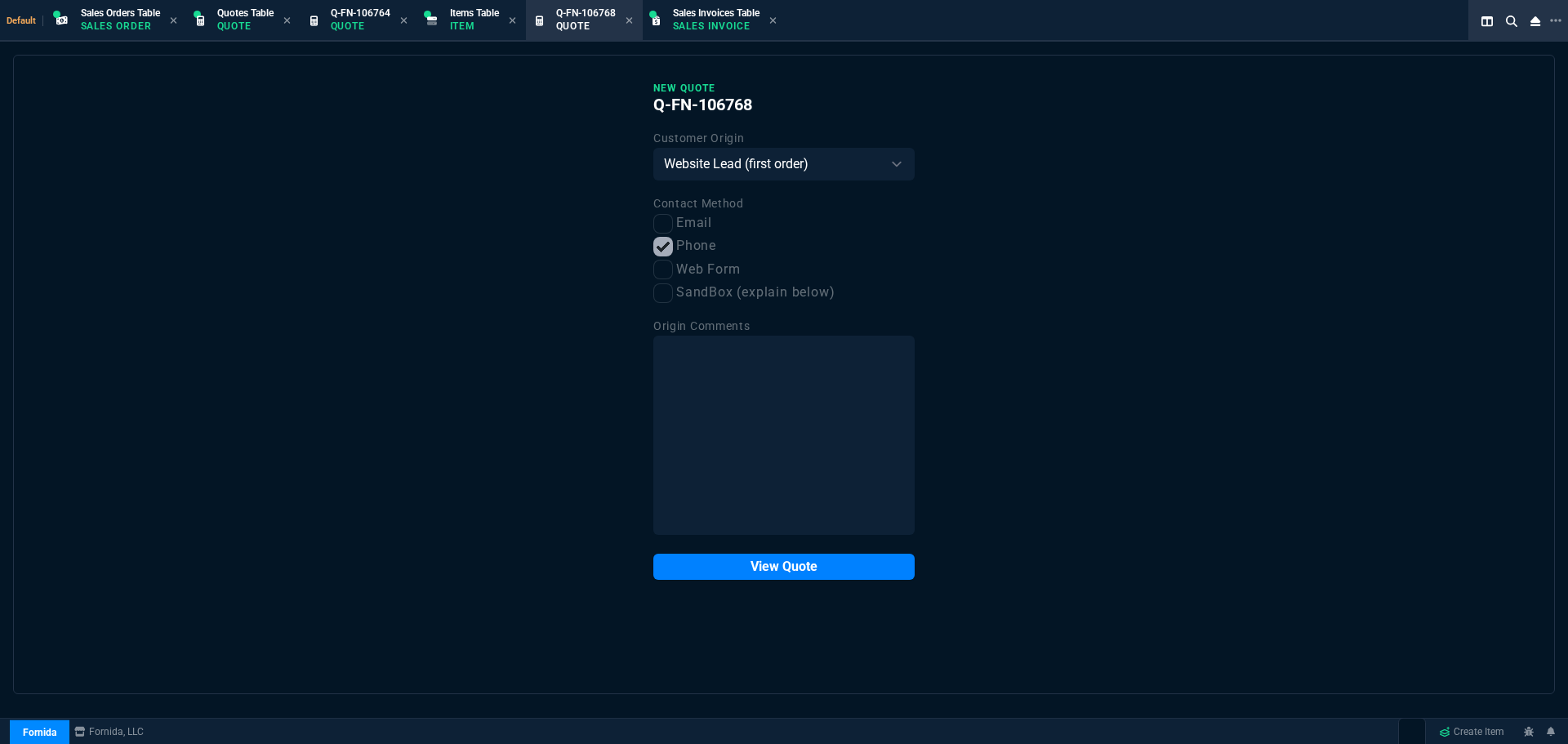
click at [673, 268] on label "Web Form" at bounding box center [784, 269] width 261 height 21
click at [673, 268] on input "Web Form" at bounding box center [663, 269] width 20 height 20
checkbox input "true"
click at [793, 571] on button "View Quote" at bounding box center [784, 567] width 261 height 26
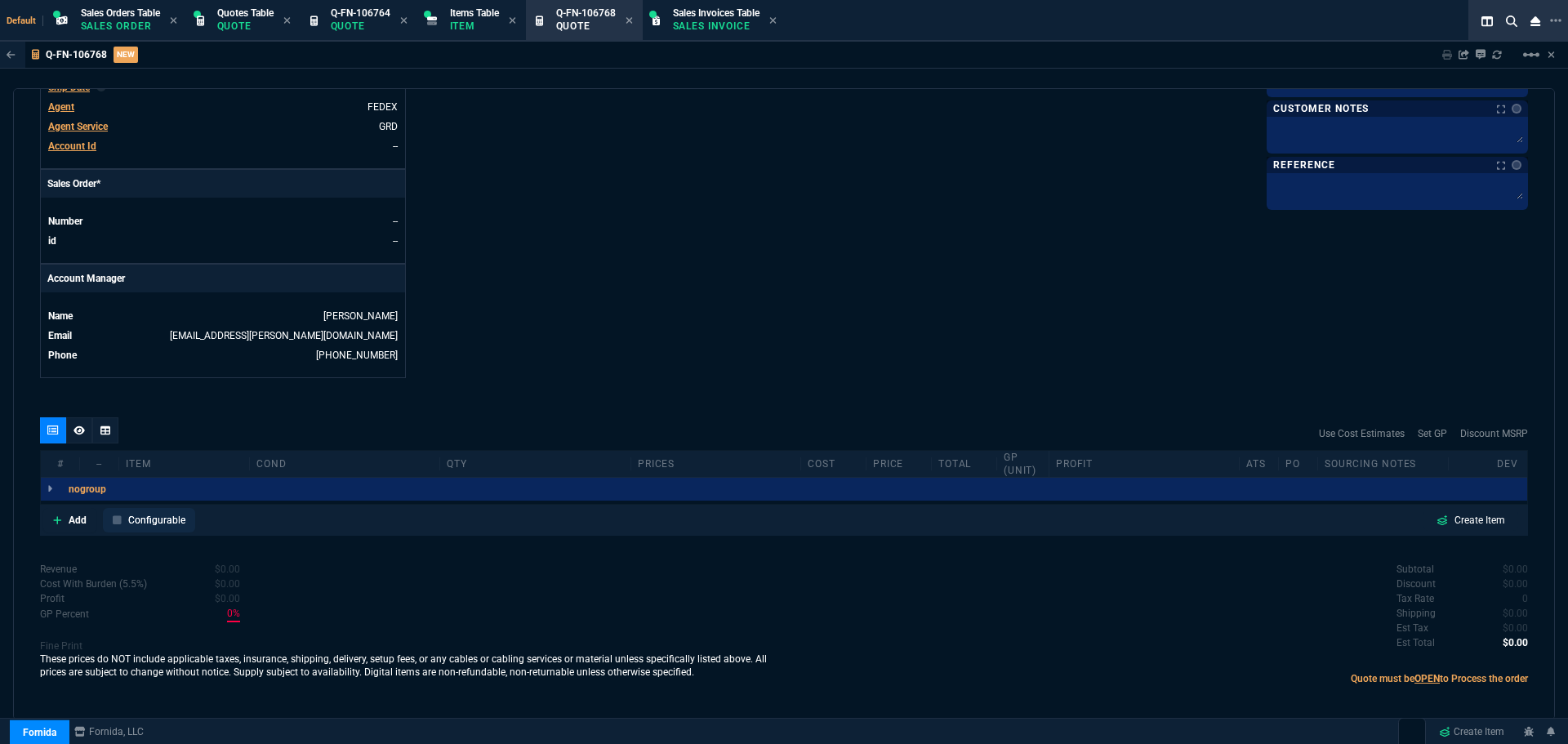
scroll to position [625, 0]
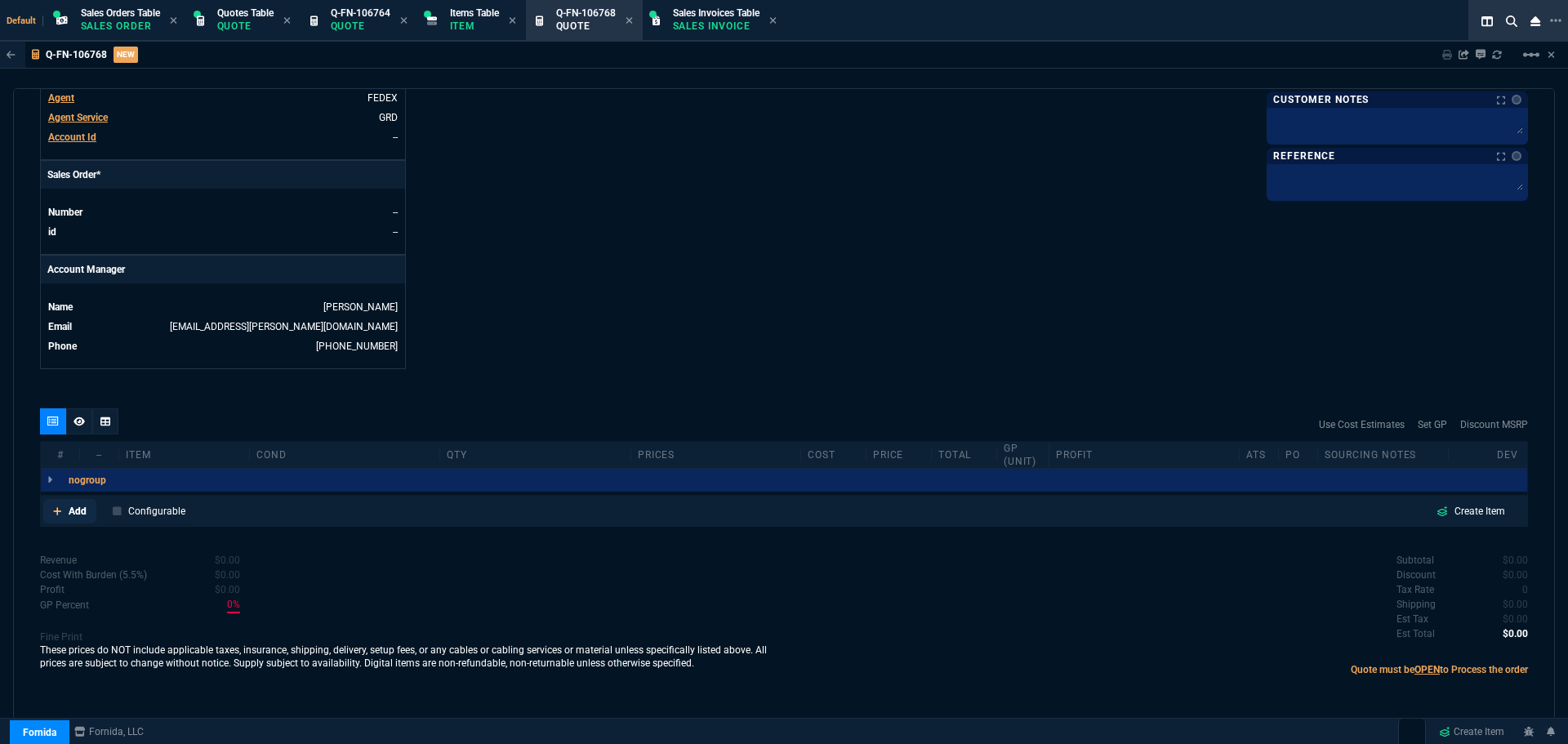
click at [70, 512] on p "Add" at bounding box center [78, 511] width 18 height 14
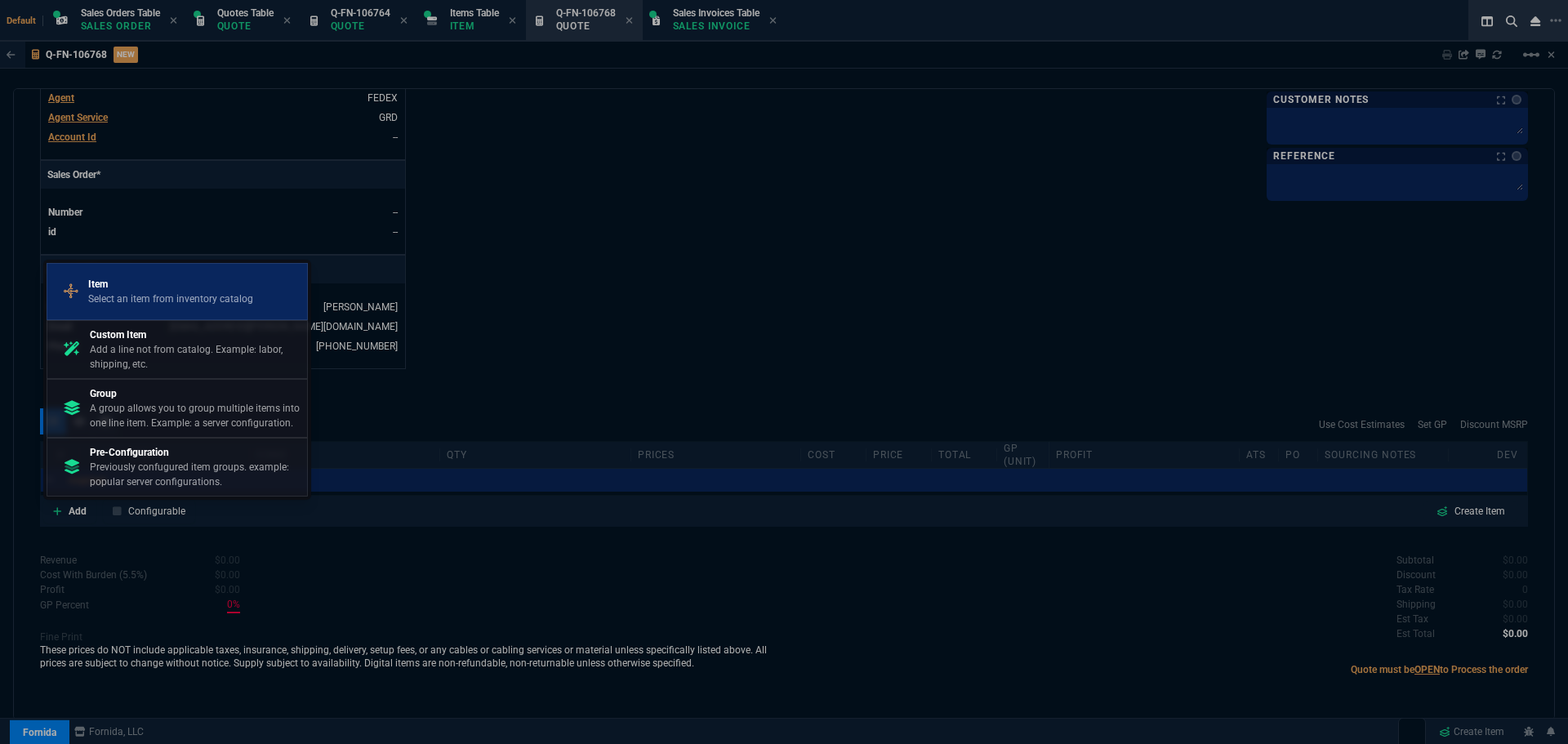
click at [135, 300] on p "Select an item from inventory catalog" at bounding box center [171, 299] width 165 height 14
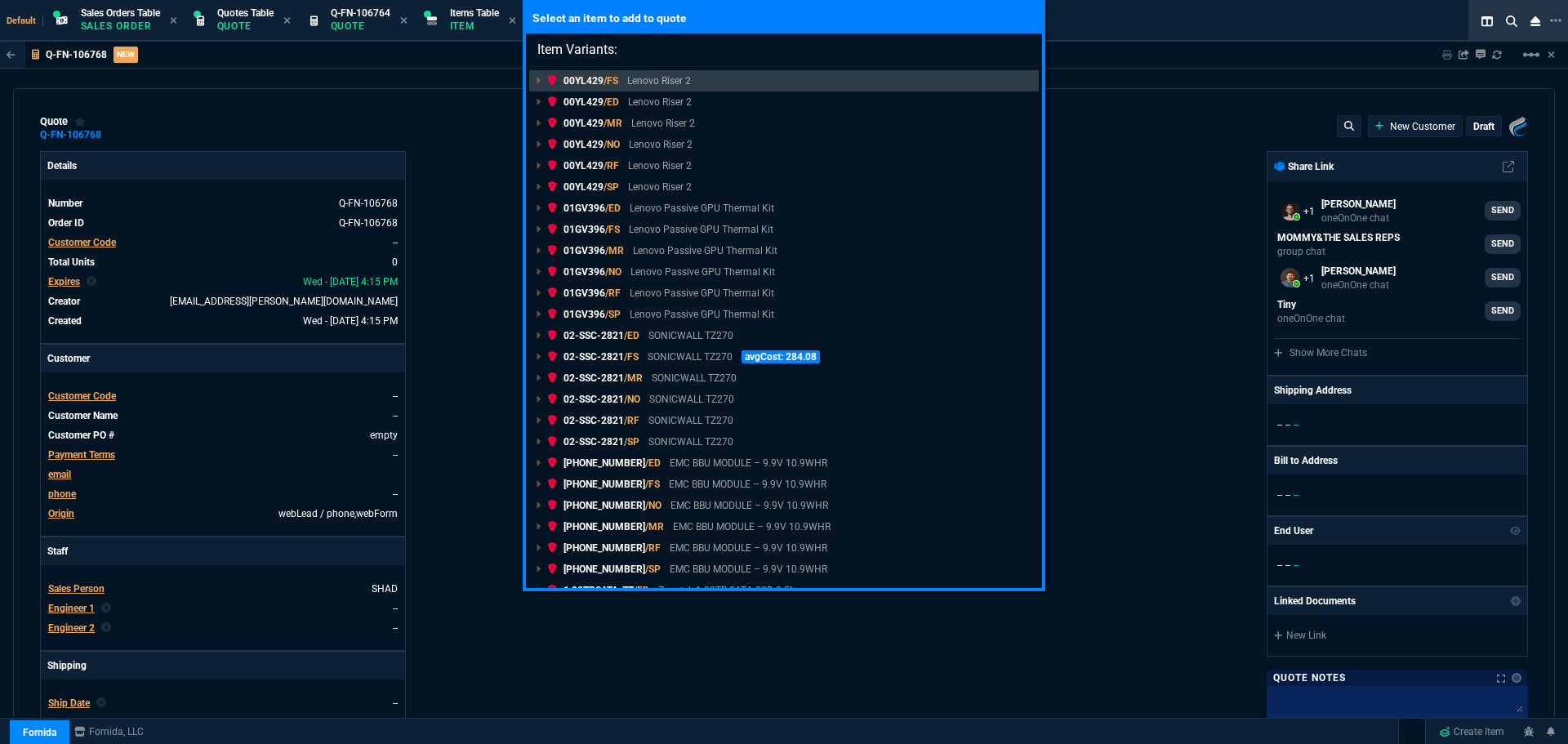
select select "4: SHAD"
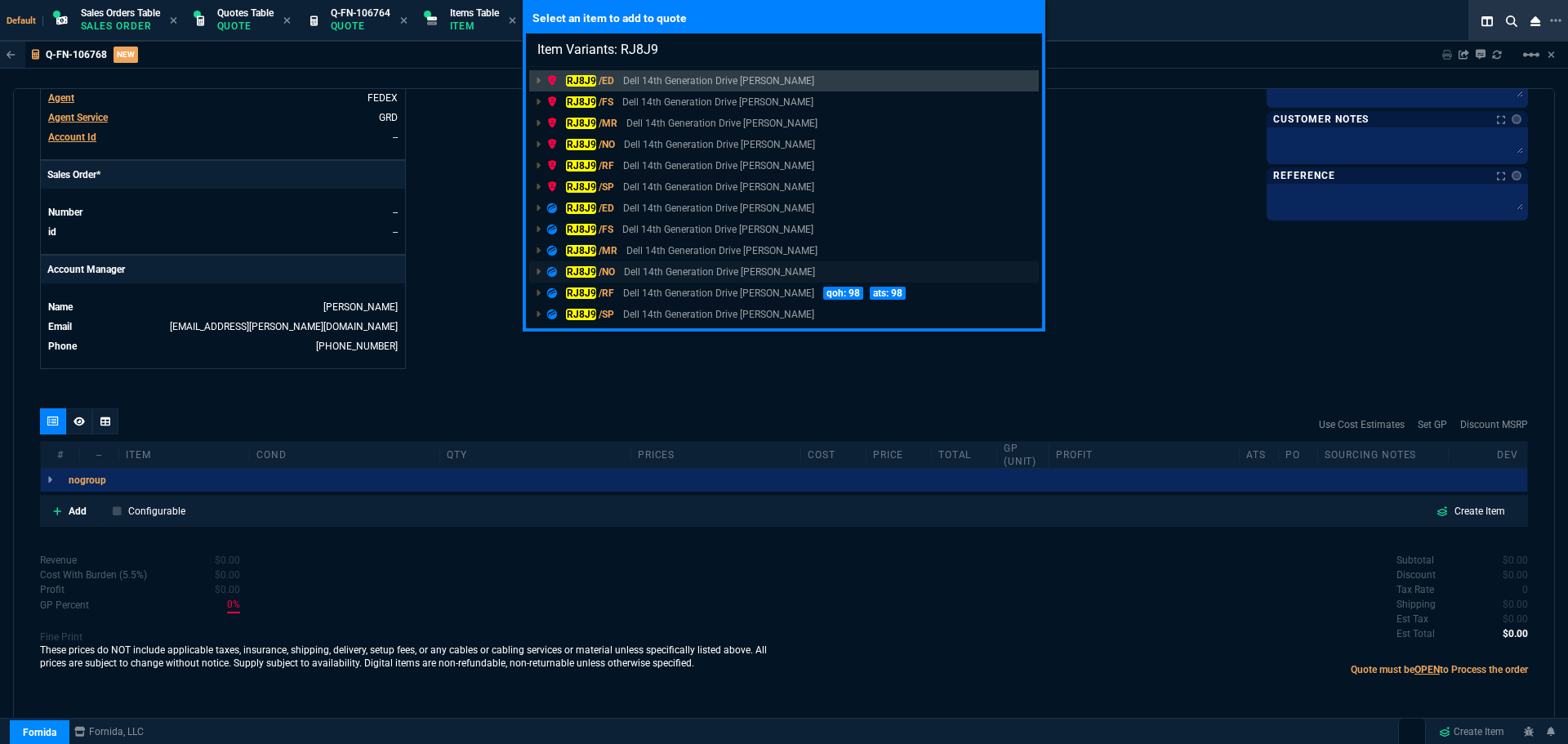
type input "Item Variants: RJ8J9"
click at [577, 271] on mark "RJ8J9" at bounding box center [580, 272] width 30 height 12
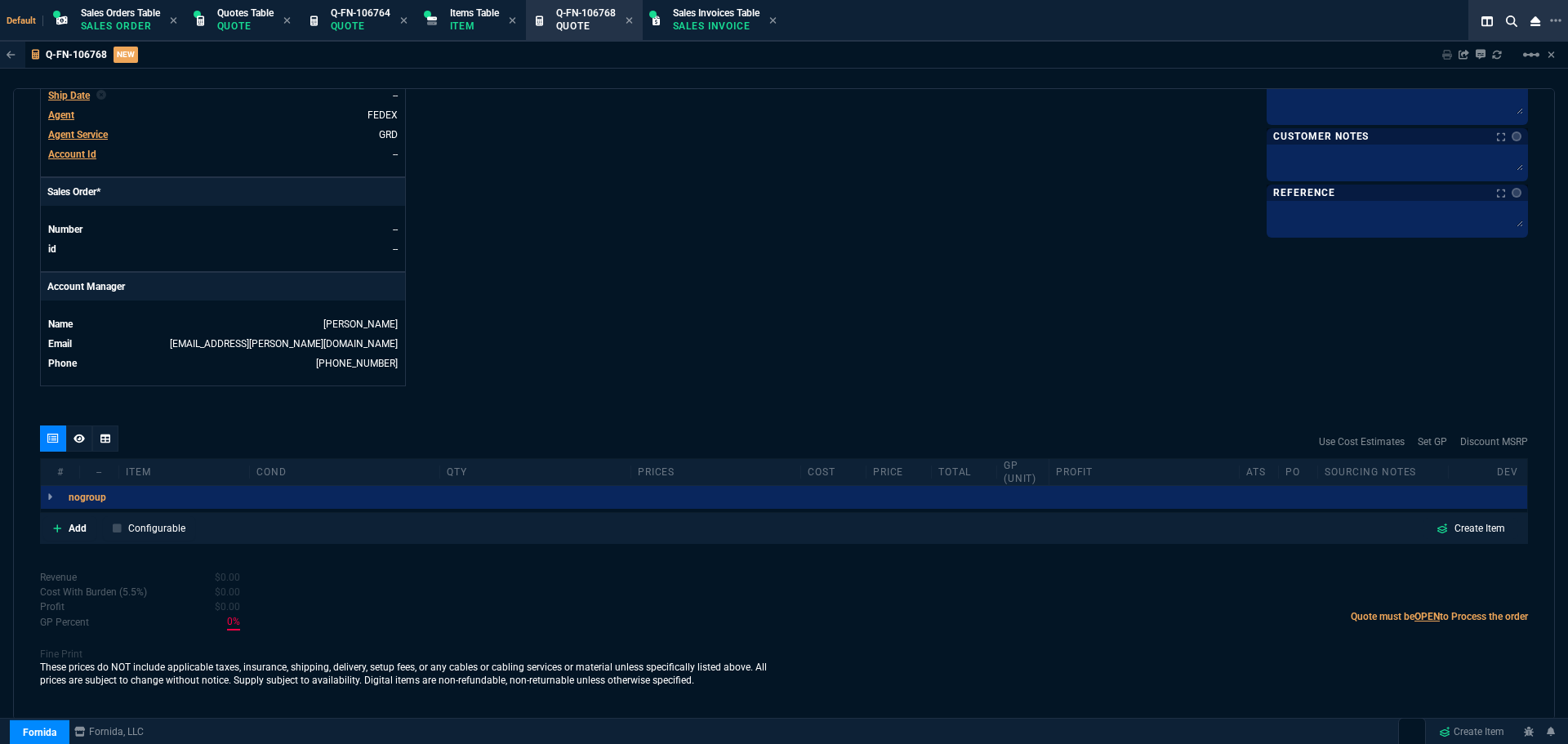
scroll to position [607, 0]
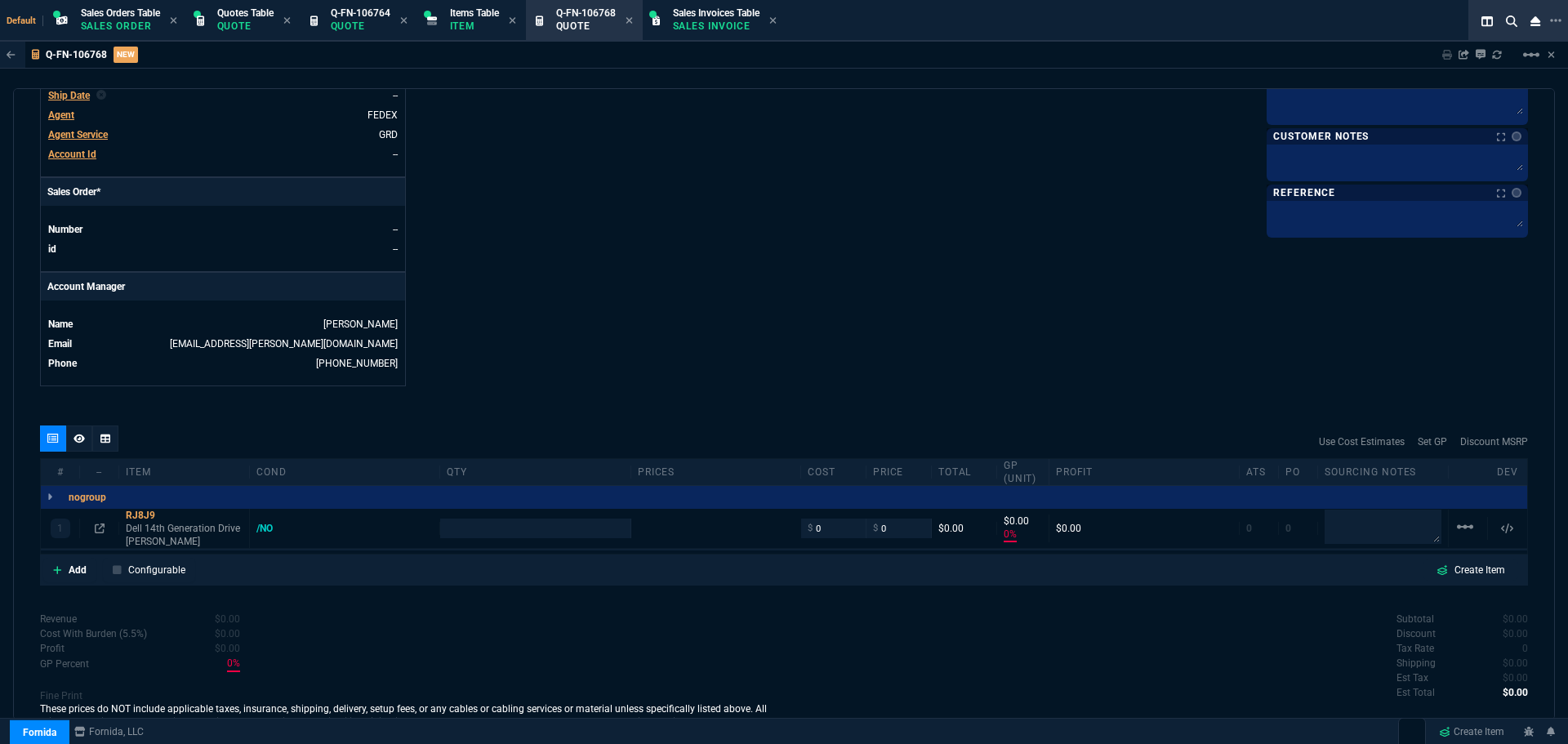
type input "0"
type input "105.26"
type input "100"
click at [526, 532] on input "number" at bounding box center [534, 528] width 176 height 19
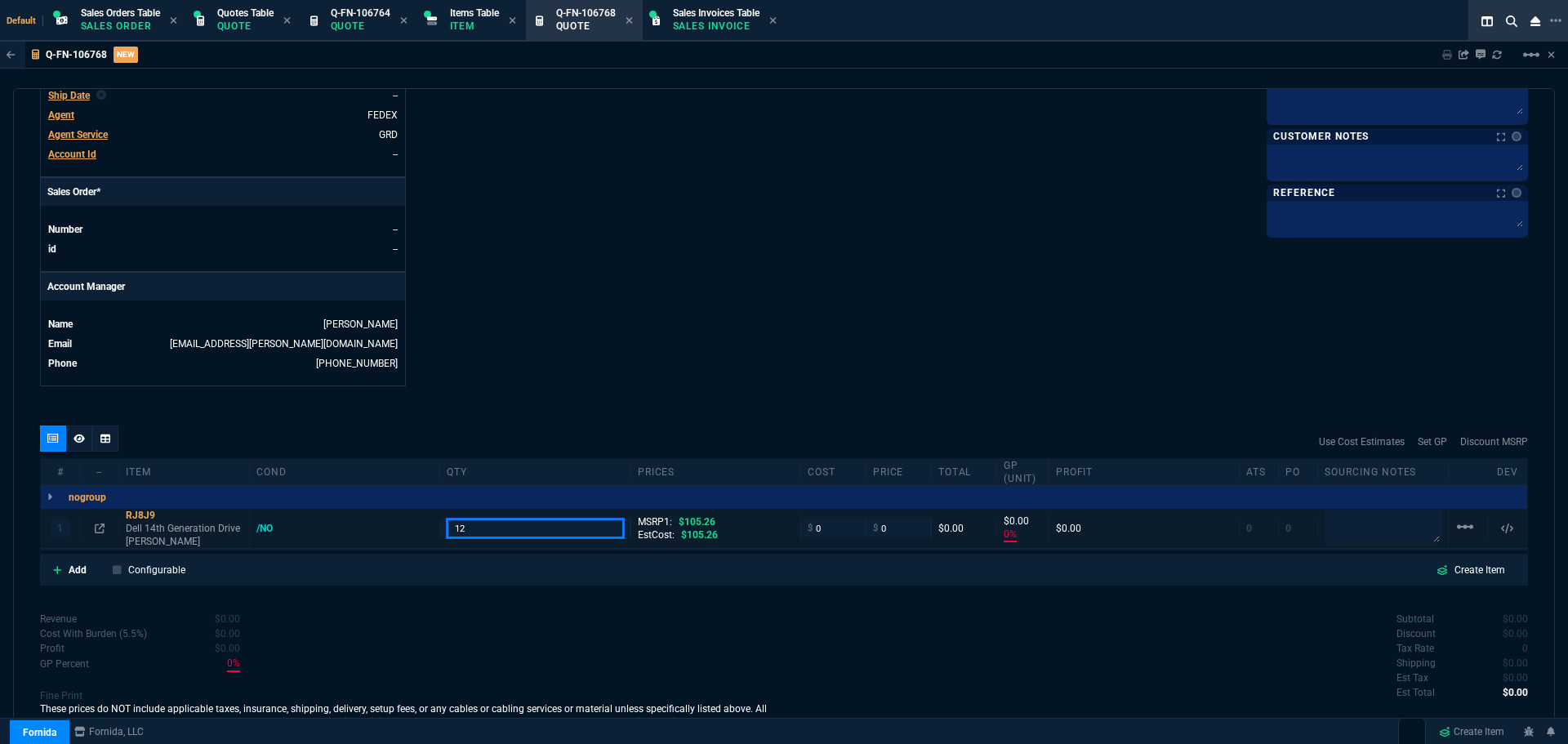
type input "12"
click at [822, 521] on input "0" at bounding box center [833, 528] width 52 height 19
type input "1.58"
click at [897, 528] on input "0" at bounding box center [898, 528] width 52 height 19
type input "1.58"
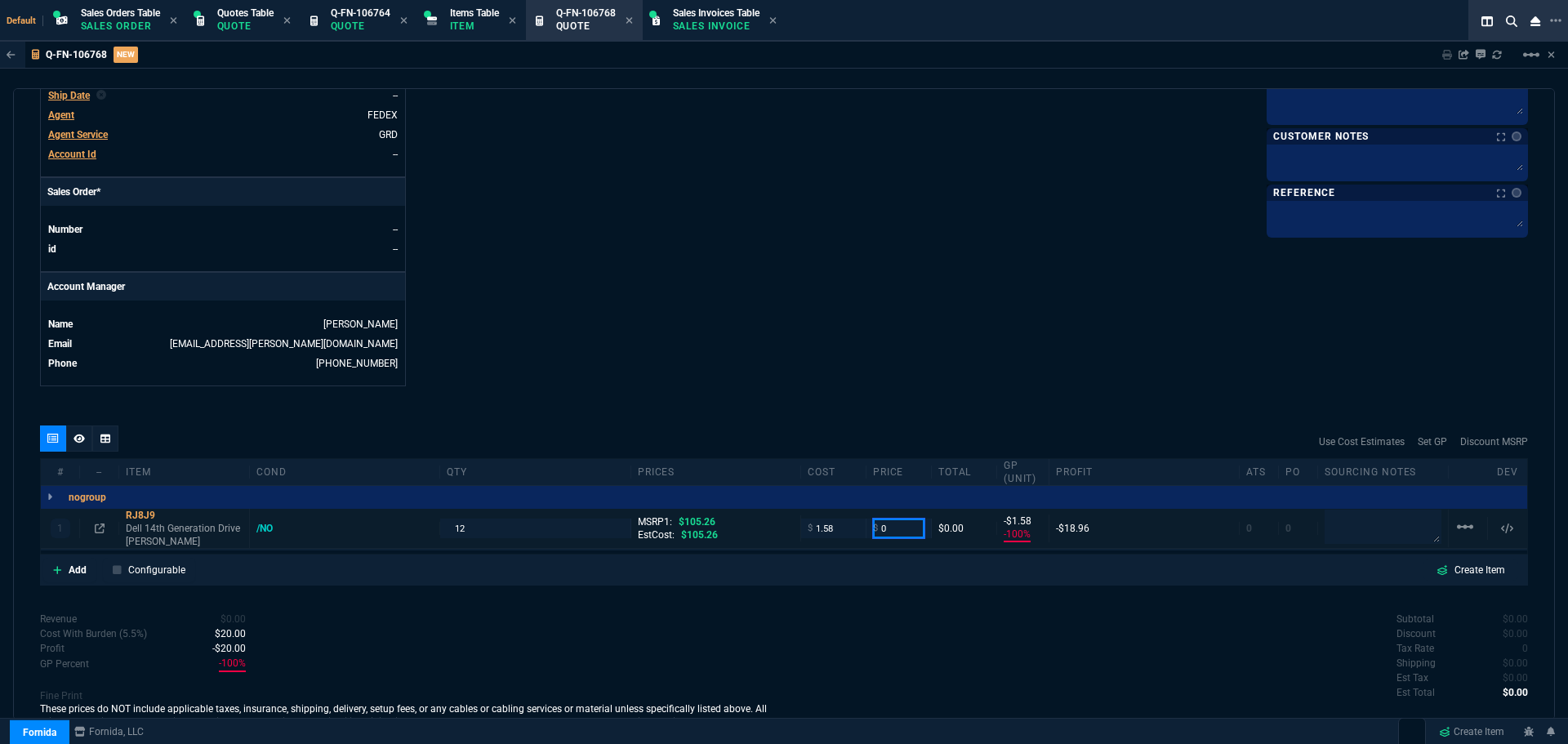
type input "-100"
type input "-2"
type input "1"
type input "10"
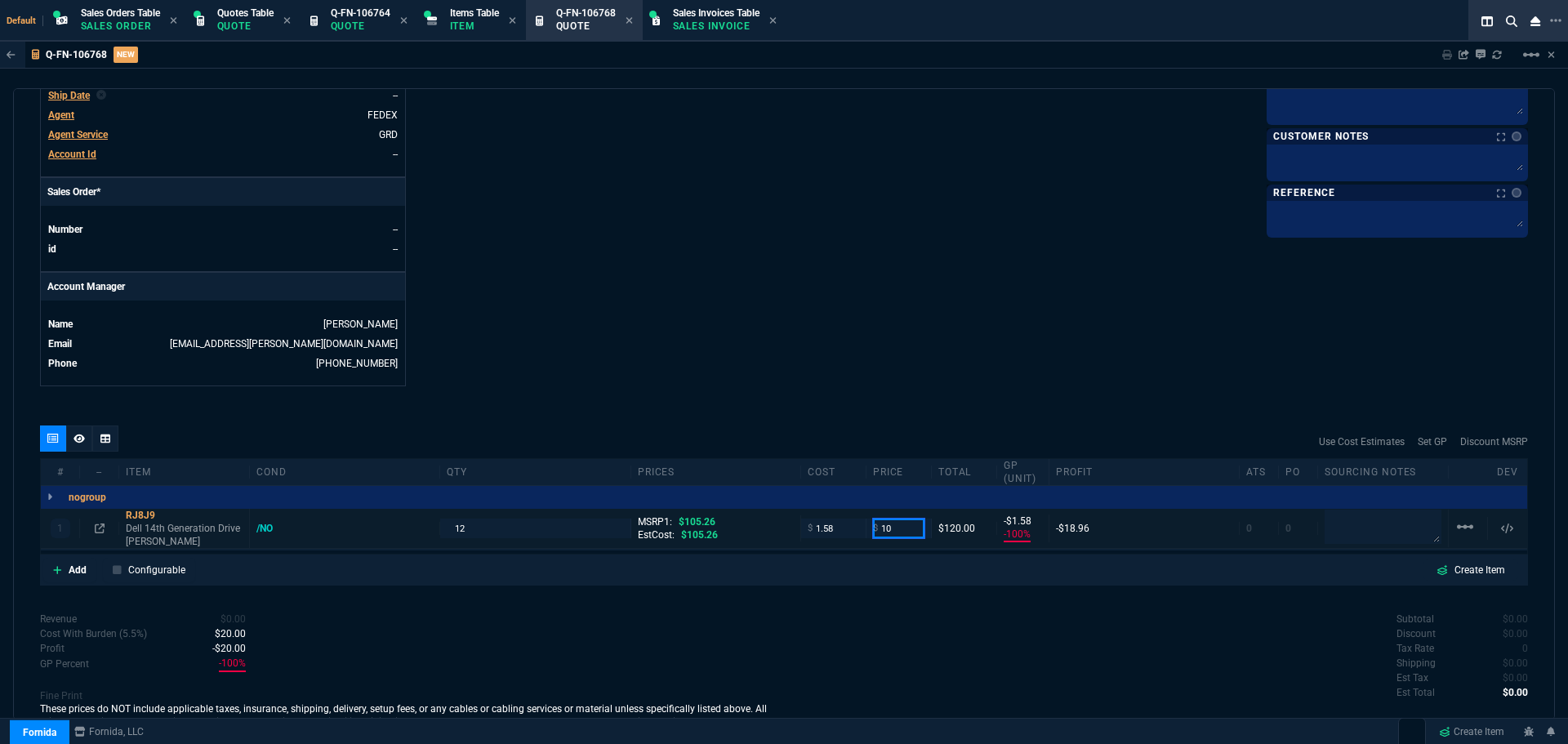
type input "-58"
type input "-1"
type input "99"
type input "10"
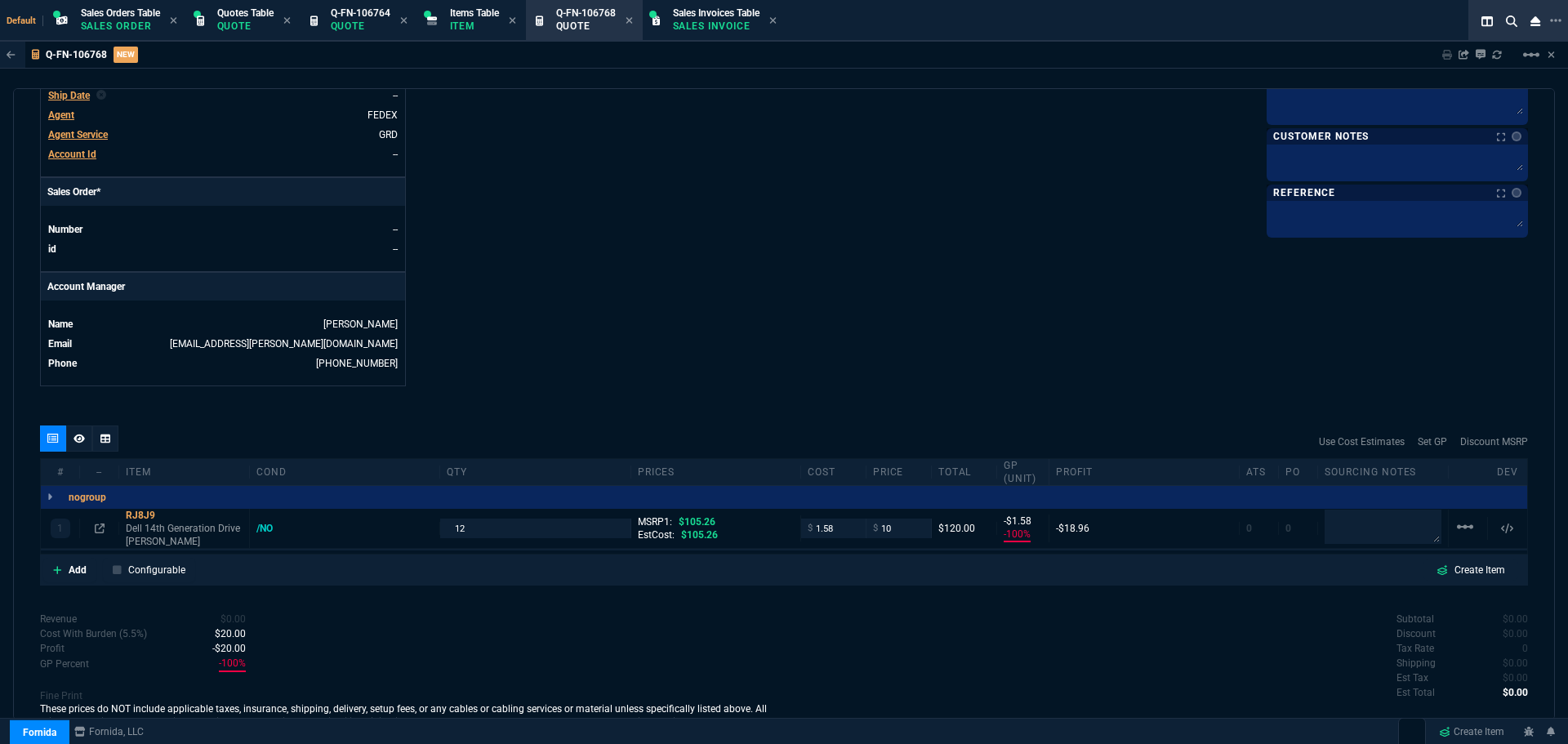
type input "10"
type input "84"
type input "8"
type input "90"
click at [167, 514] on icon at bounding box center [166, 515] width 9 height 10
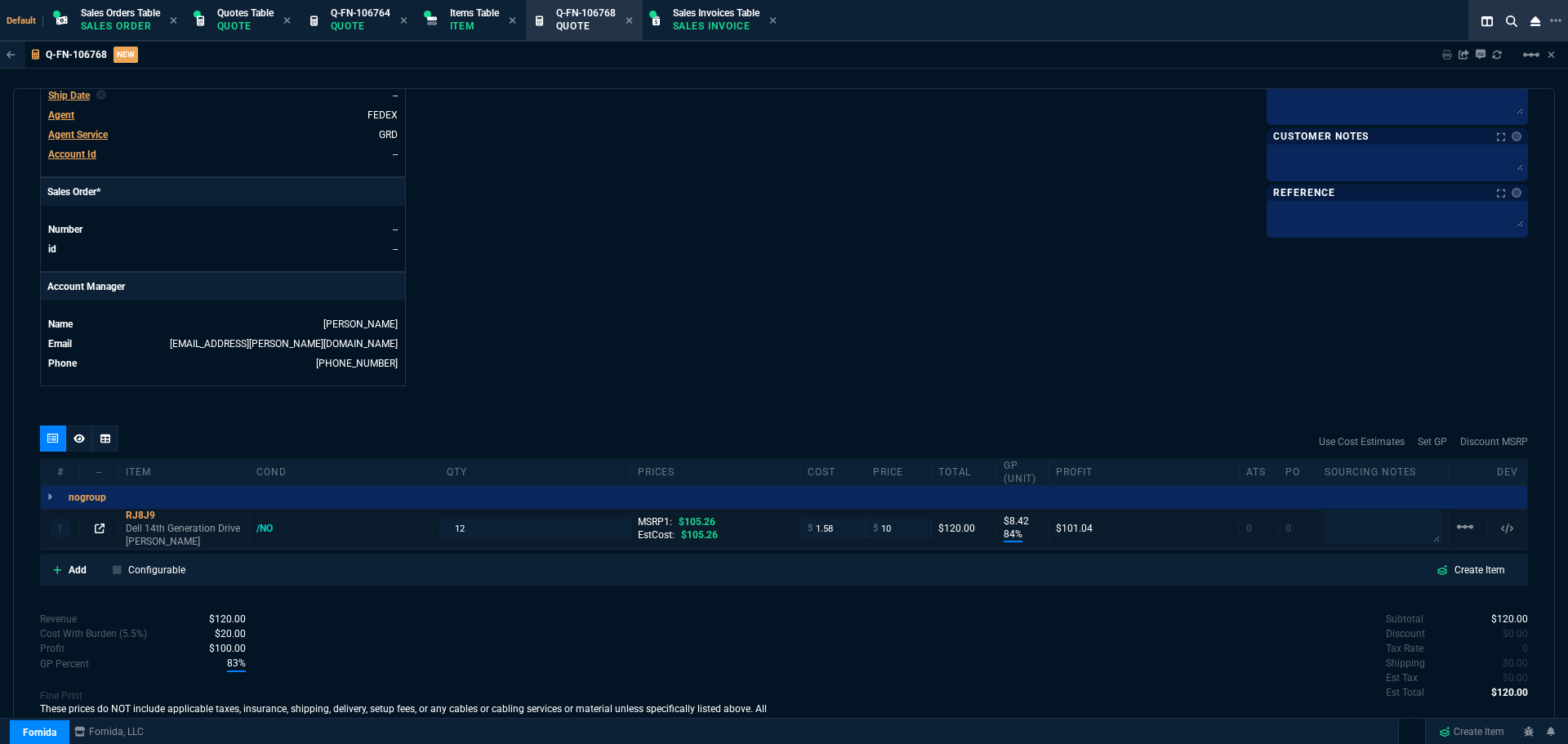
click at [98, 527] on icon at bounding box center [99, 528] width 10 height 10
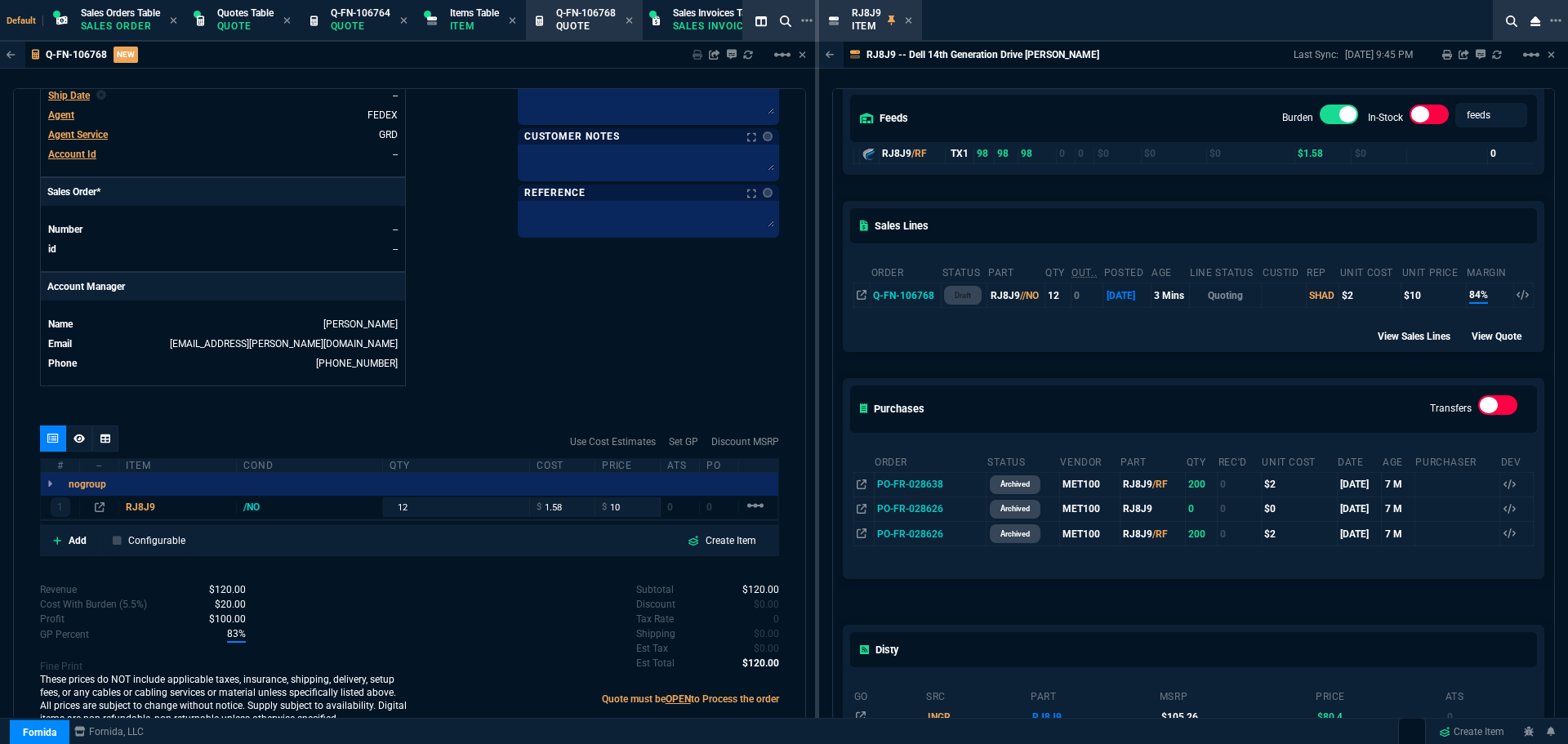
scroll to position [164, 0]
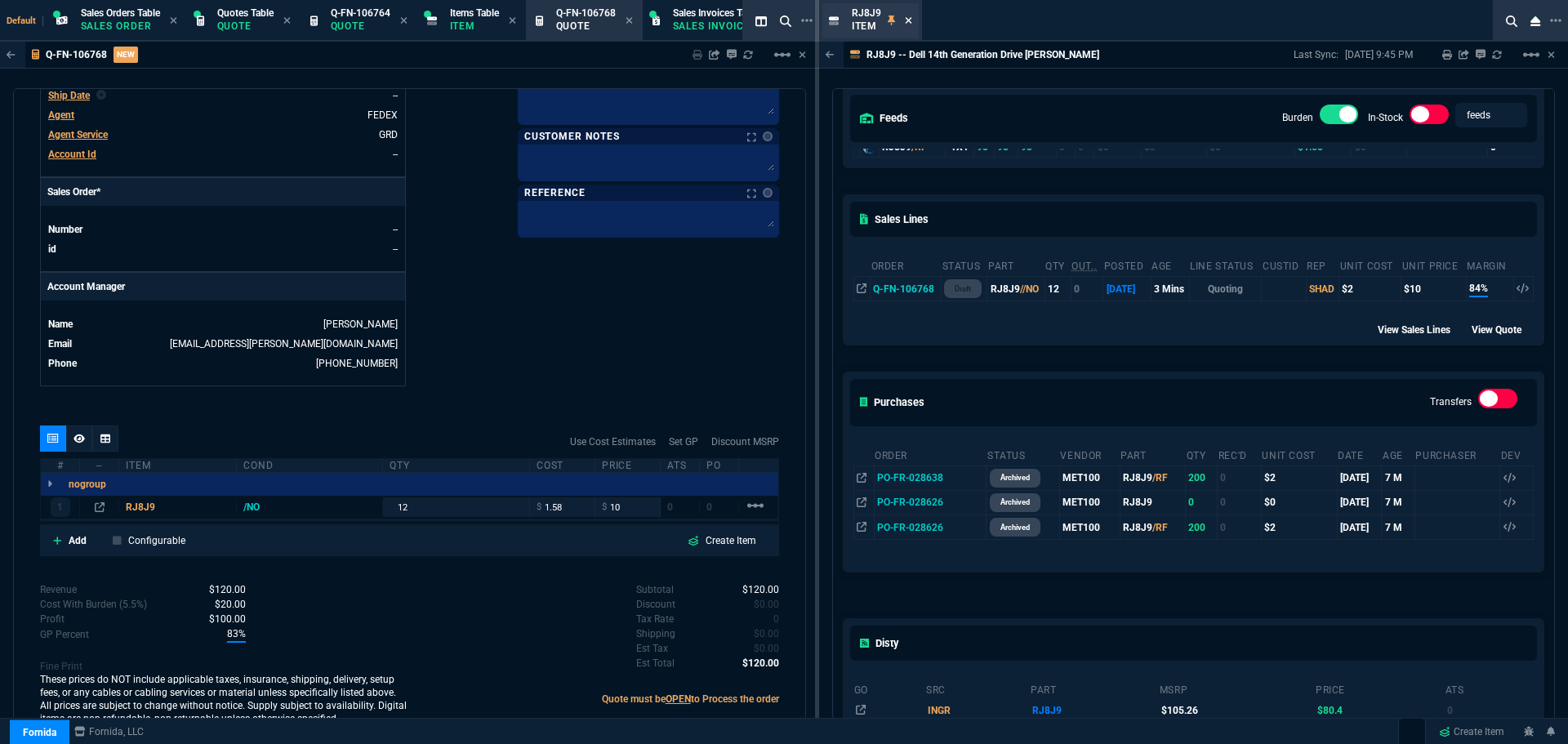
click at [905, 16] on icon at bounding box center [908, 20] width 7 height 10
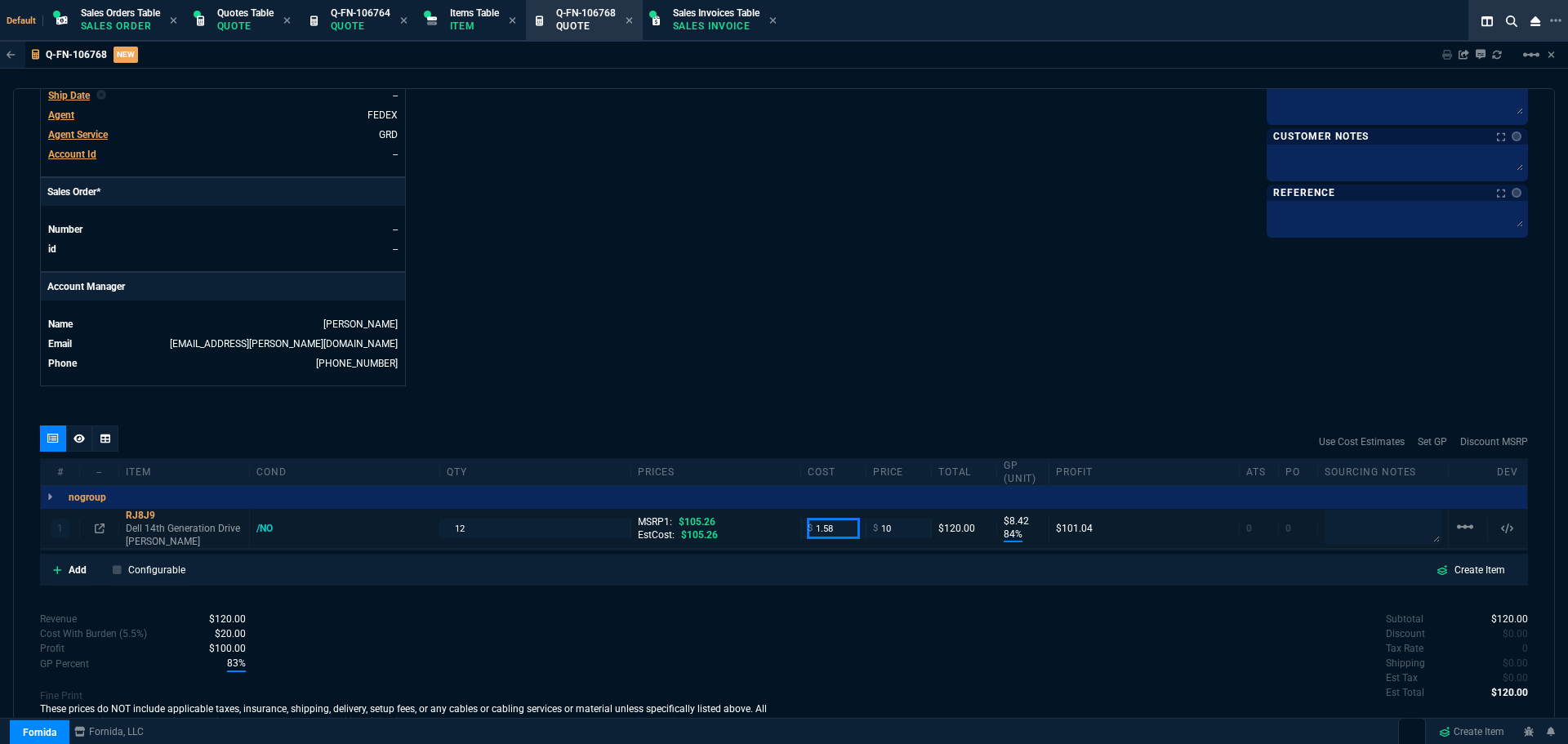
click at [818, 520] on input "1.58" at bounding box center [833, 528] width 52 height 19
type input "2"
click at [821, 419] on div "quote Q-FN-106768 New Customer draft Fornida, LLC 2609 Technology Dr Suite 300 …" at bounding box center [784, 404] width 1542 height 632
type input "2"
type input "80"
